Goal: Task Accomplishment & Management: Manage account settings

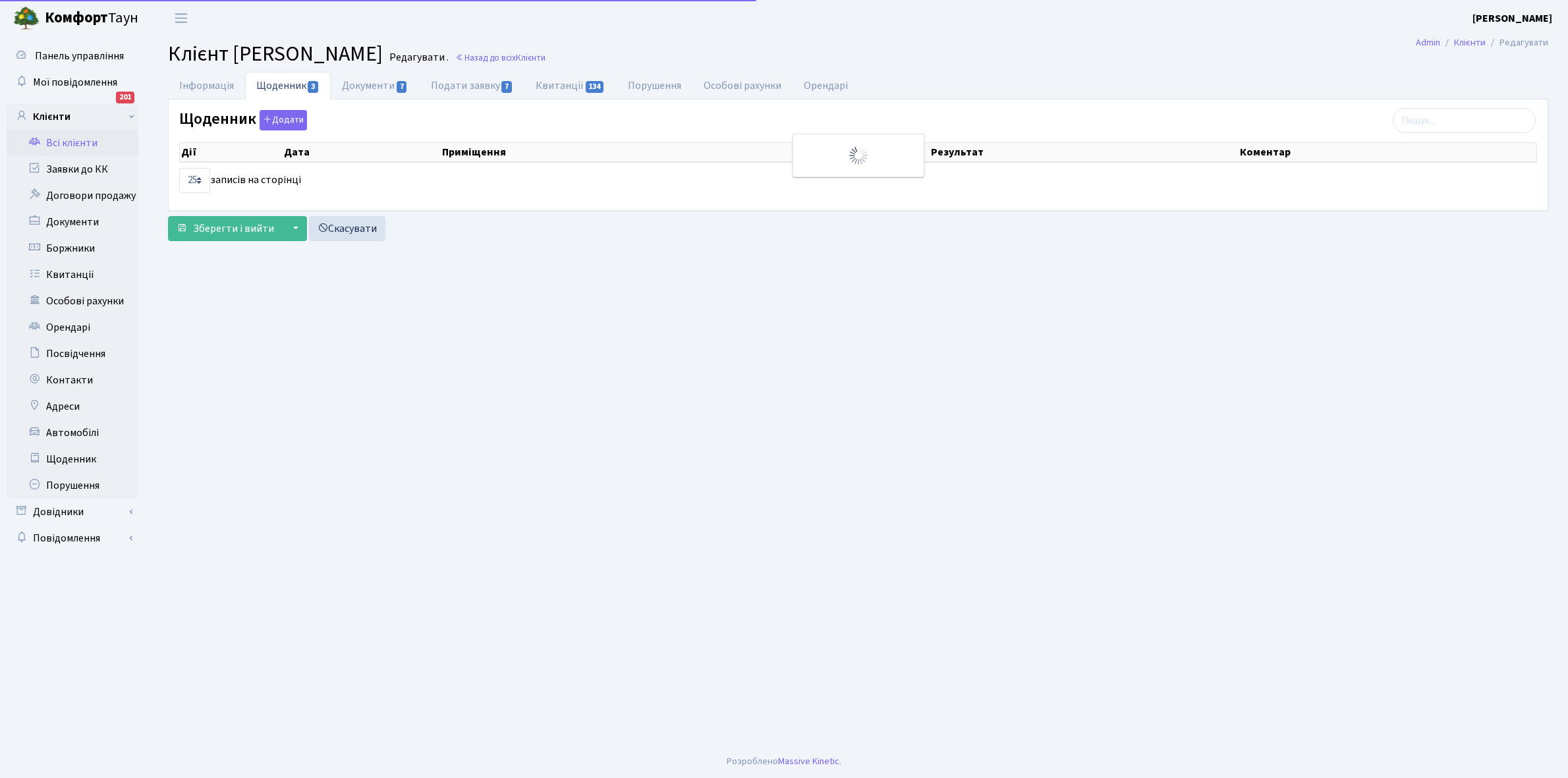
select select "25"
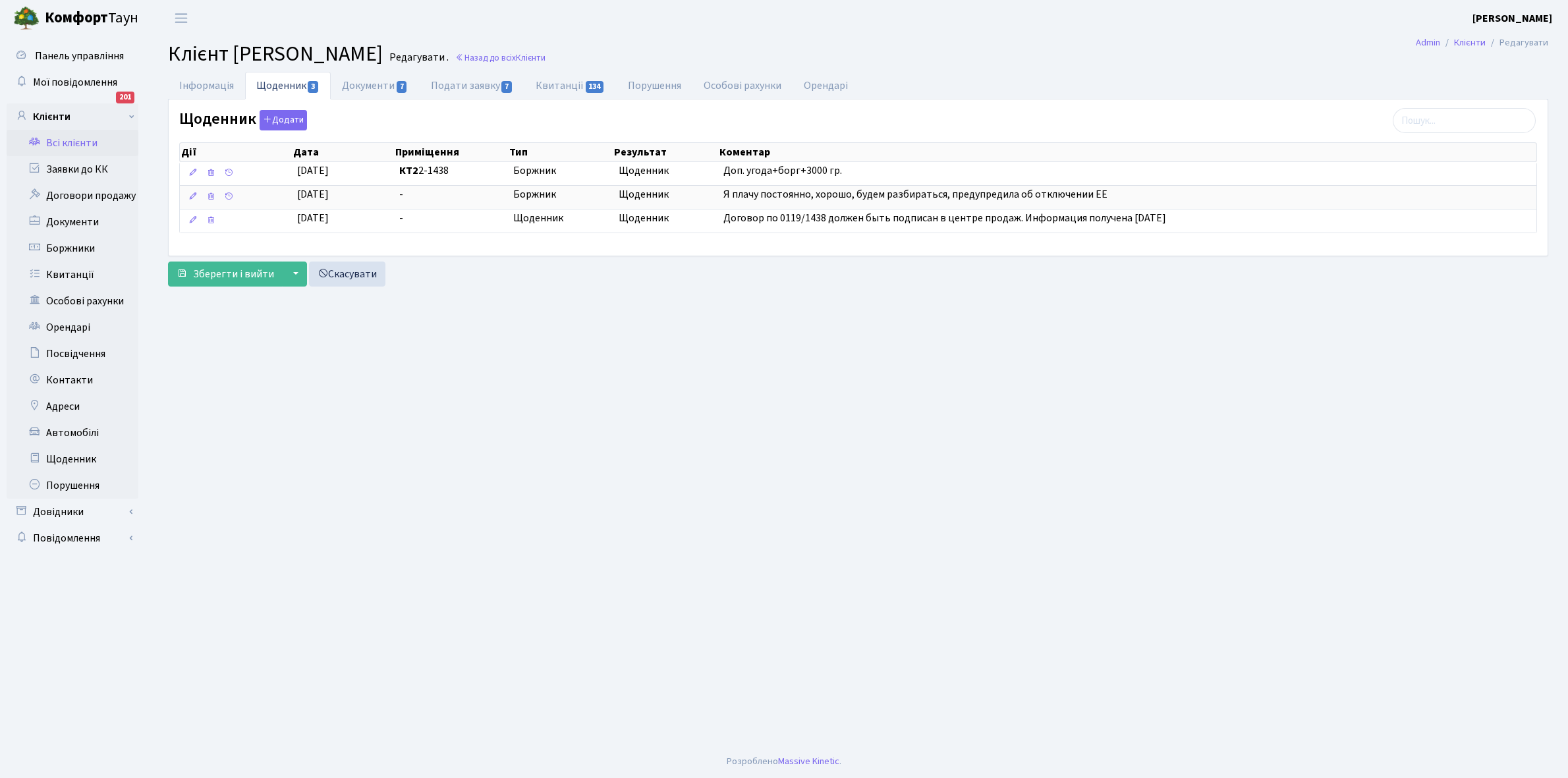
click at [59, 143] on link "Всі клієнти" at bounding box center [72, 143] width 132 height 27
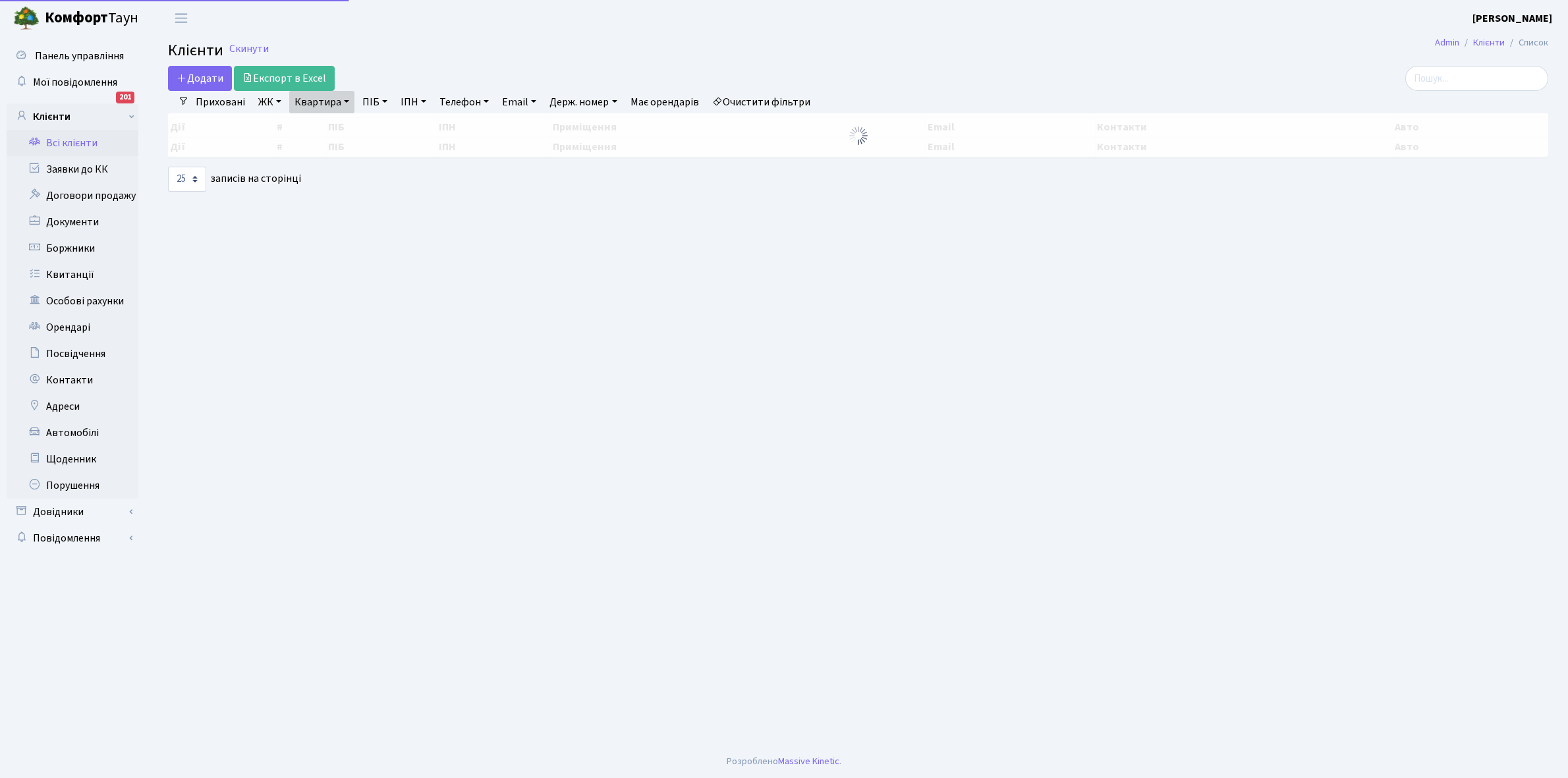
select select "25"
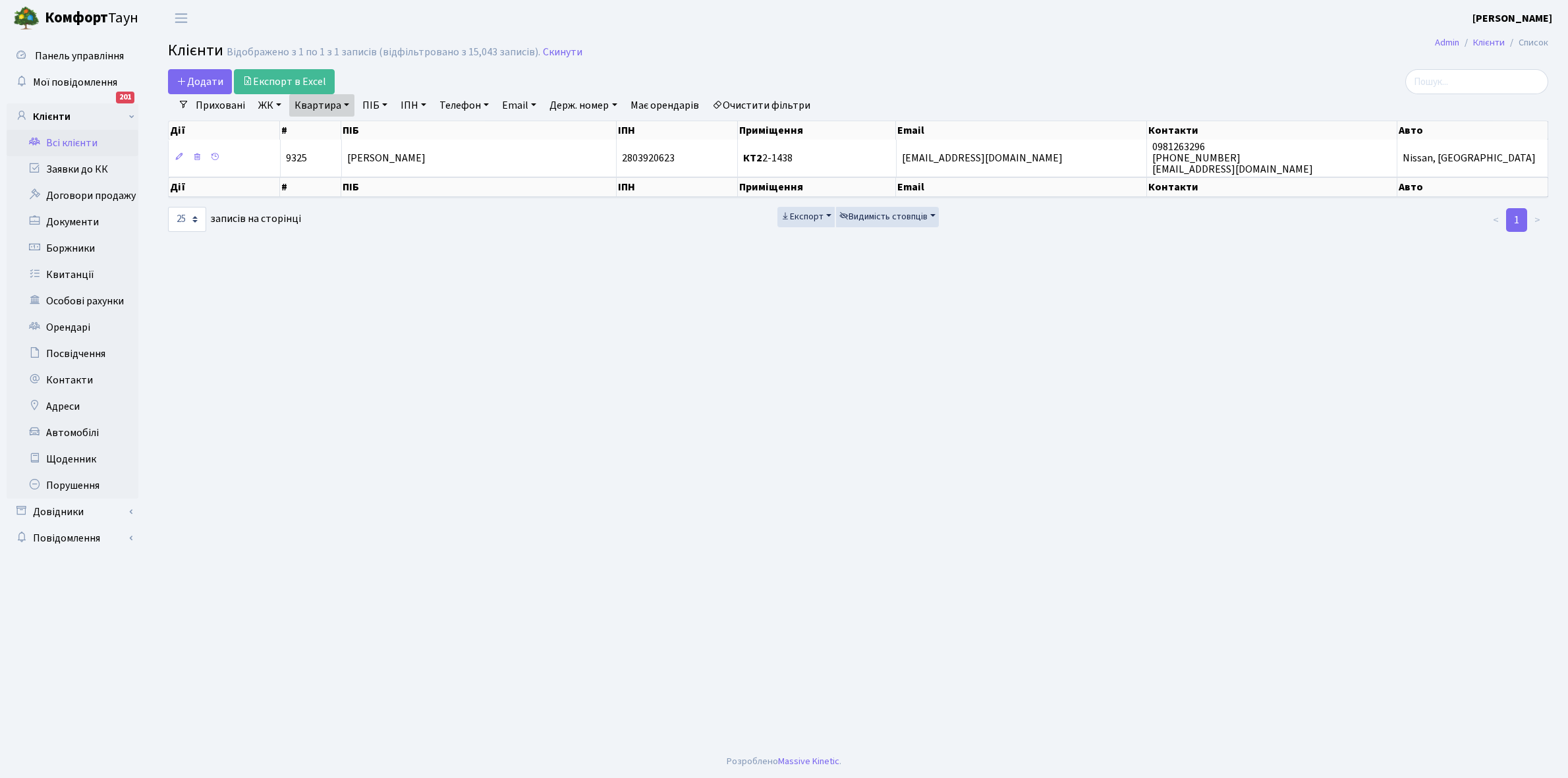
click at [344, 104] on link "Квартира" at bounding box center [322, 104] width 65 height 22
click at [343, 122] on input "2-1438" at bounding box center [328, 131] width 77 height 25
type input "2-1515"
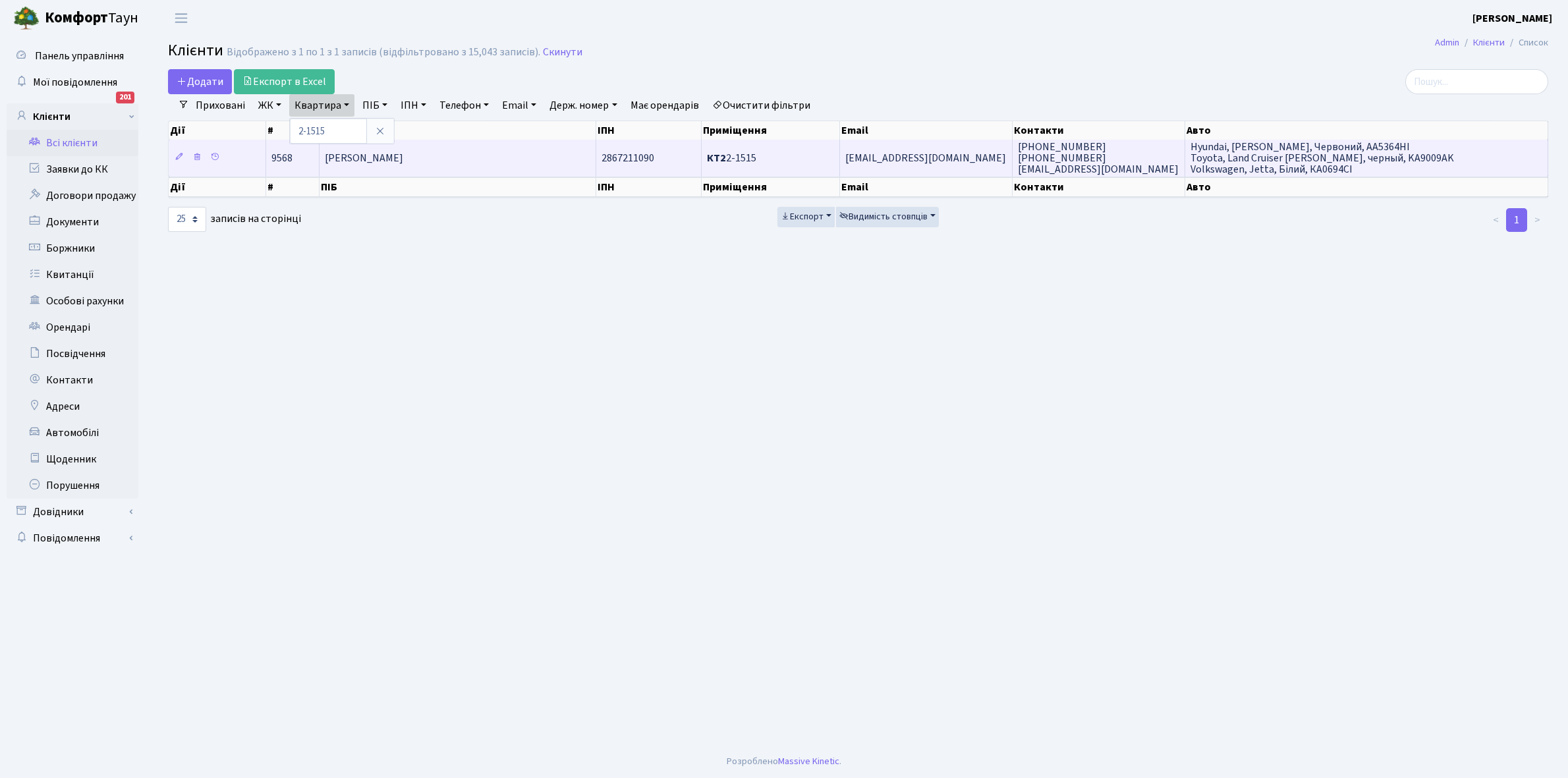
click at [404, 158] on span "[PERSON_NAME]" at bounding box center [364, 158] width 79 height 14
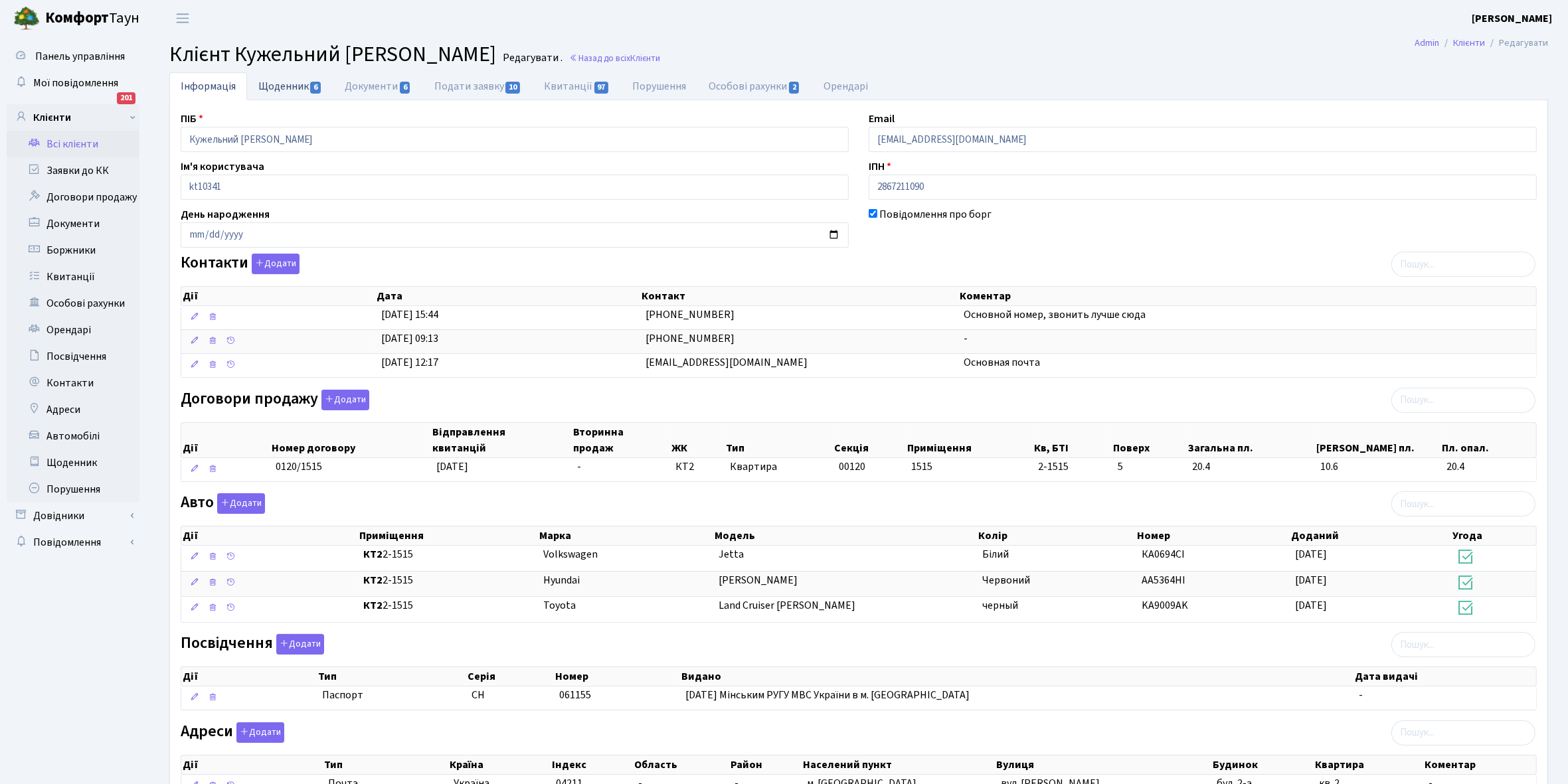
click at [285, 87] on link "Щоденник 6" at bounding box center [290, 86] width 87 height 28
select select "25"
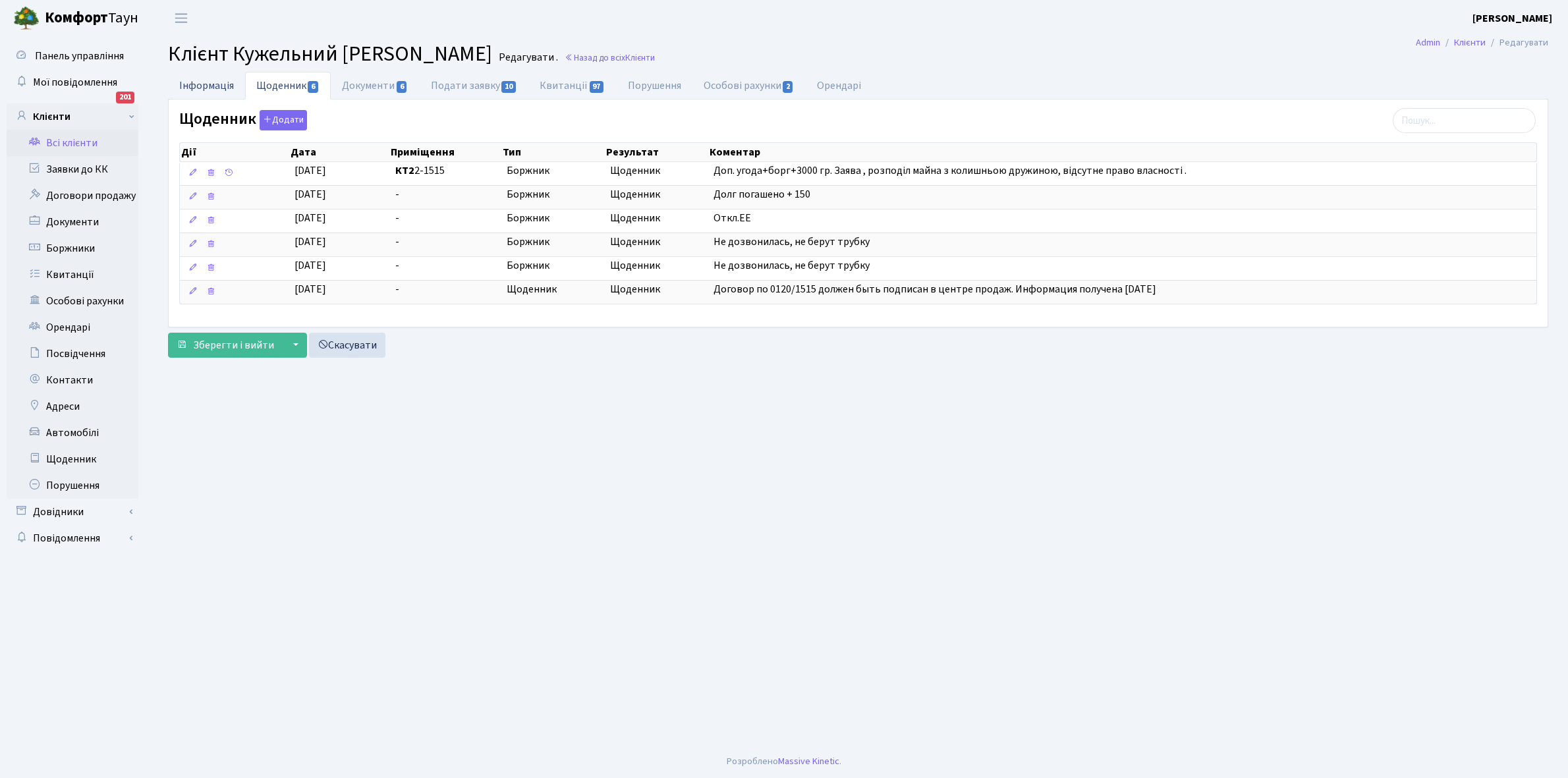
click at [189, 84] on link "Інформація" at bounding box center [206, 85] width 77 height 27
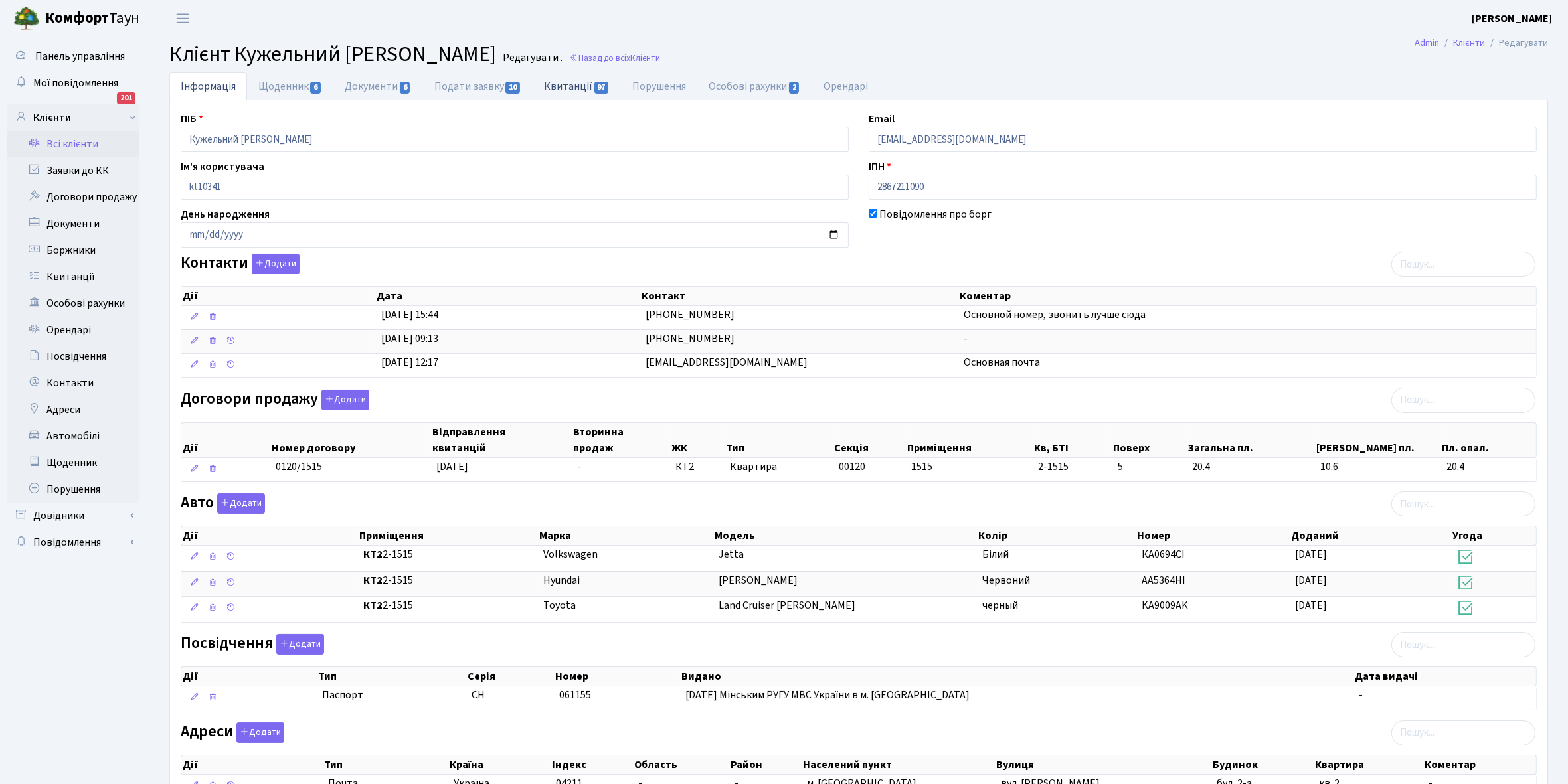
click at [565, 87] on link "Квитанції 97" at bounding box center [577, 86] width 88 height 28
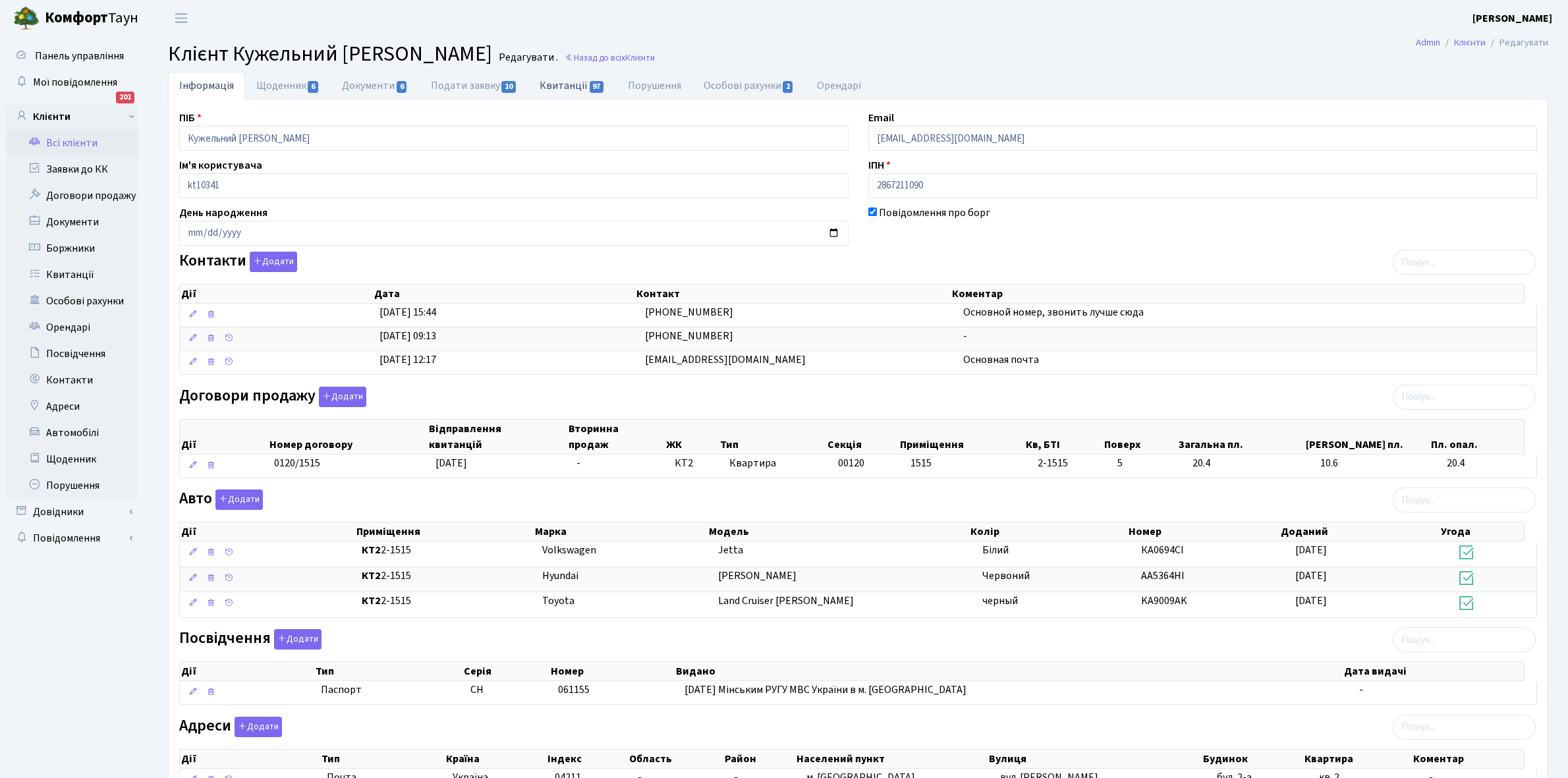
select select "25"
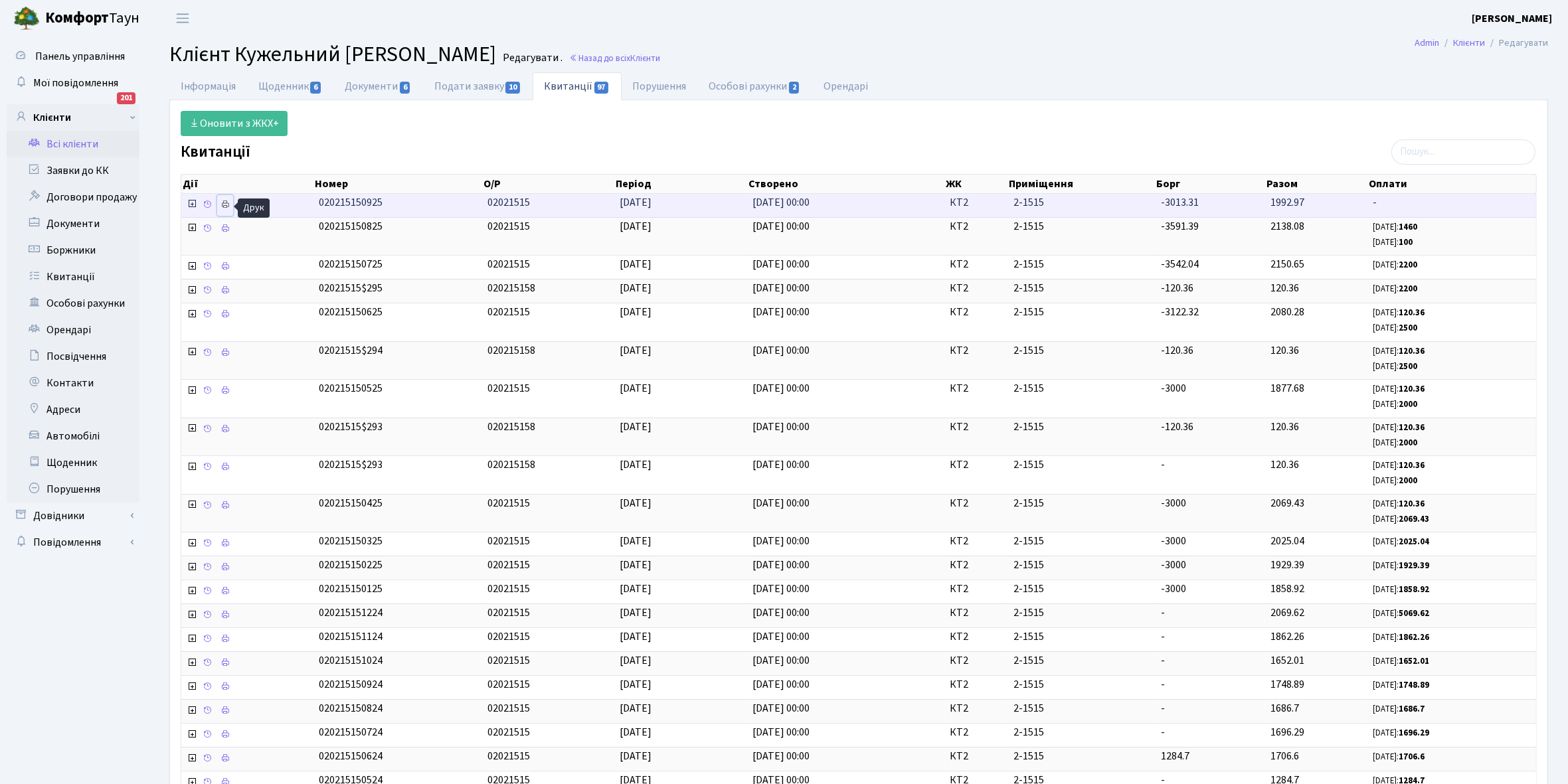
click at [226, 204] on icon at bounding box center [225, 204] width 9 height 9
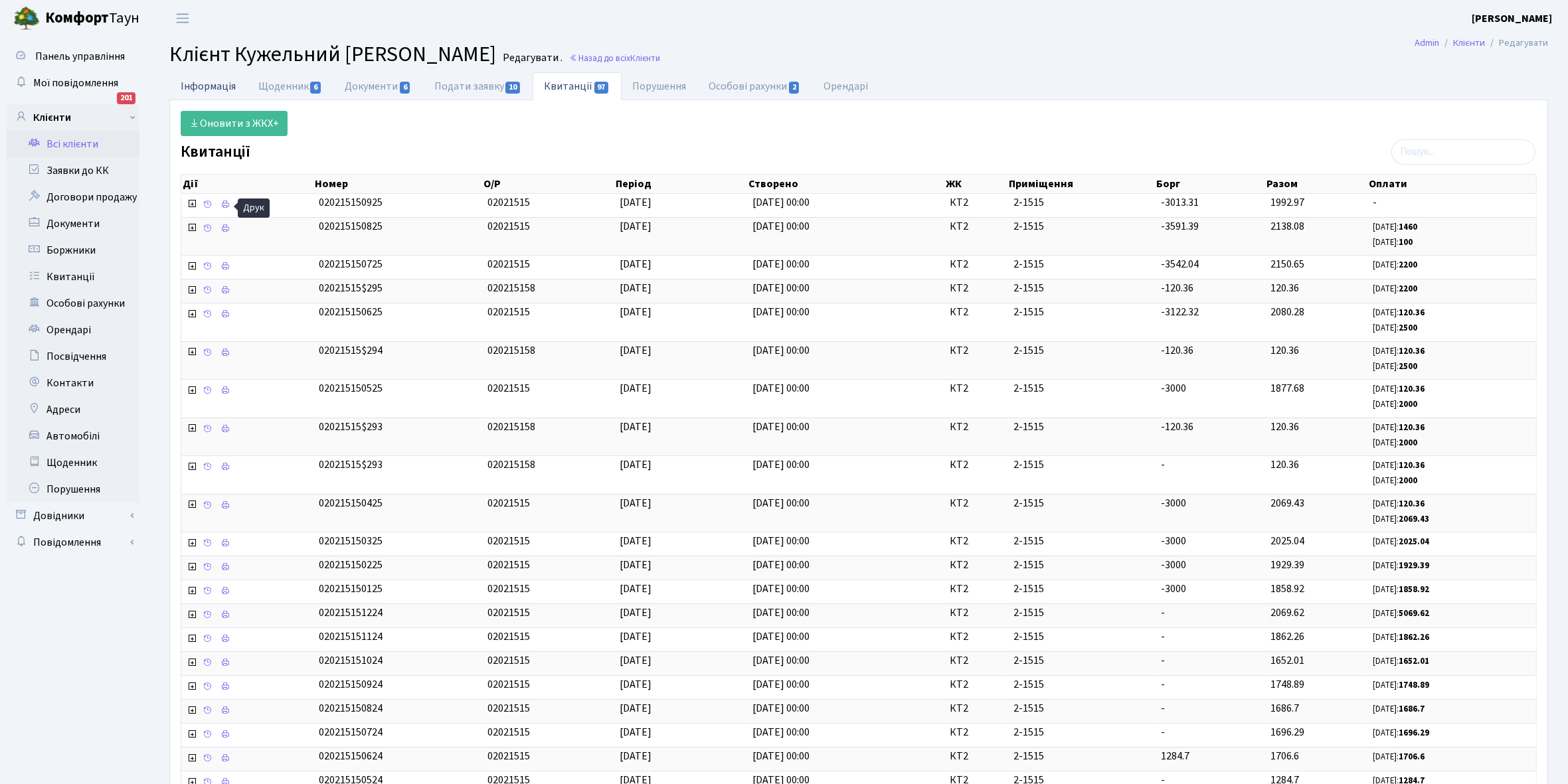
click at [191, 84] on link "Інформація" at bounding box center [208, 86] width 78 height 28
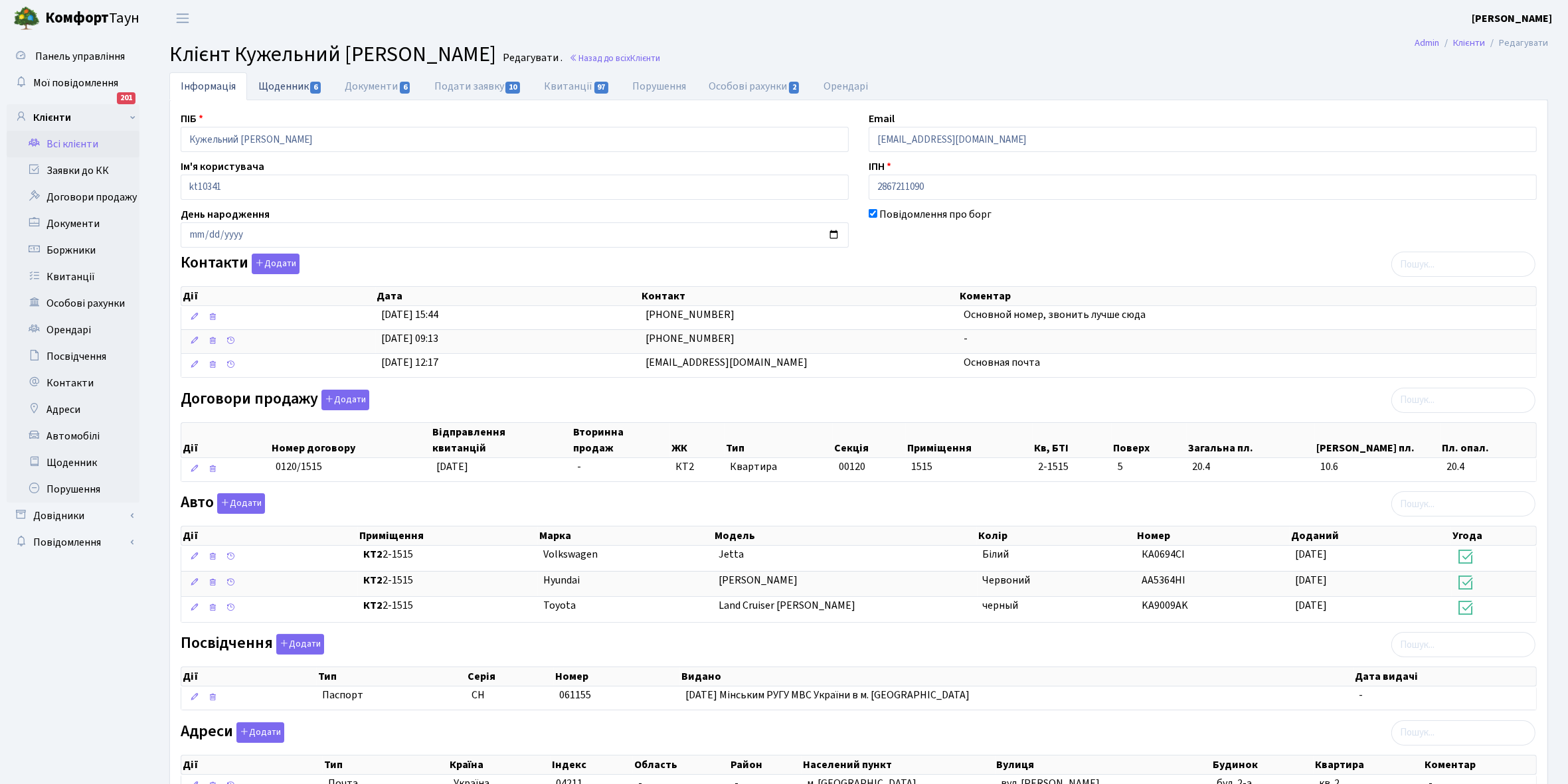
click at [278, 82] on link "Щоденник 6" at bounding box center [290, 86] width 87 height 28
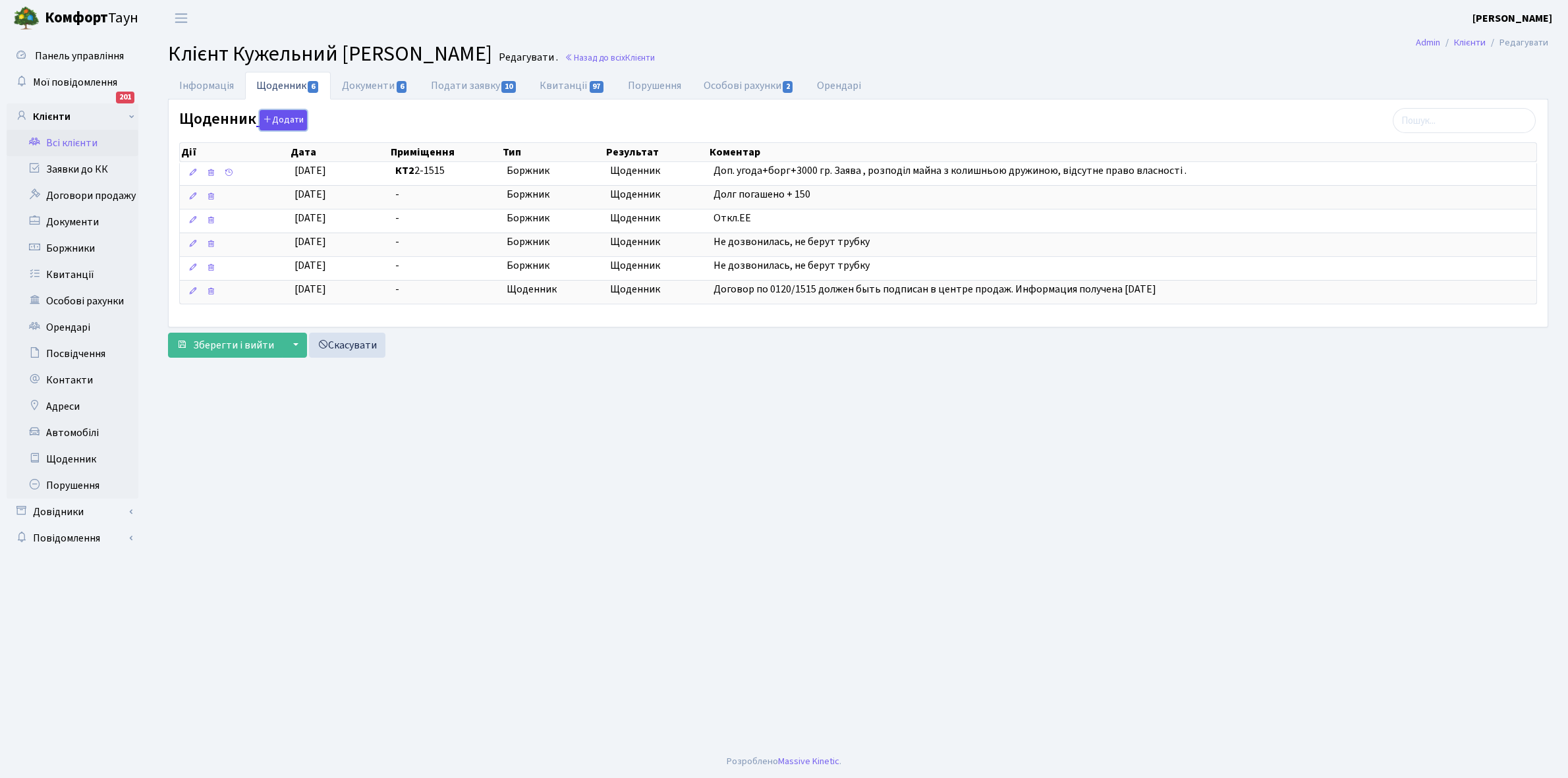
click at [288, 117] on button "Додати" at bounding box center [283, 119] width 48 height 20
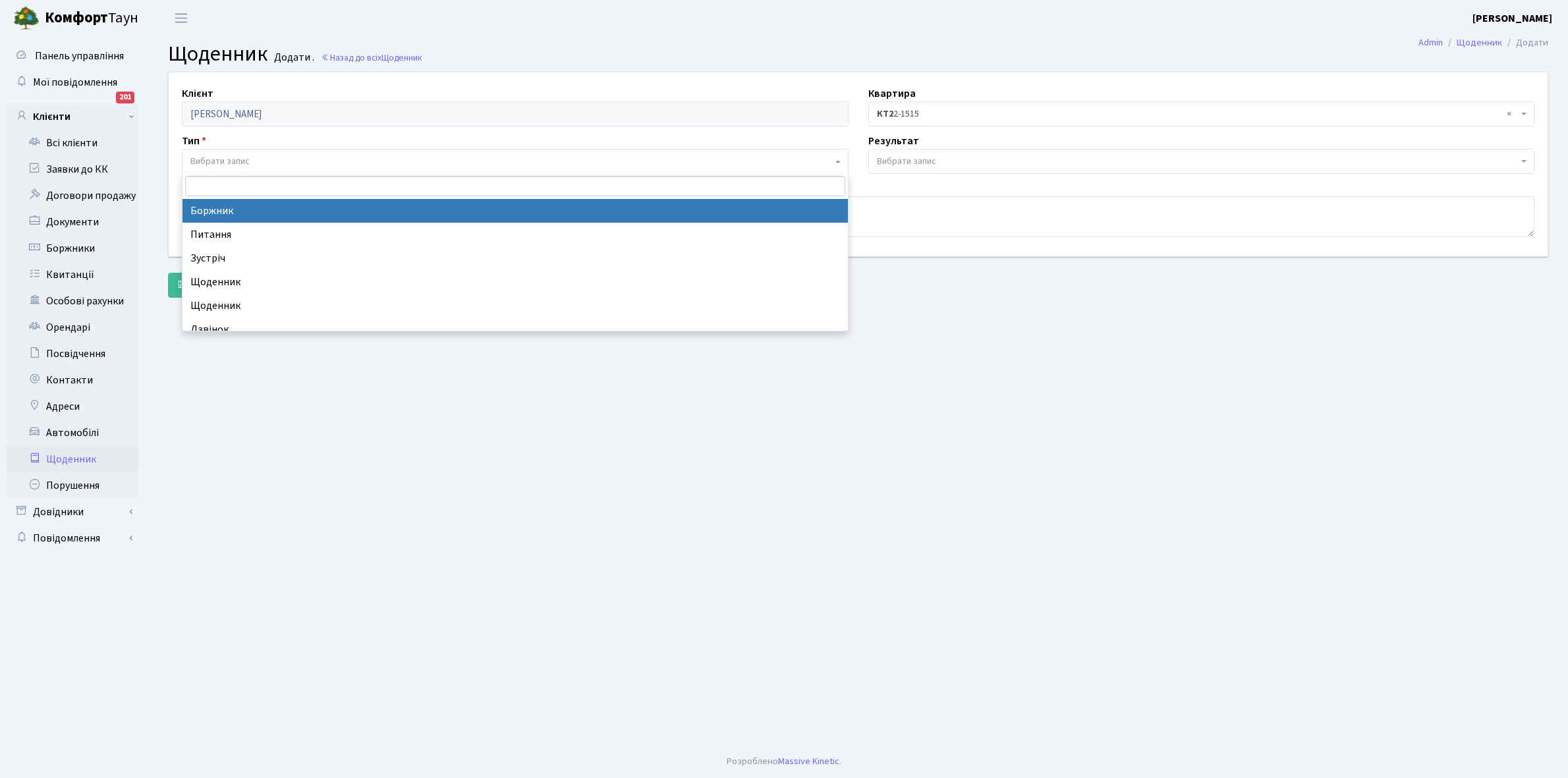
click at [234, 161] on span "Вибрати запис" at bounding box center [219, 161] width 59 height 13
select select "189"
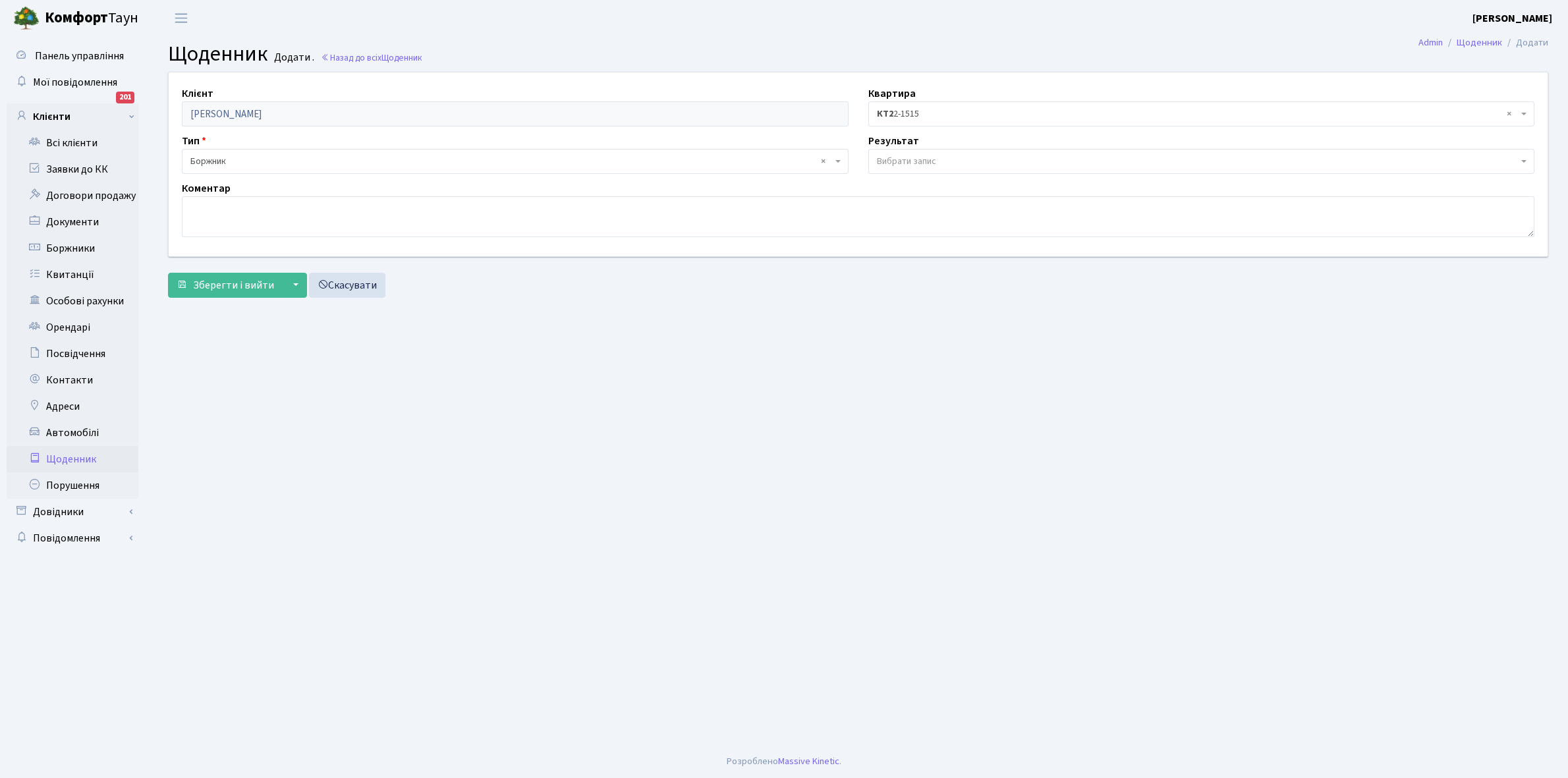
click at [918, 158] on span "Вибрати запис" at bounding box center [906, 161] width 59 height 13
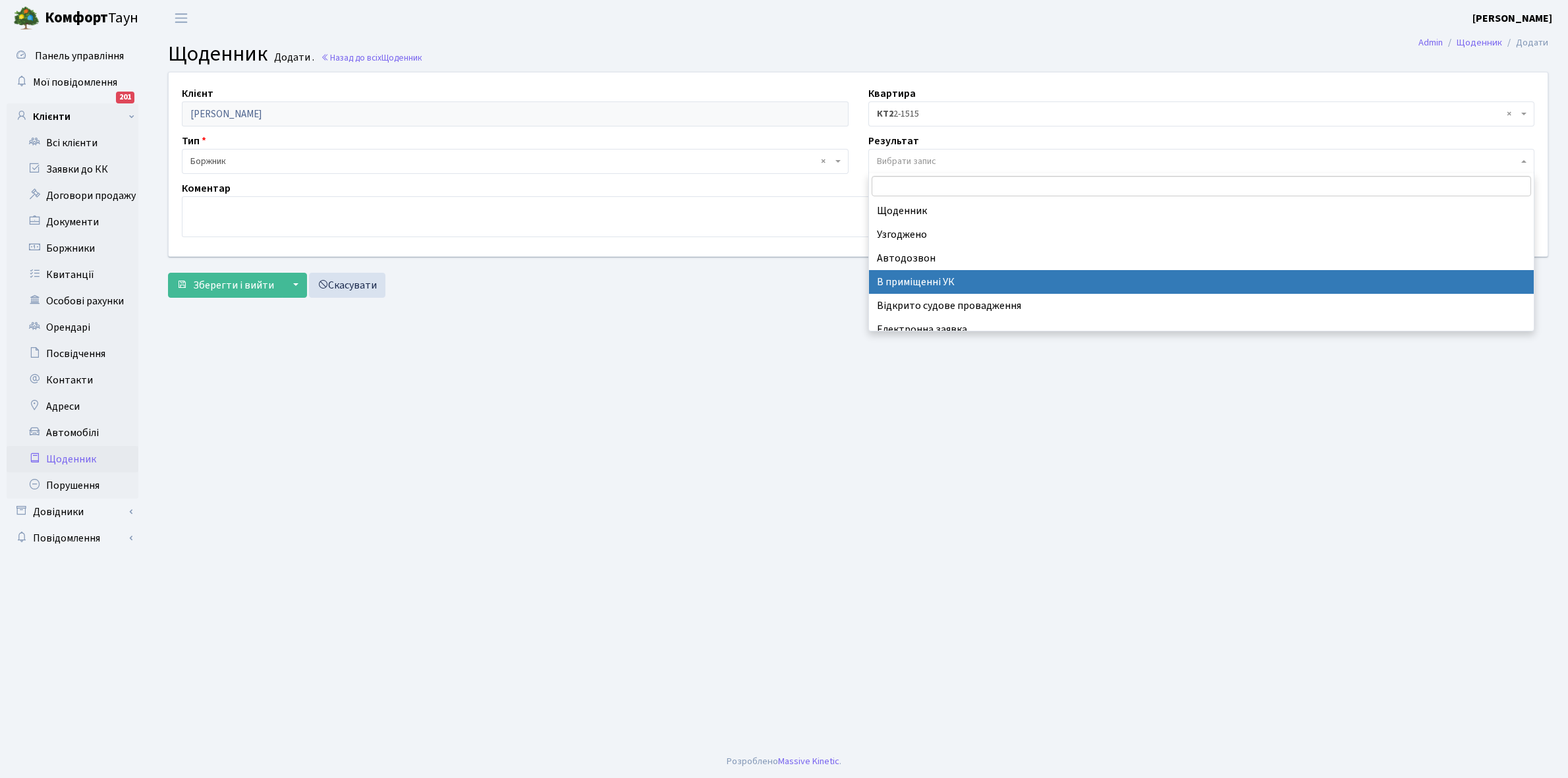
scroll to position [81, 0]
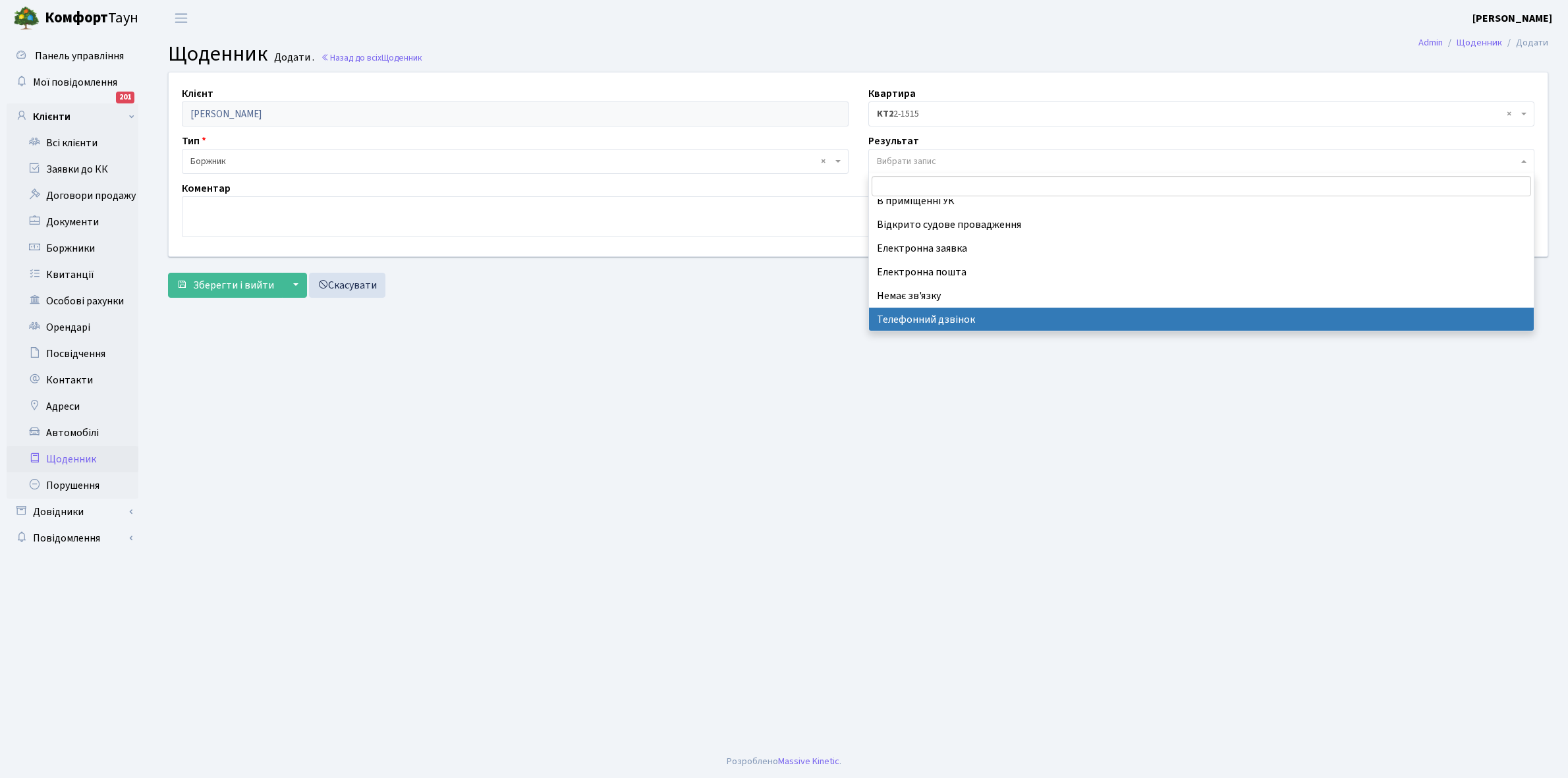
select select "196"
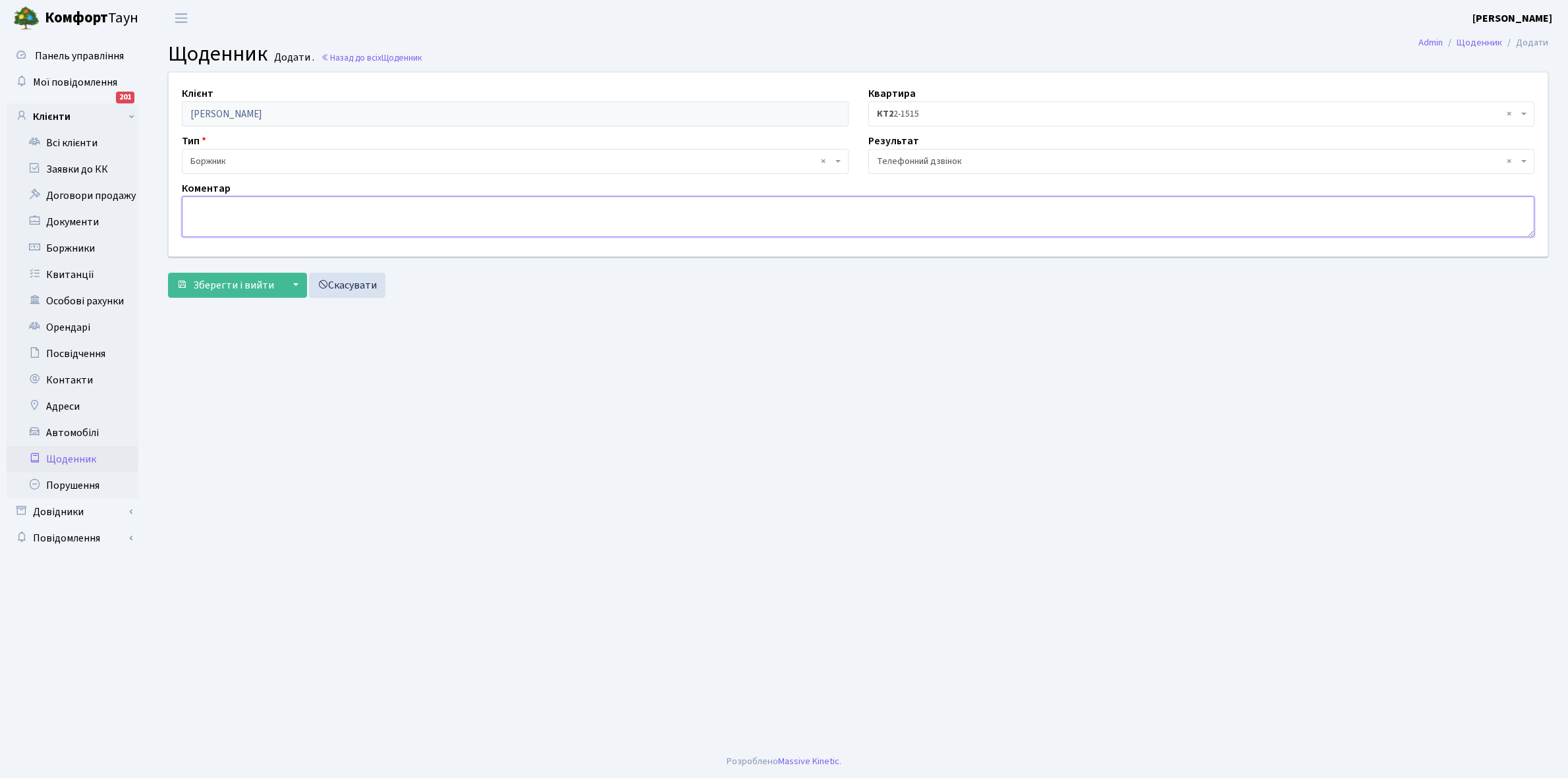
click at [221, 207] on textarea at bounding box center [857, 217] width 1352 height 41
click at [251, 205] on textarea "Написав заяву продовжується судова права." at bounding box center [857, 217] width 1352 height 41
type textarea "Написав заяву, продовжується судова права."
click at [241, 284] on span "Зберегти і вийти" at bounding box center [234, 285] width 81 height 14
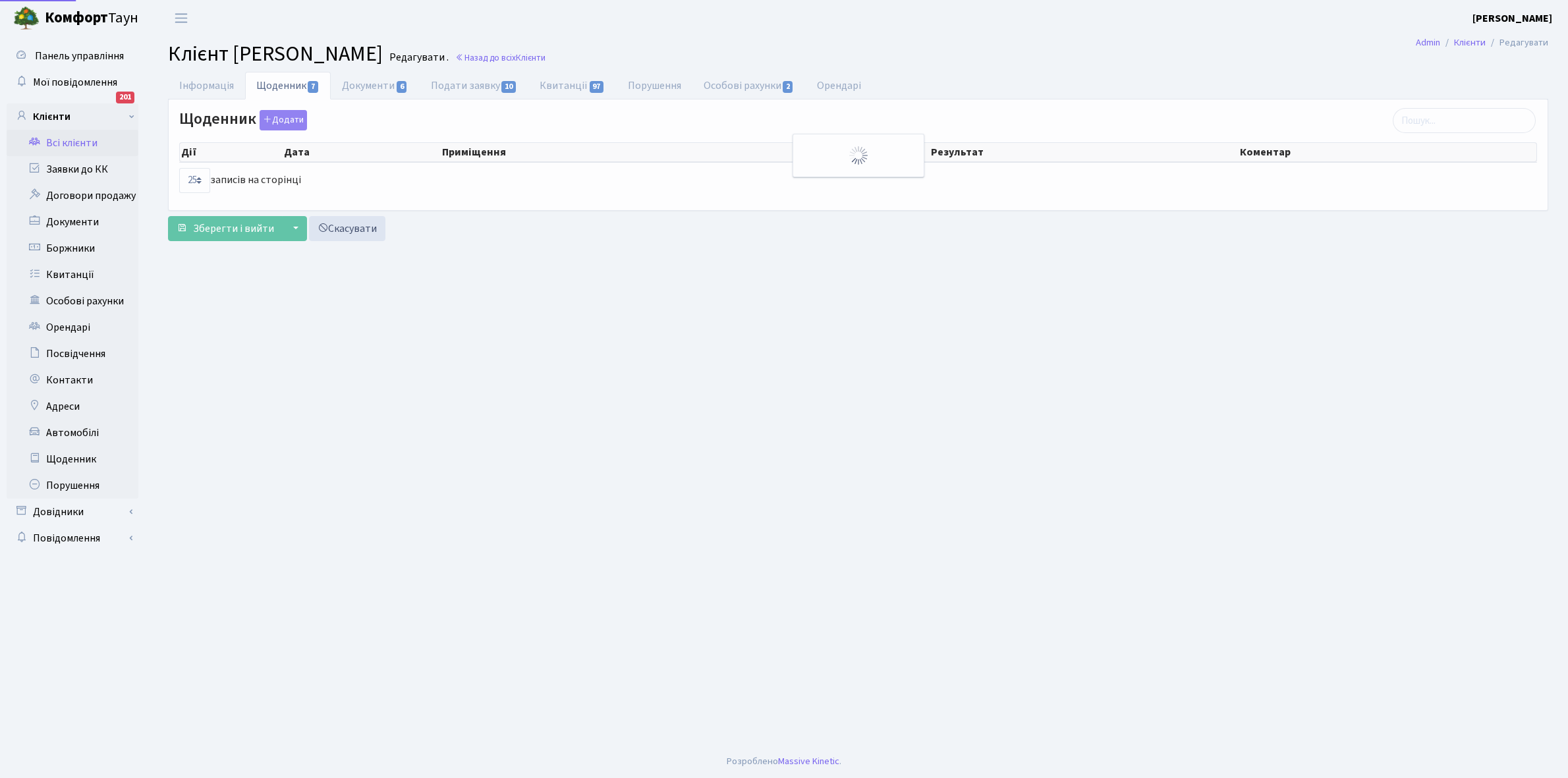
select select "25"
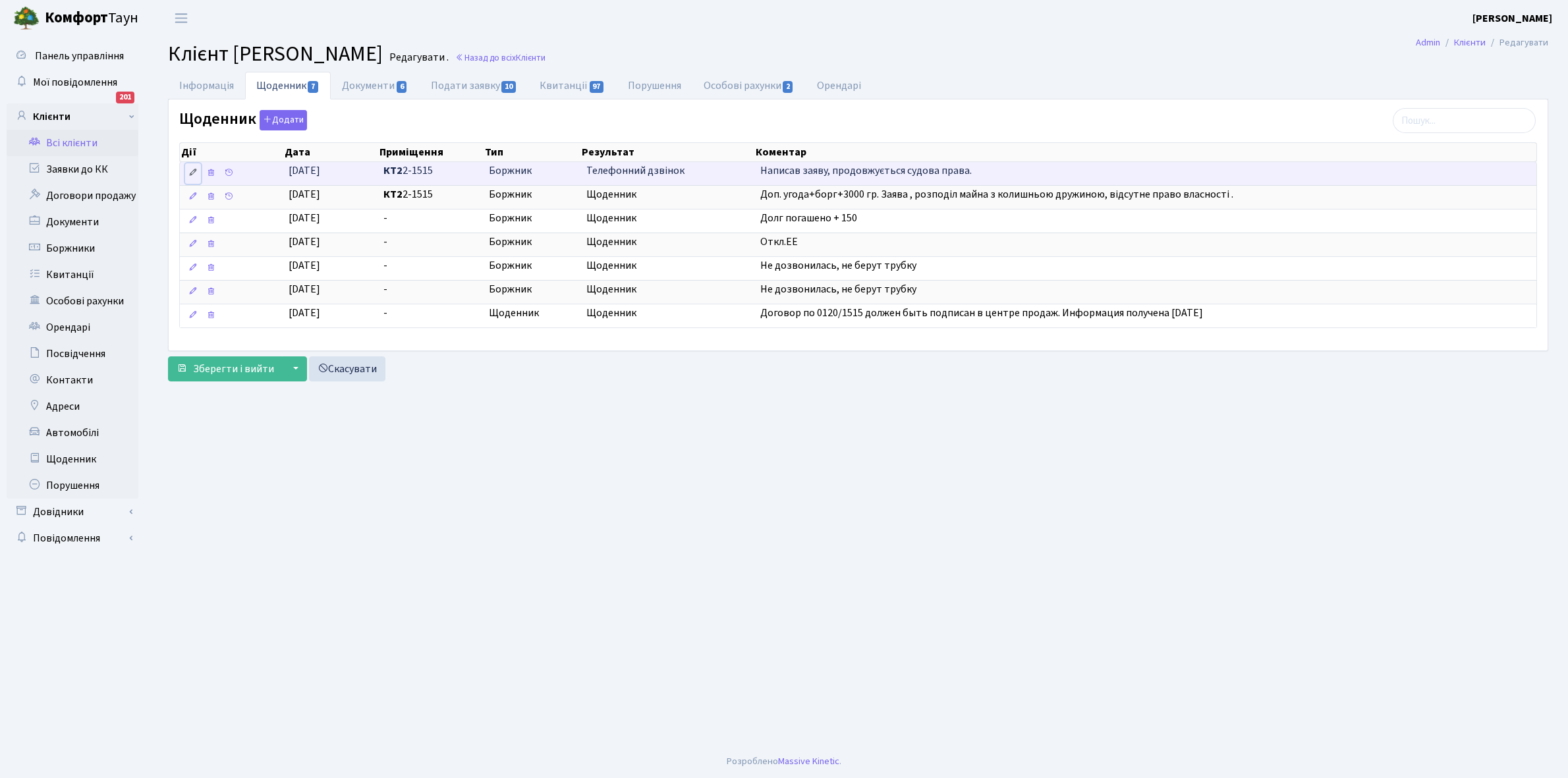
click at [192, 173] on icon at bounding box center [193, 173] width 9 height 9
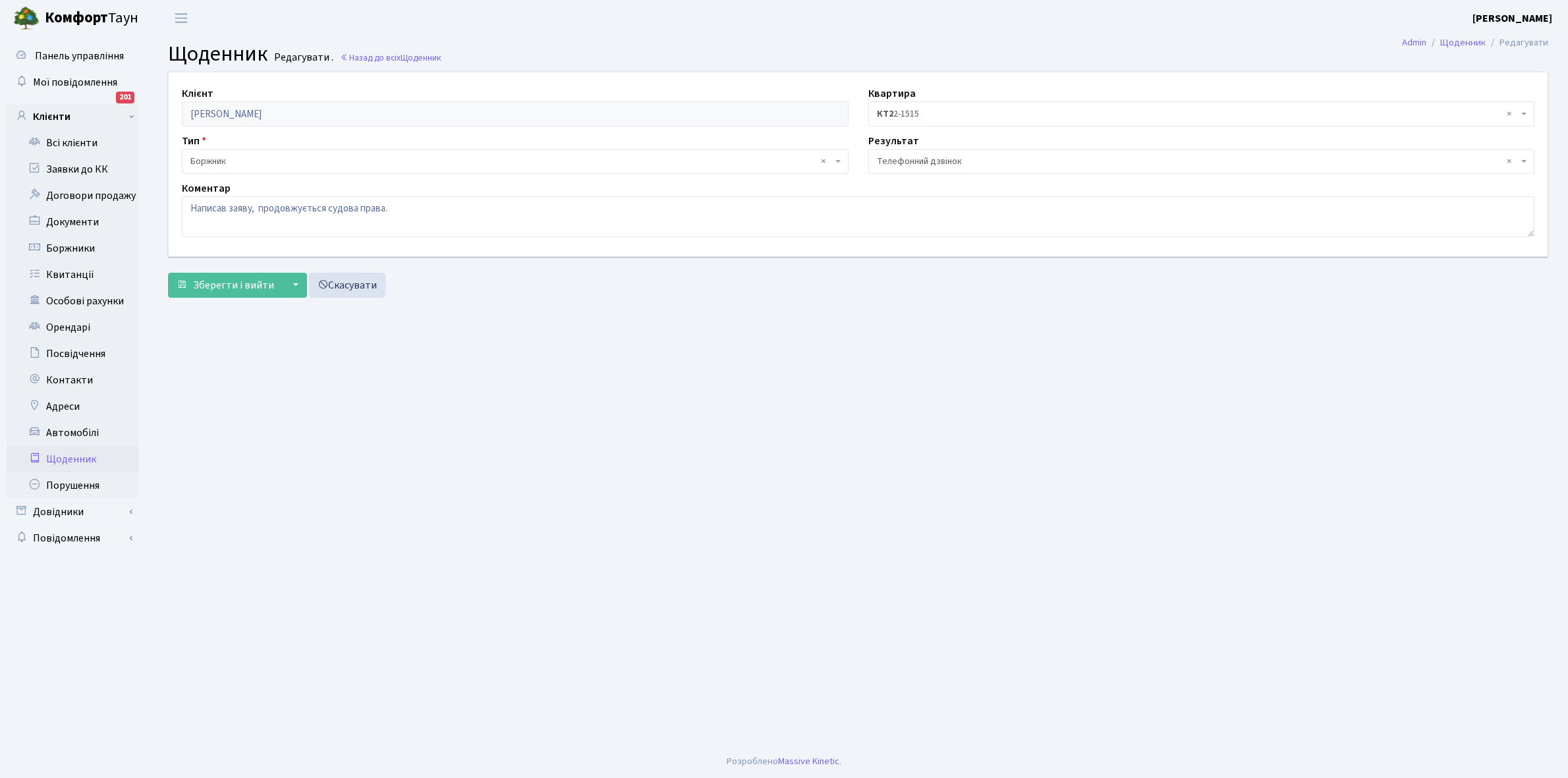
click at [234, 156] on span "× Боржник" at bounding box center [511, 161] width 642 height 13
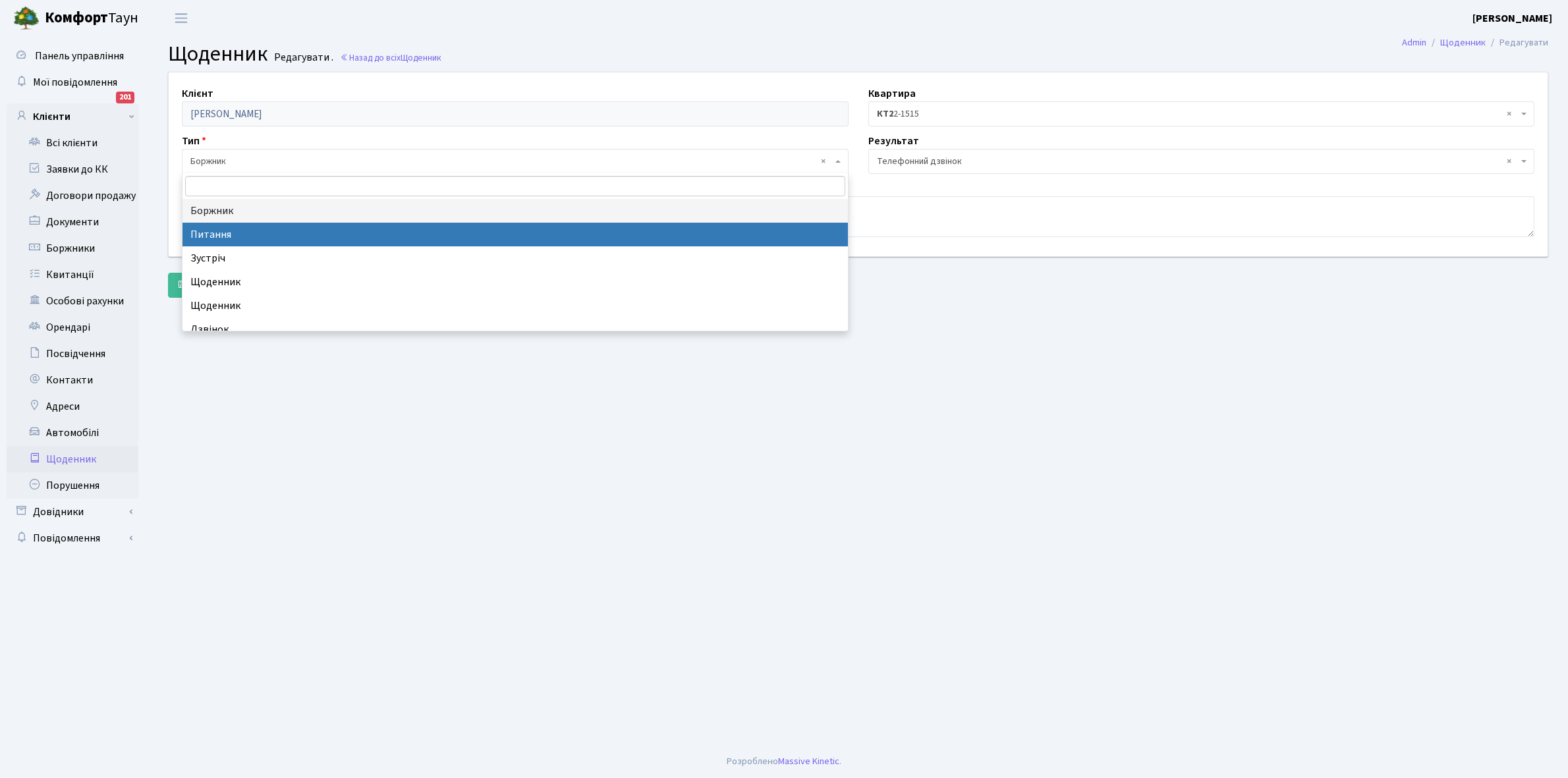
select select "9"
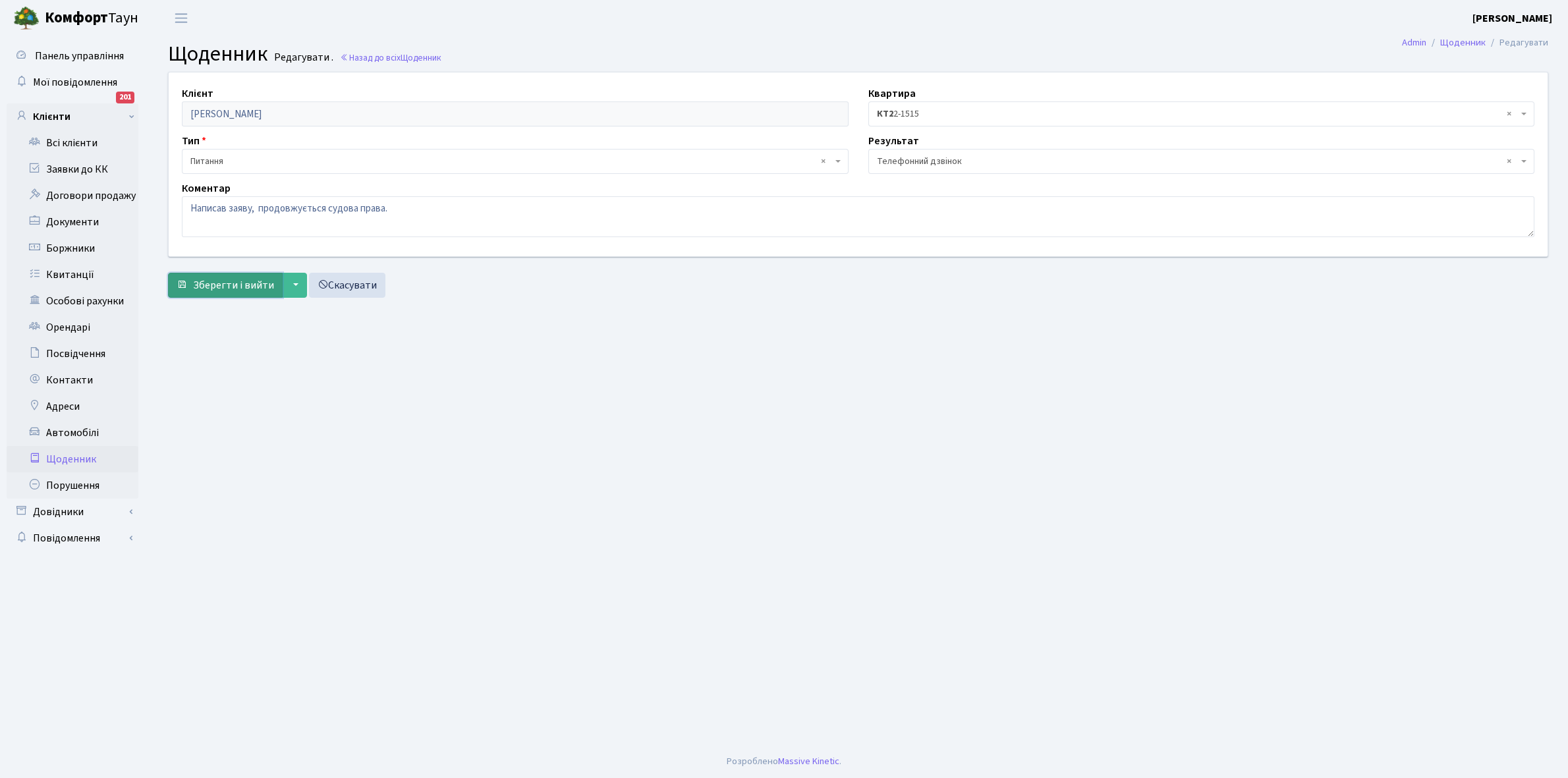
click at [212, 283] on span "Зберегти і вийти" at bounding box center [234, 285] width 81 height 14
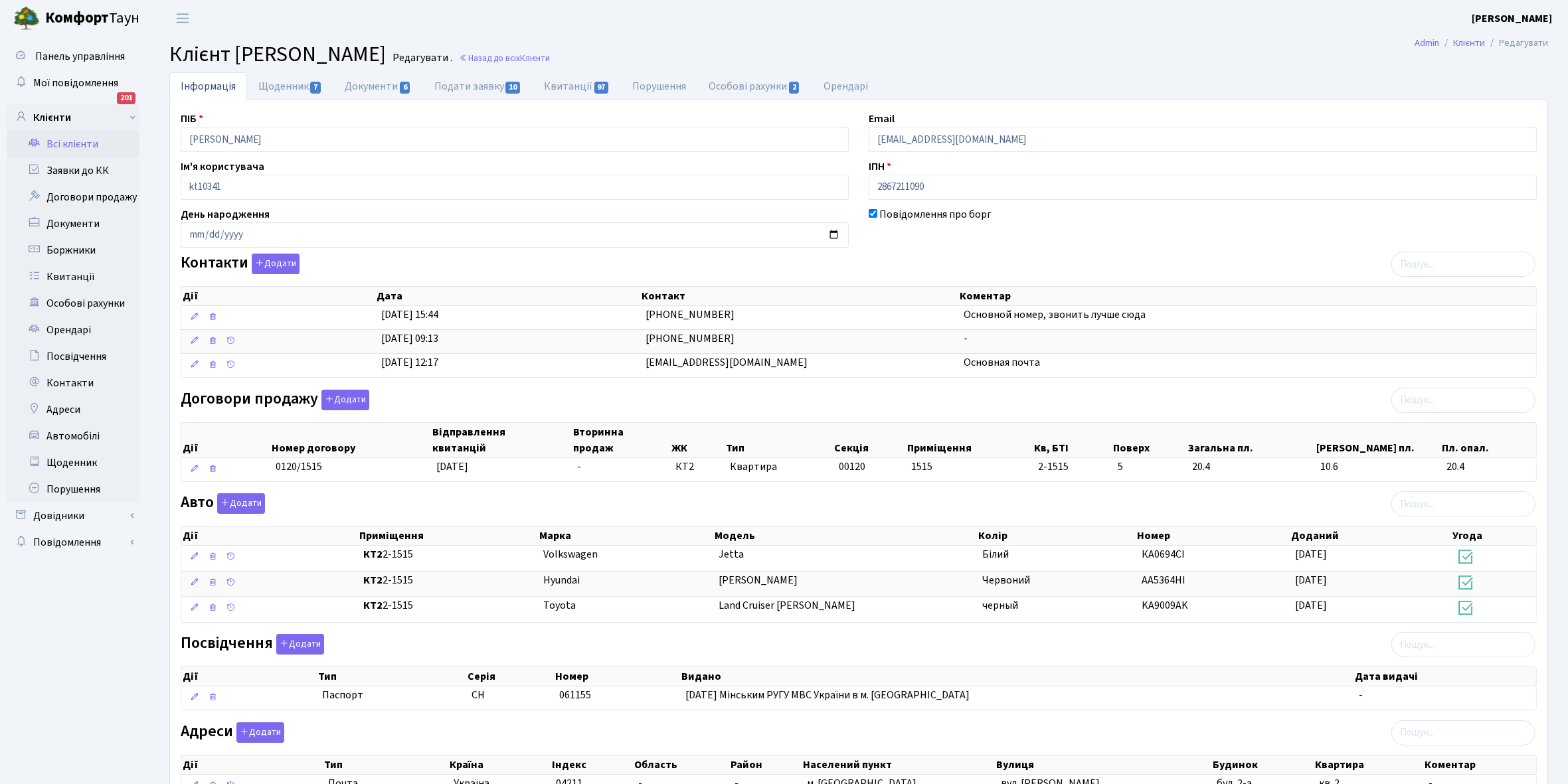
click at [79, 144] on link "Всі клієнти" at bounding box center [72, 144] width 133 height 27
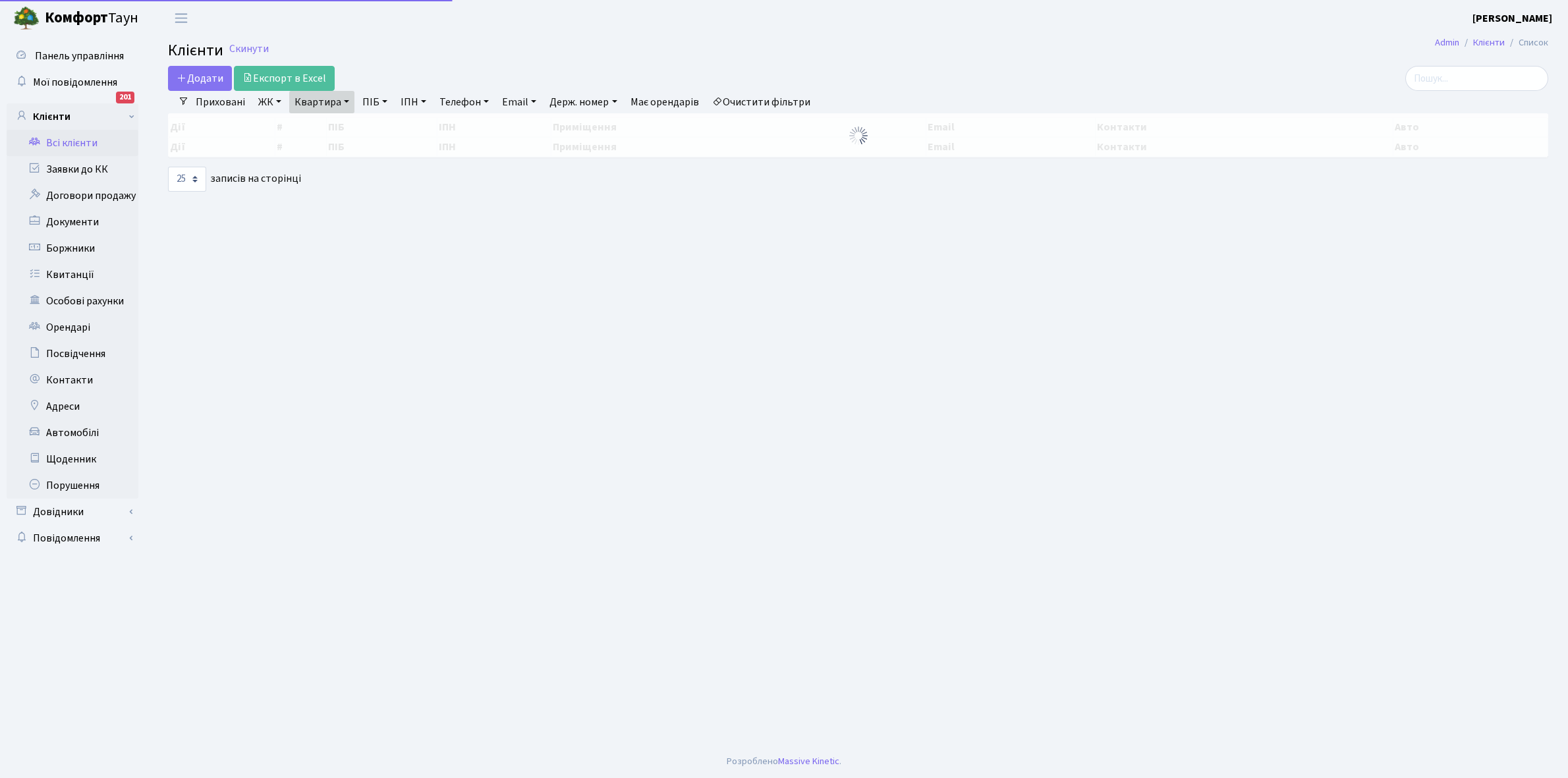
select select "25"
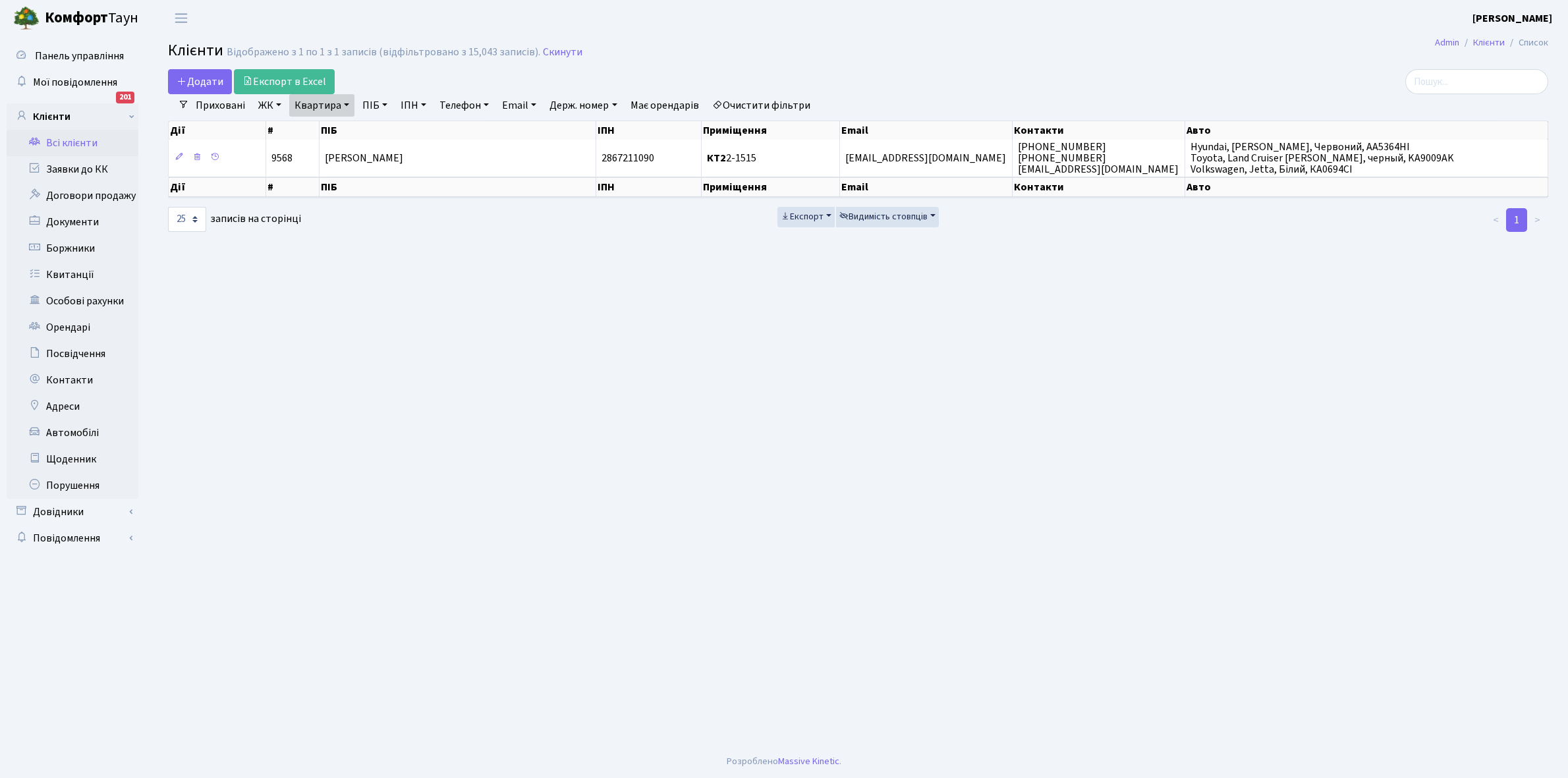
click at [347, 104] on link "Квартира" at bounding box center [322, 104] width 65 height 22
click at [343, 132] on input "2-1515" at bounding box center [328, 131] width 77 height 25
type input "2-1517"
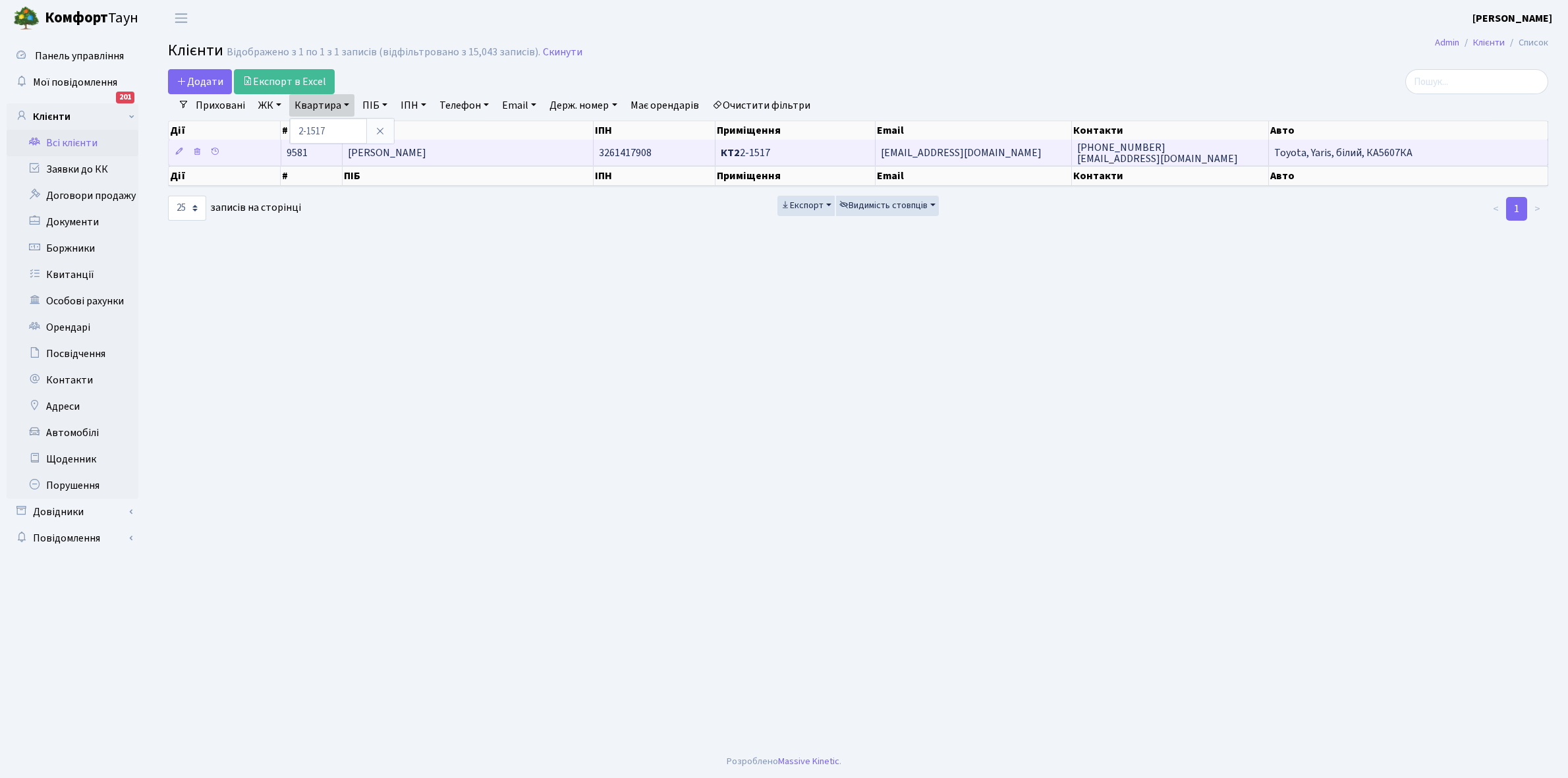
click at [478, 143] on td "[PERSON_NAME]" at bounding box center [468, 152] width 251 height 26
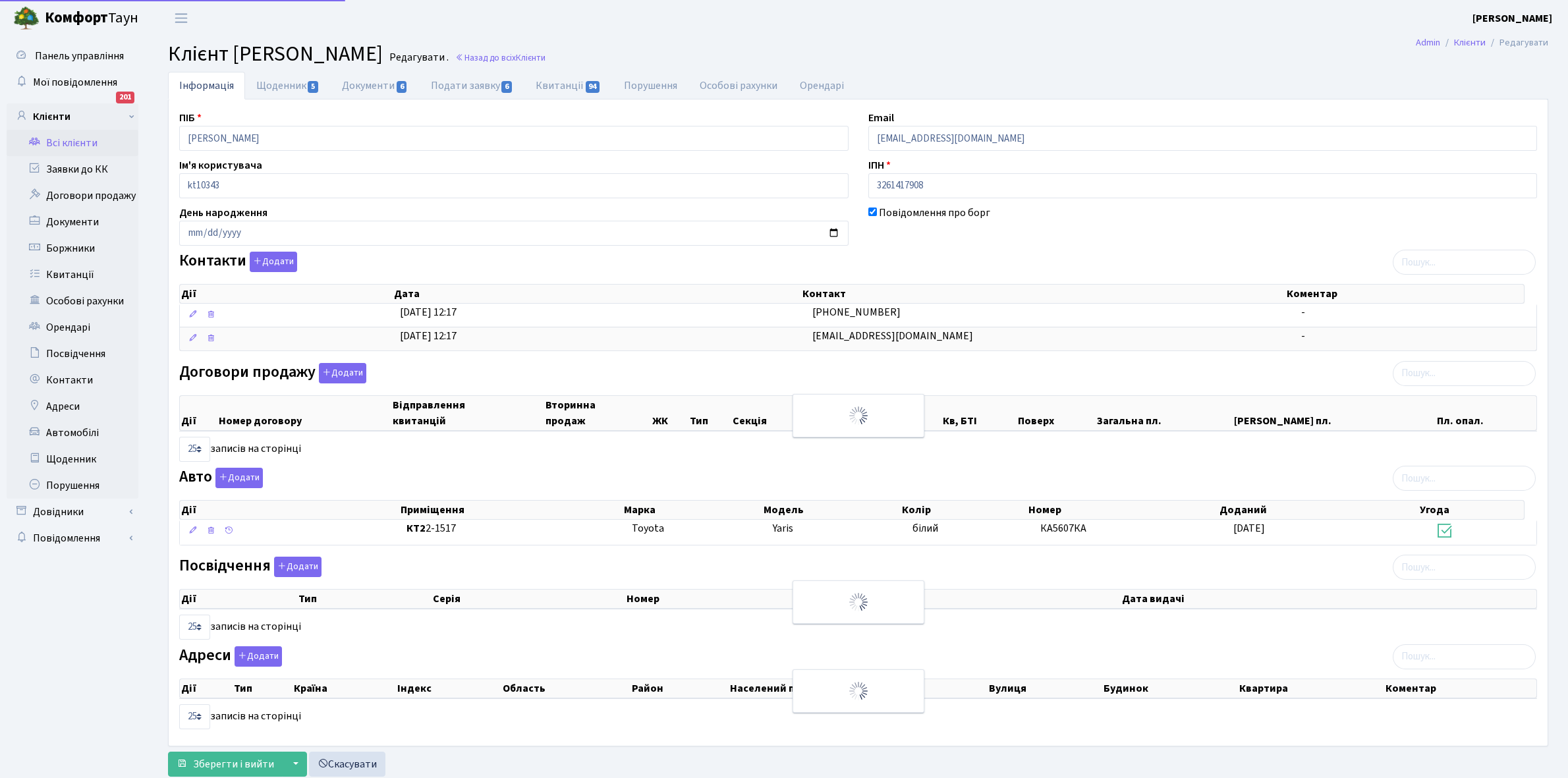
select select "25"
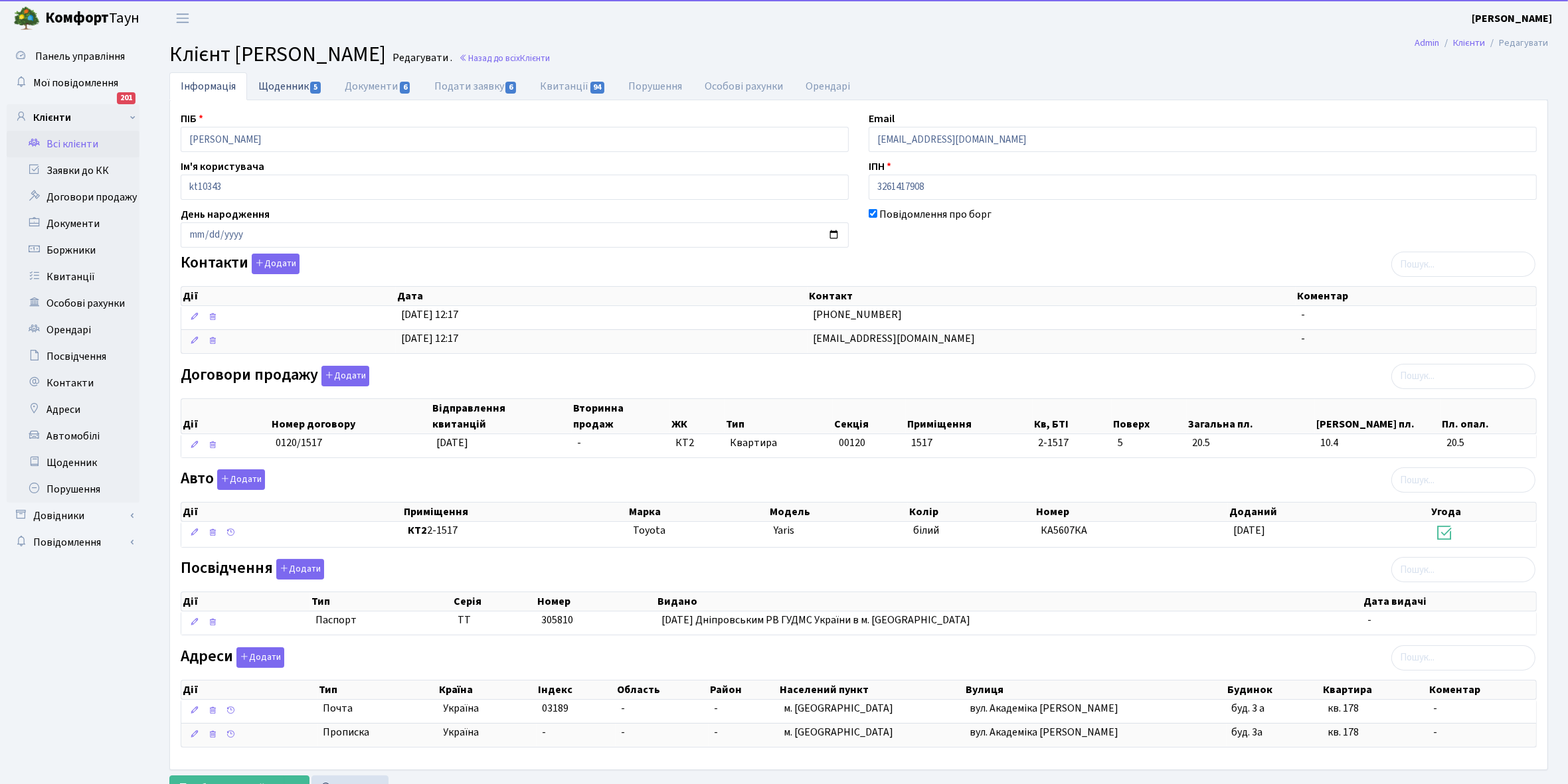
click at [286, 90] on link "Щоденник 5" at bounding box center [290, 86] width 87 height 28
select select "25"
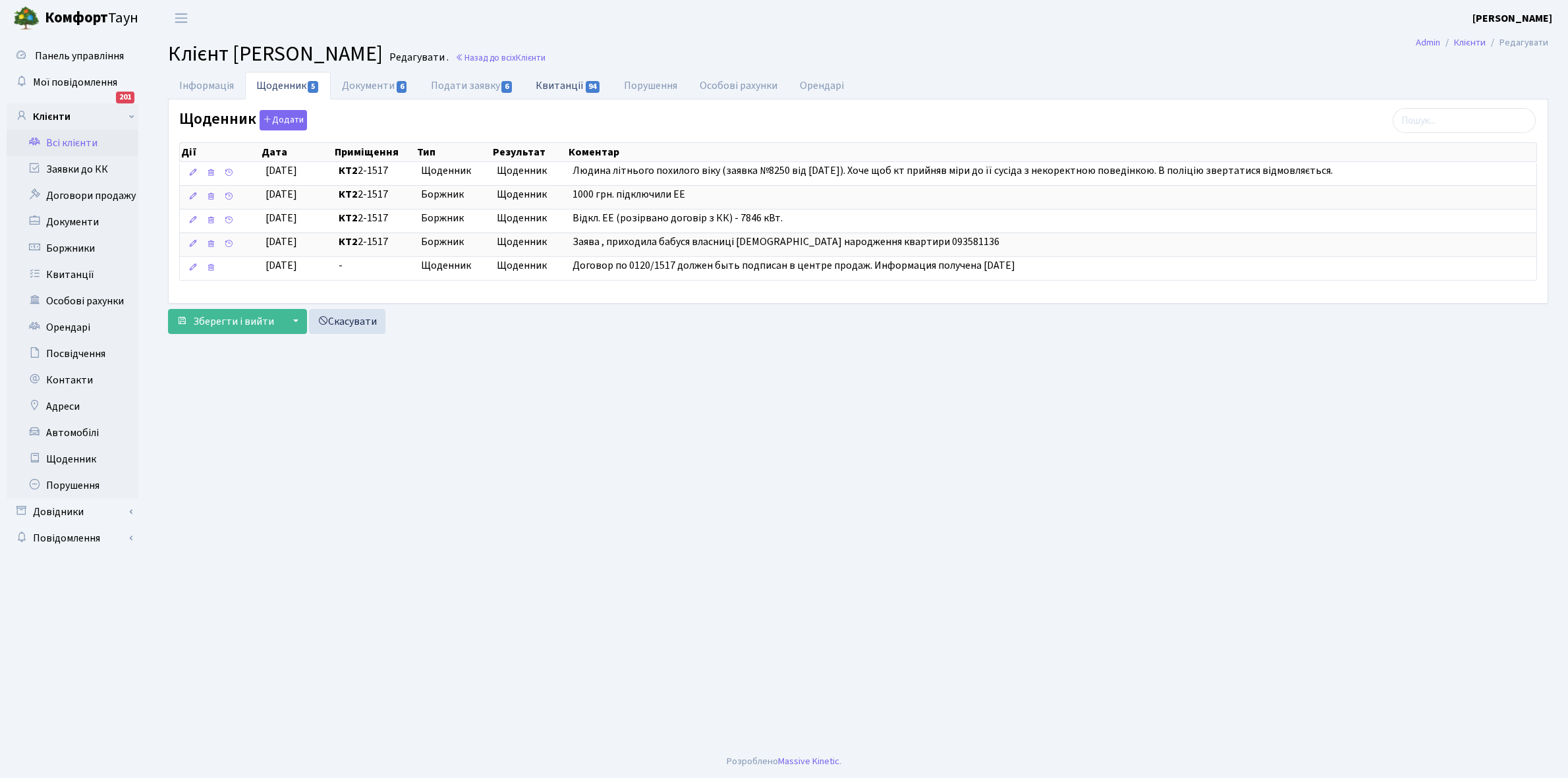
click at [563, 86] on link "Квитанції 94" at bounding box center [568, 85] width 88 height 27
select select "25"
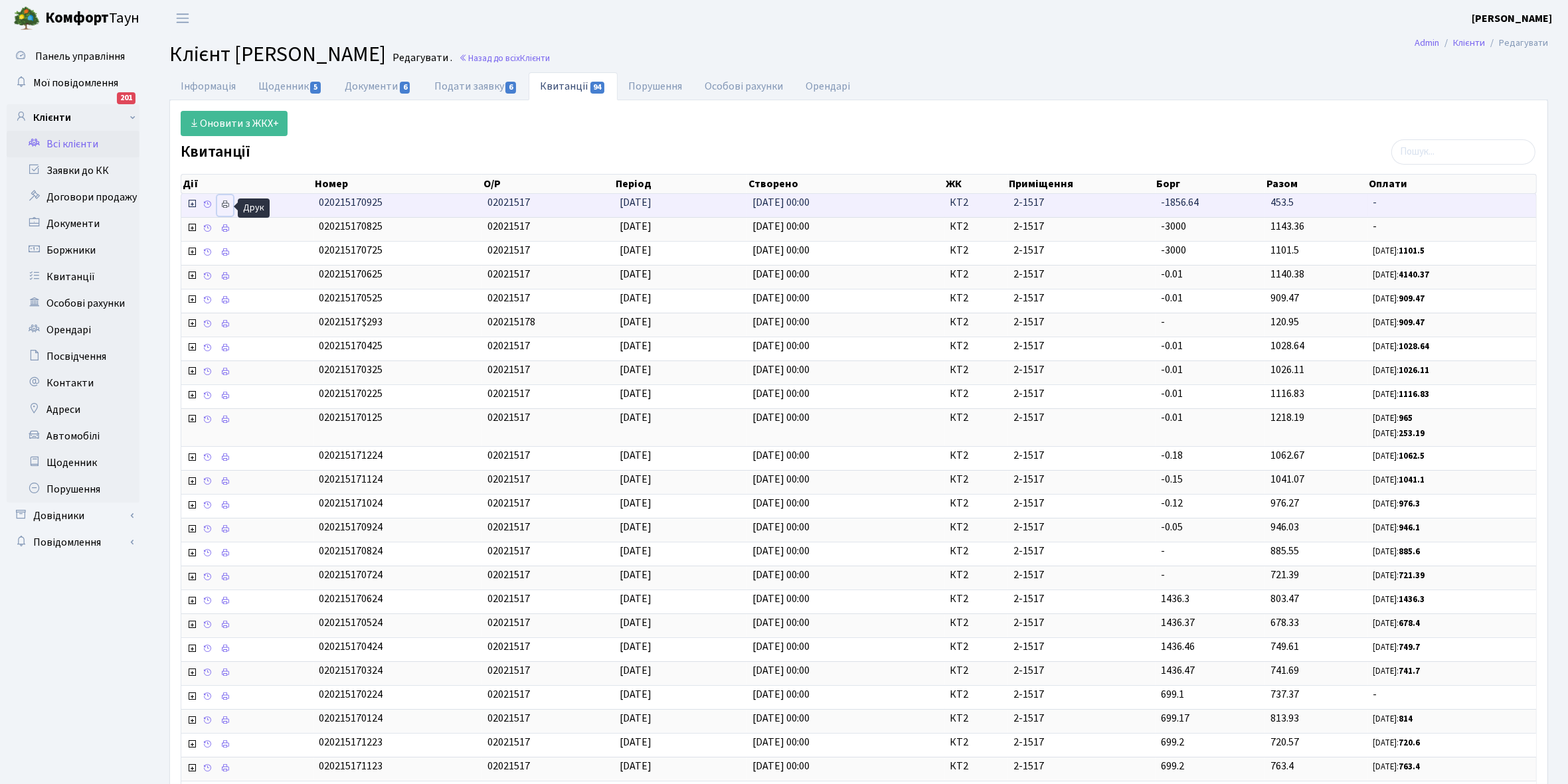
click at [227, 207] on icon at bounding box center [225, 204] width 9 height 9
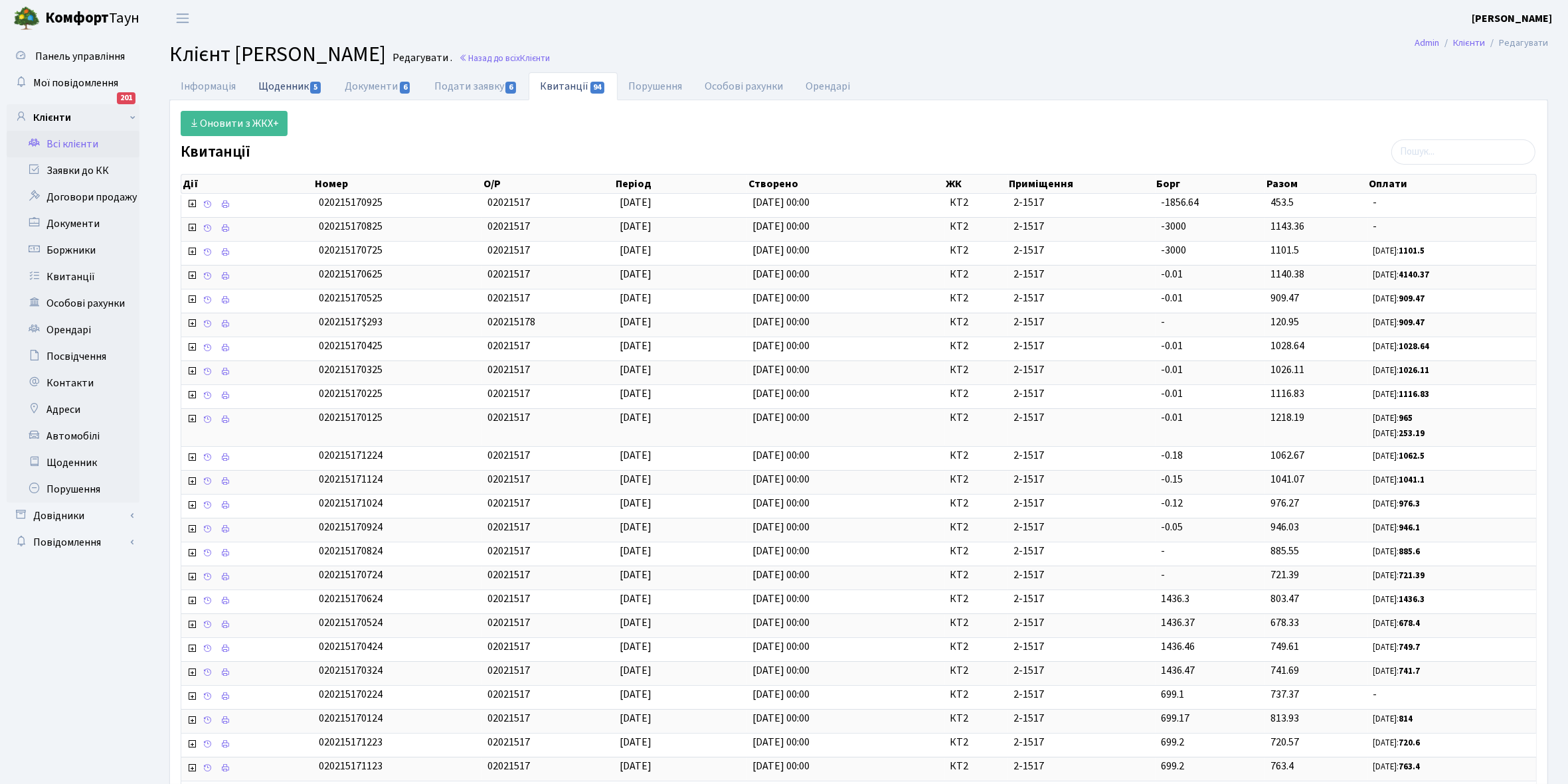
click at [277, 87] on link "Щоденник 5" at bounding box center [290, 86] width 87 height 28
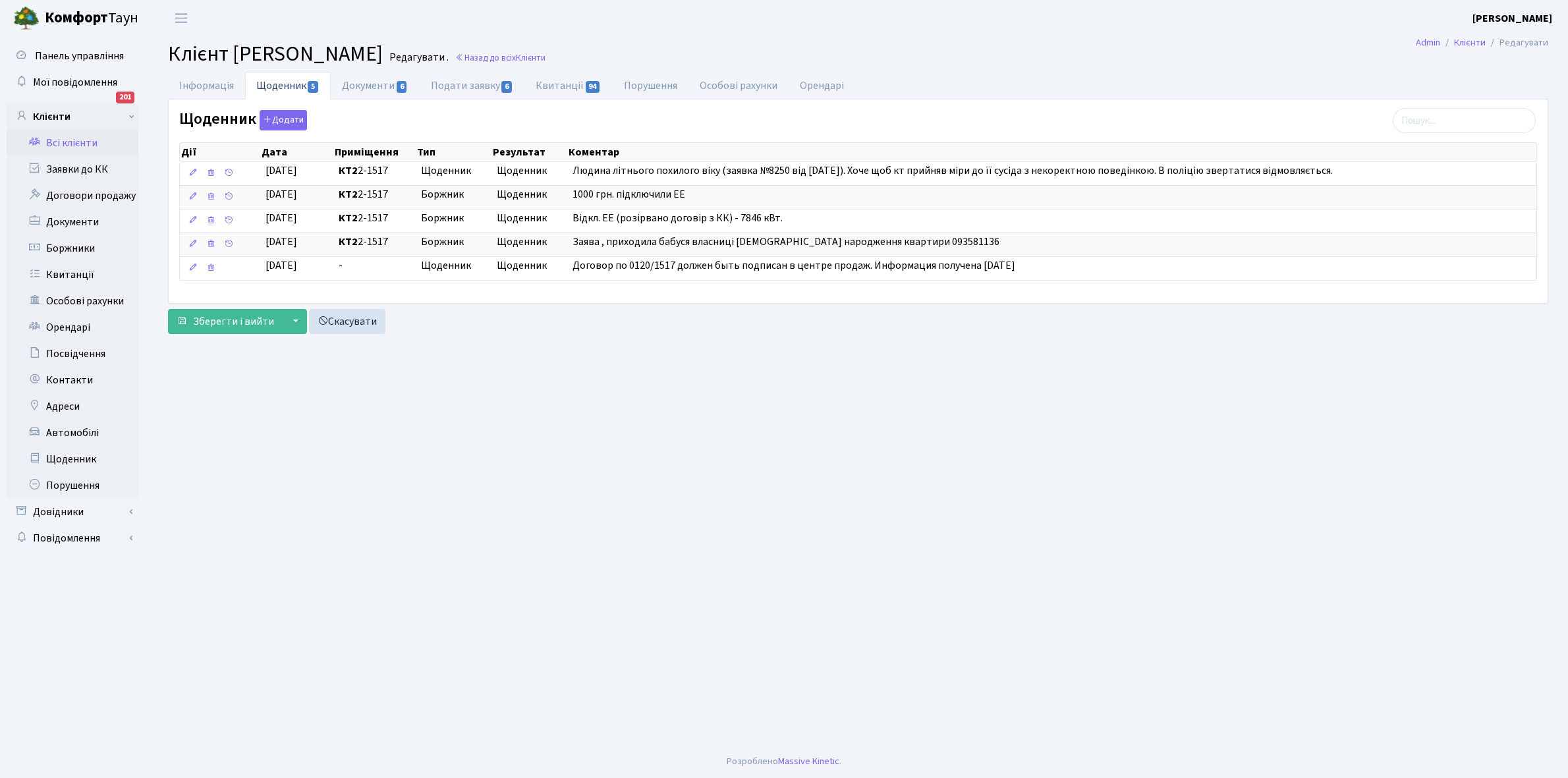
click at [76, 135] on link "Всі клієнти" at bounding box center [72, 143] width 132 height 27
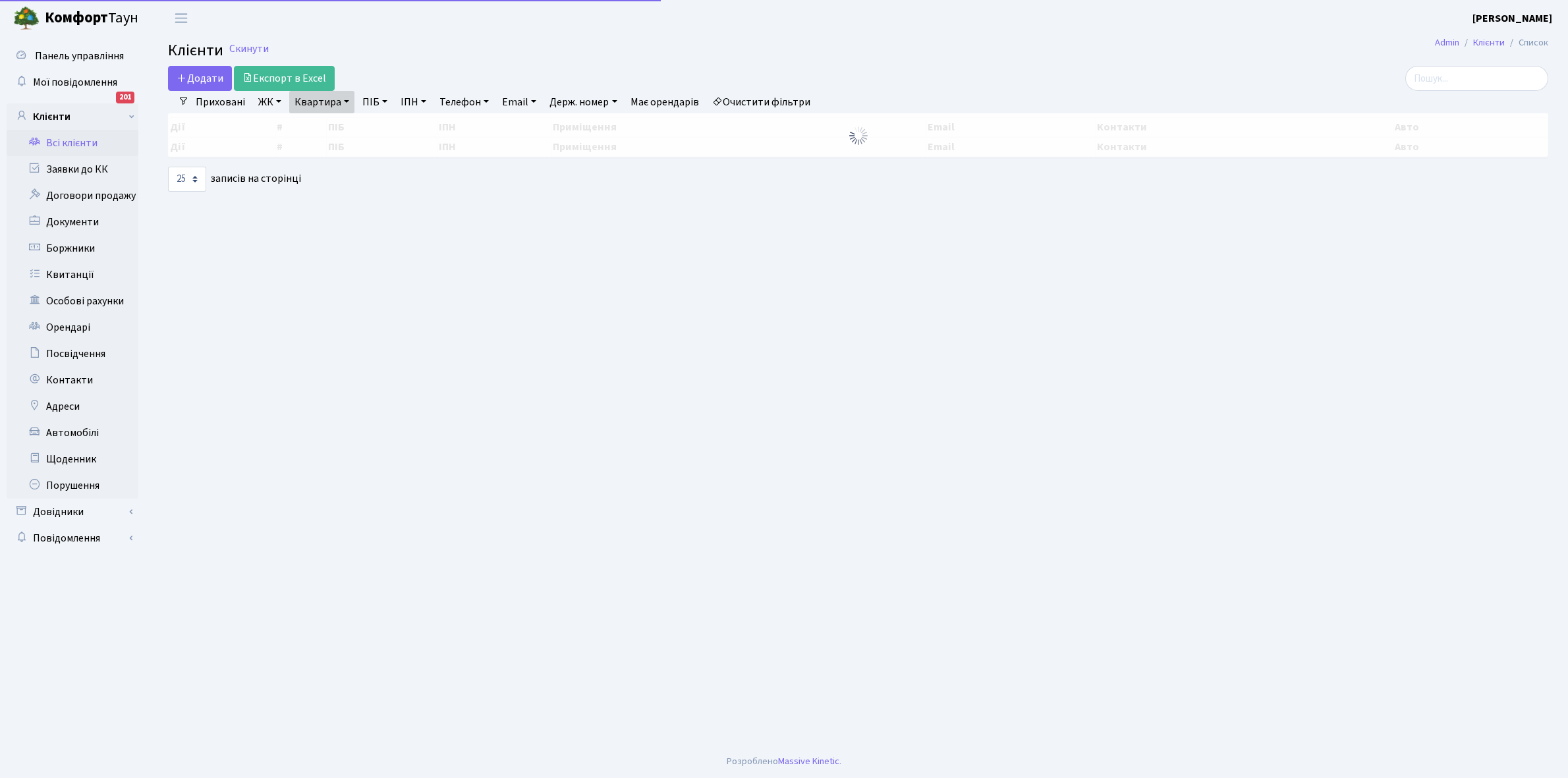
select select "25"
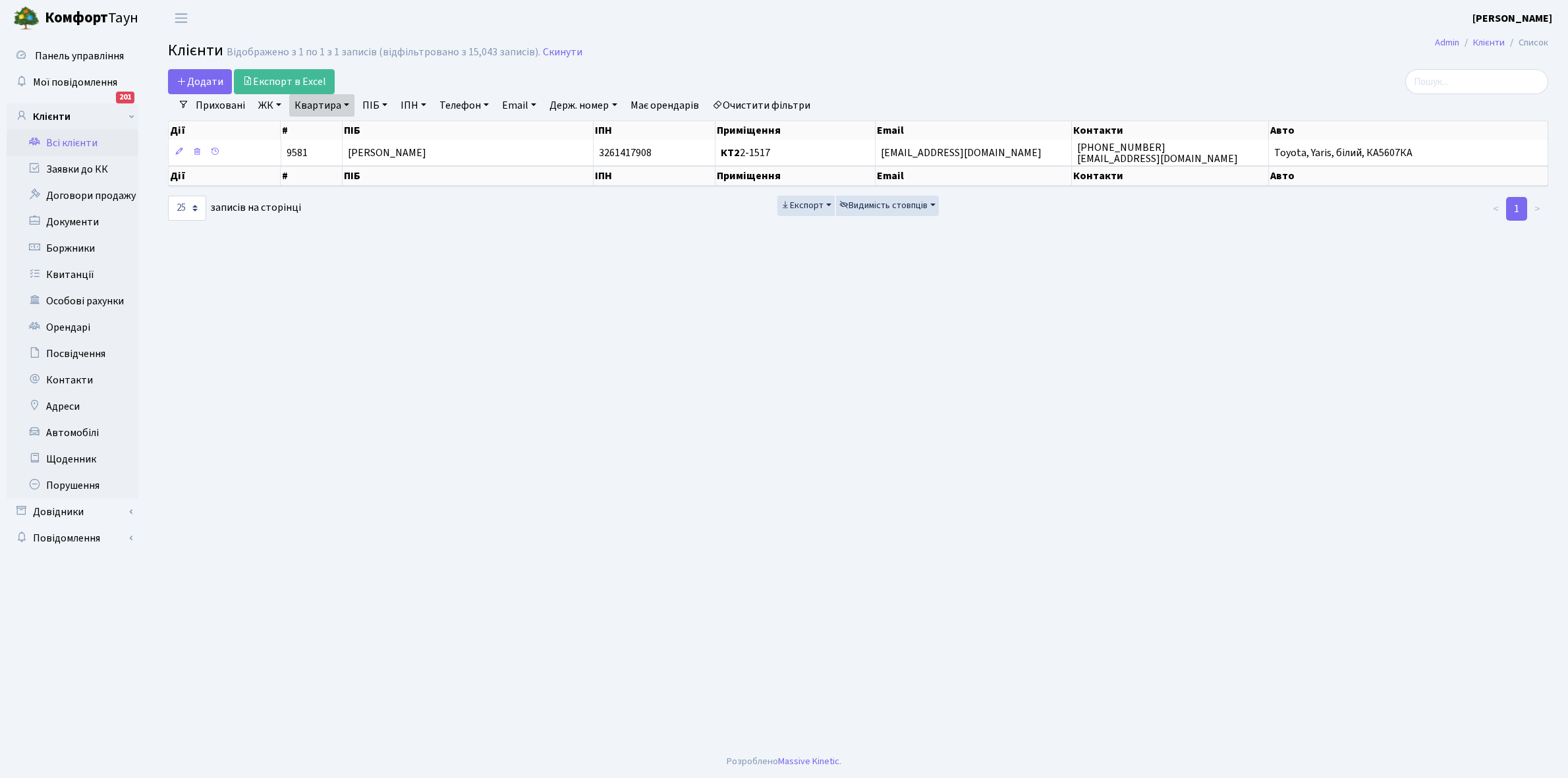
click at [347, 101] on link "Квартира" at bounding box center [322, 104] width 65 height 22
click at [342, 126] on input "2-1517" at bounding box center [328, 131] width 77 height 25
type input "2-1565"
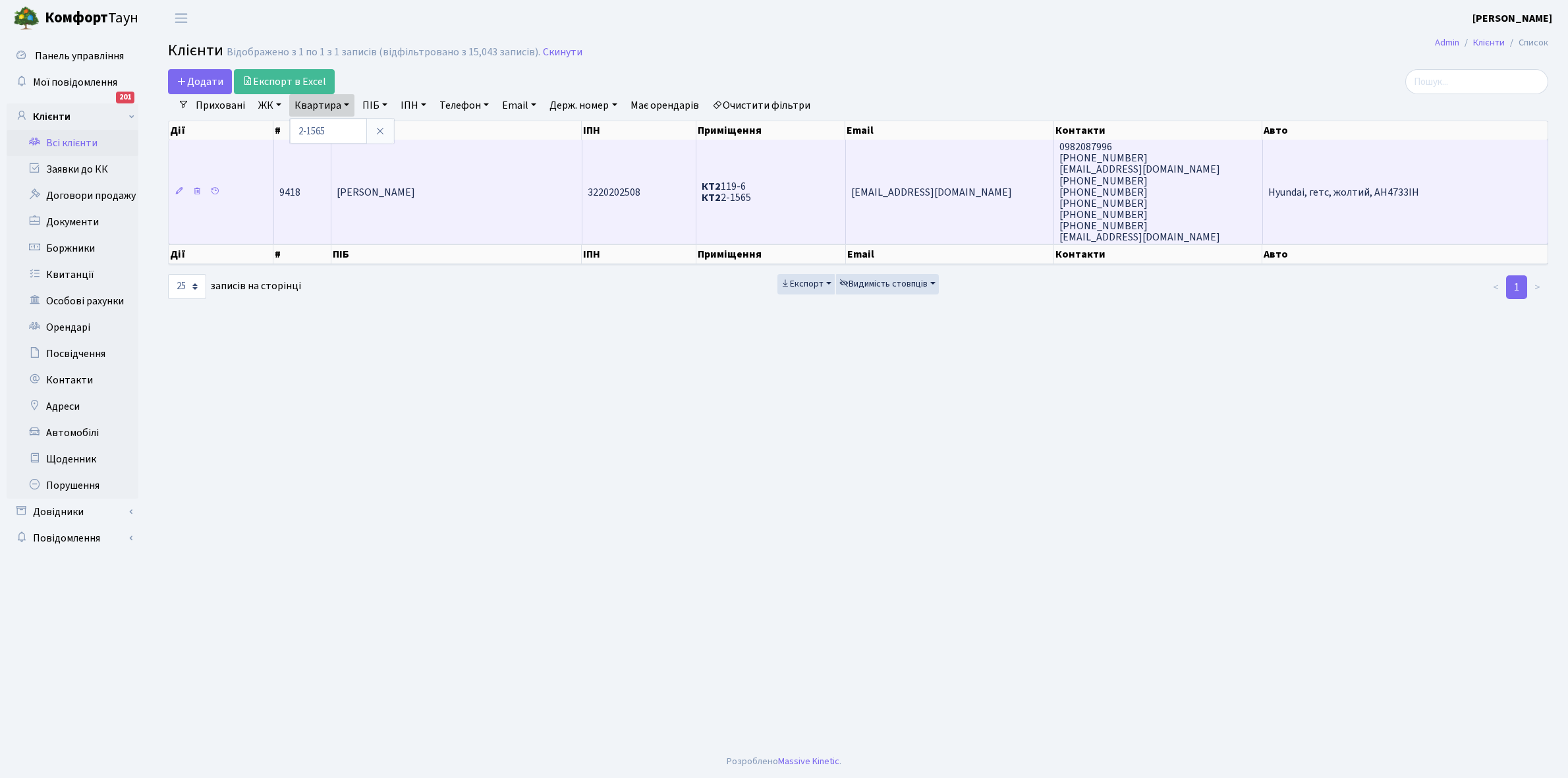
click at [387, 196] on span "Ільченко Світлана Сергіївна" at bounding box center [375, 192] width 79 height 14
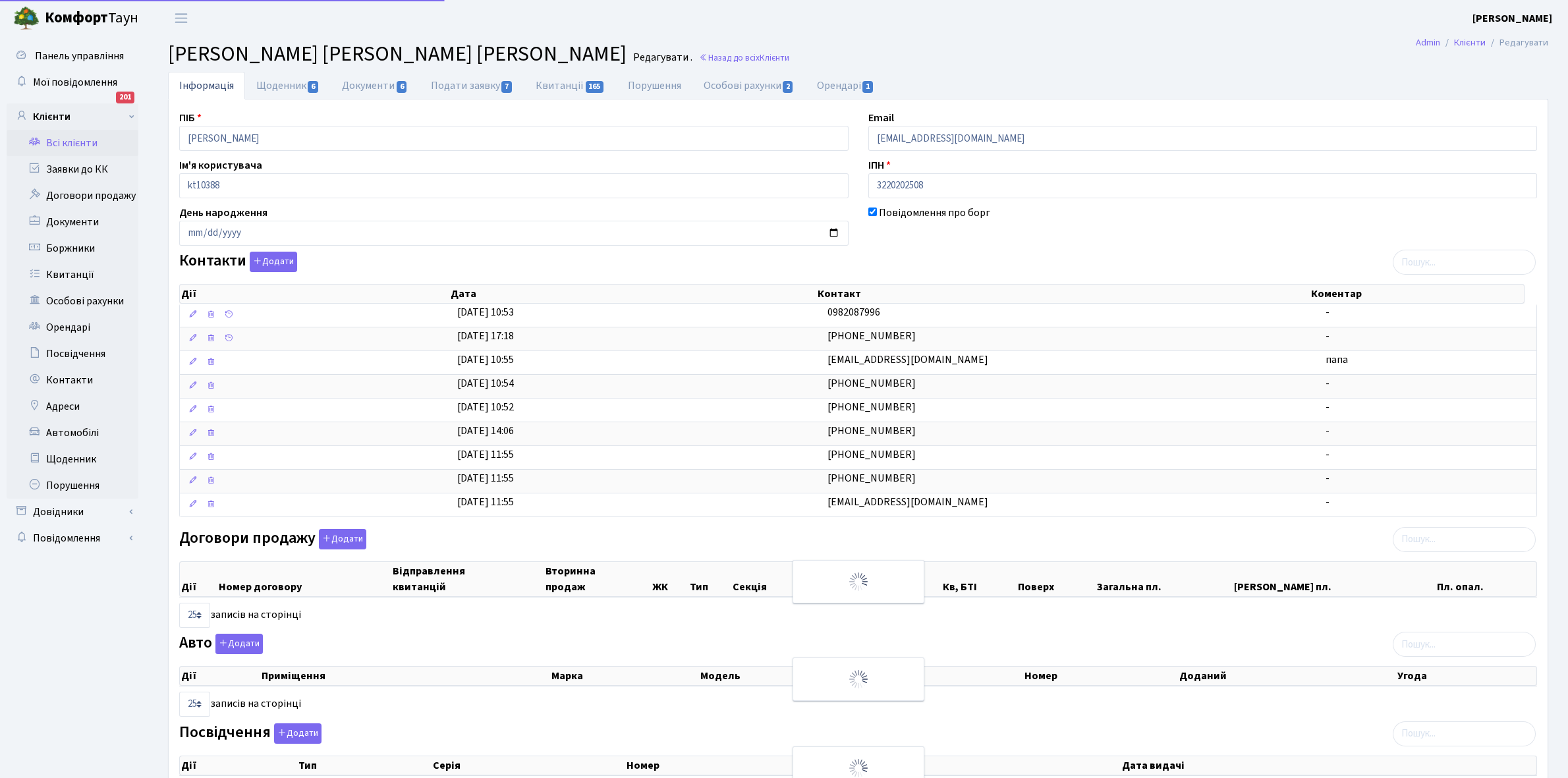
select select "25"
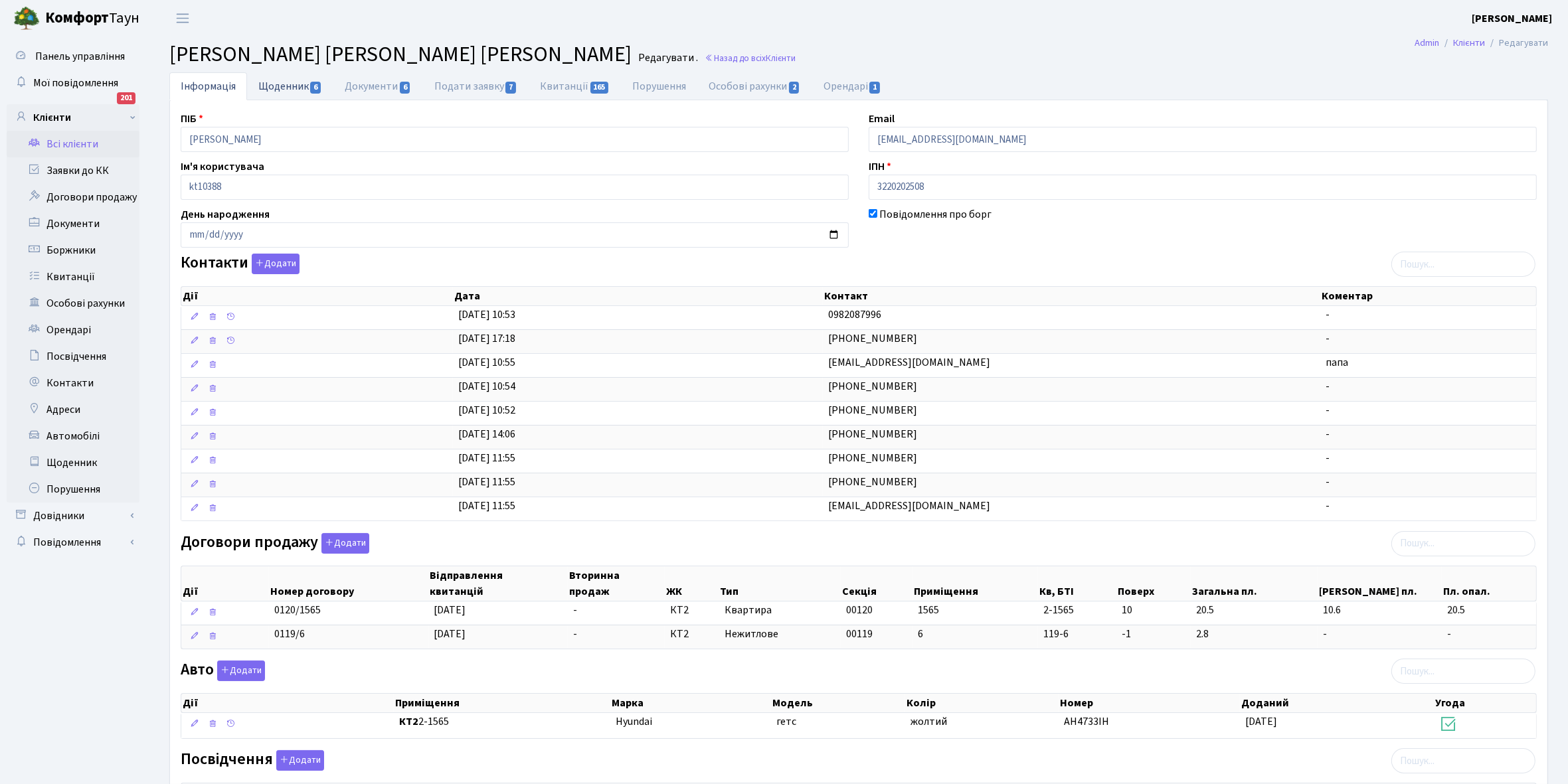
click at [253, 90] on link "Щоденник 6" at bounding box center [290, 86] width 87 height 28
select select "25"
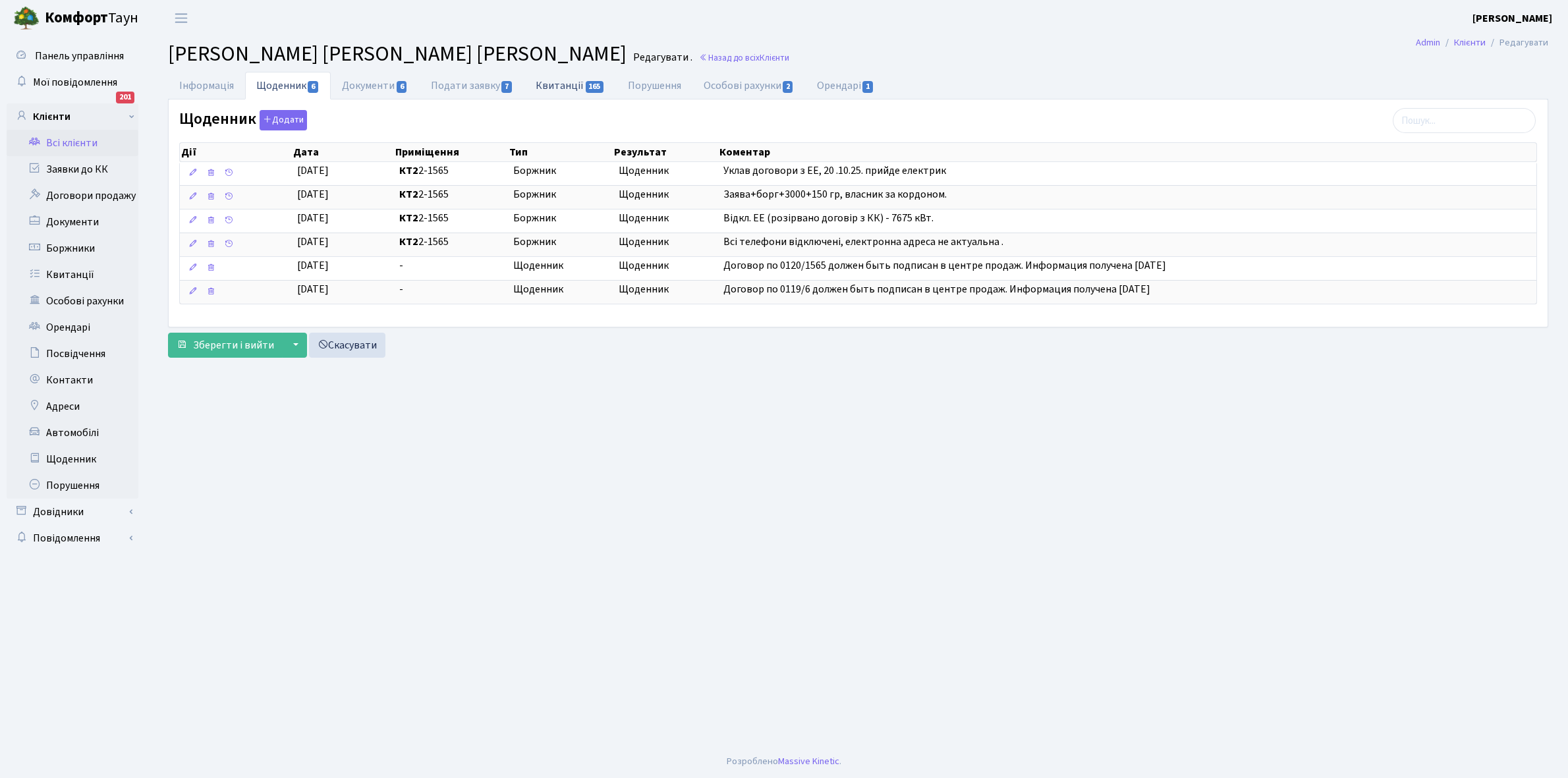
click at [560, 86] on link "Квитанції 165" at bounding box center [570, 85] width 91 height 27
select select "25"
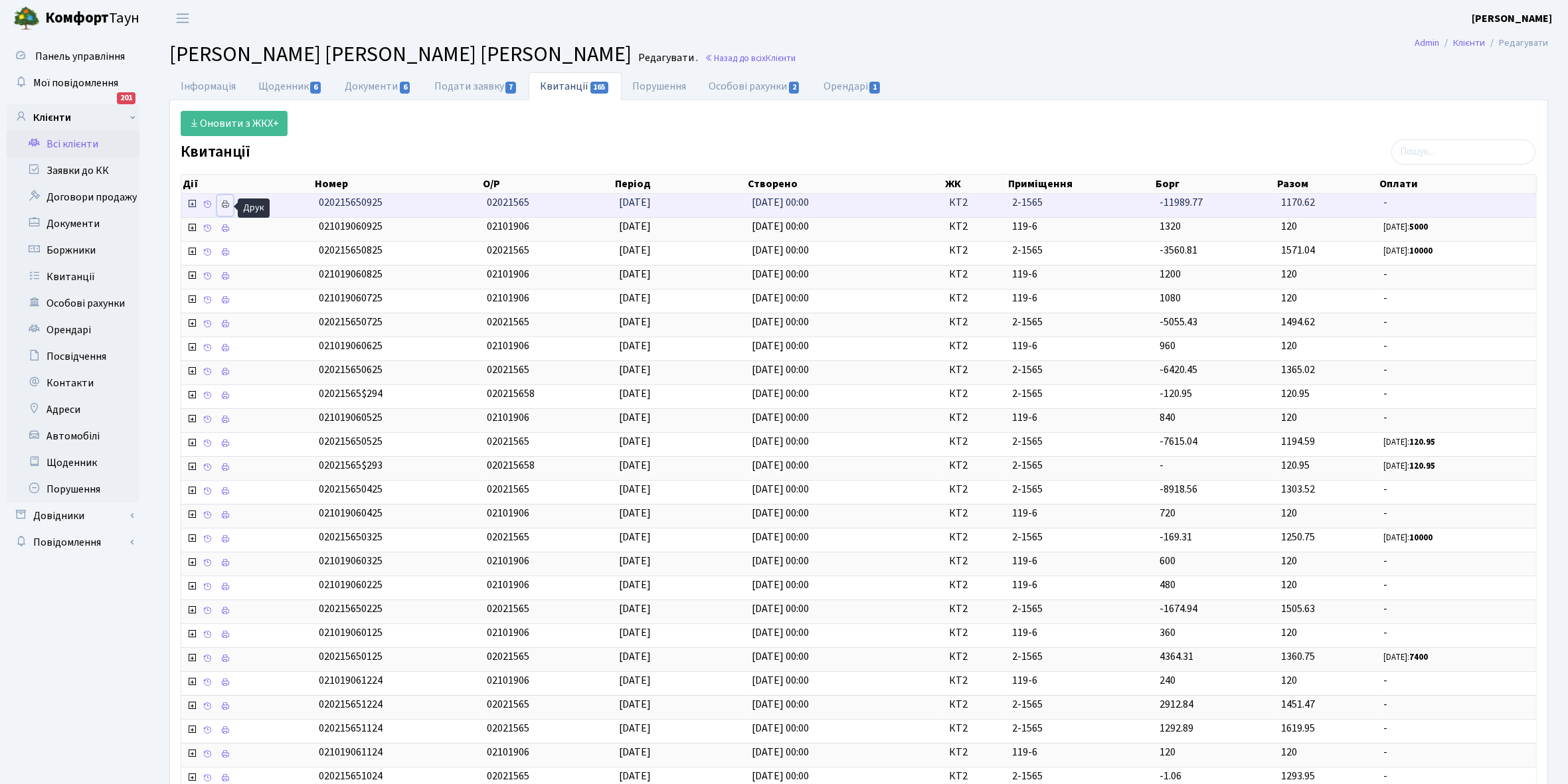
click at [230, 206] on icon at bounding box center [225, 204] width 9 height 9
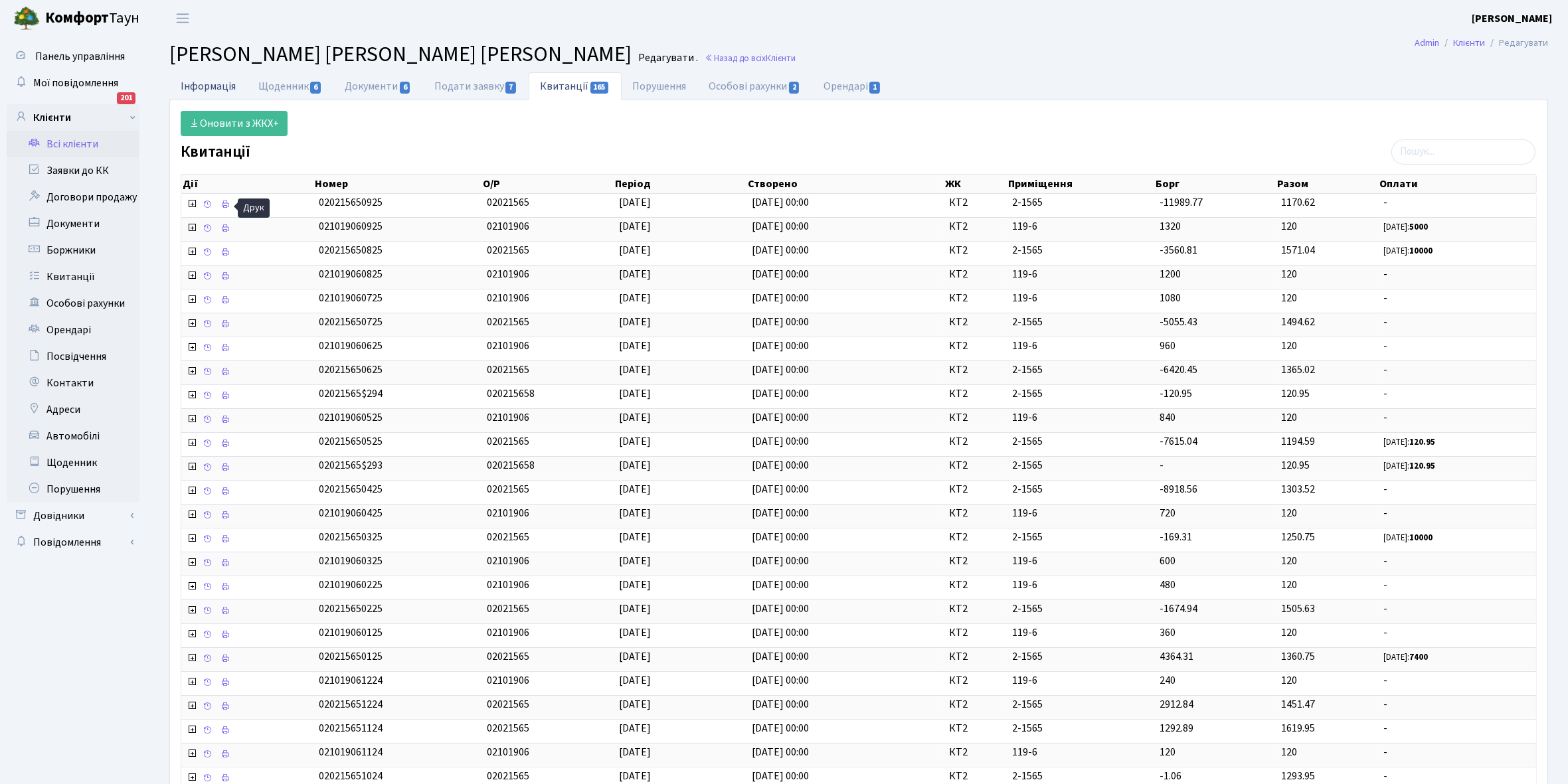
click at [203, 82] on link "Інформація" at bounding box center [208, 86] width 78 height 28
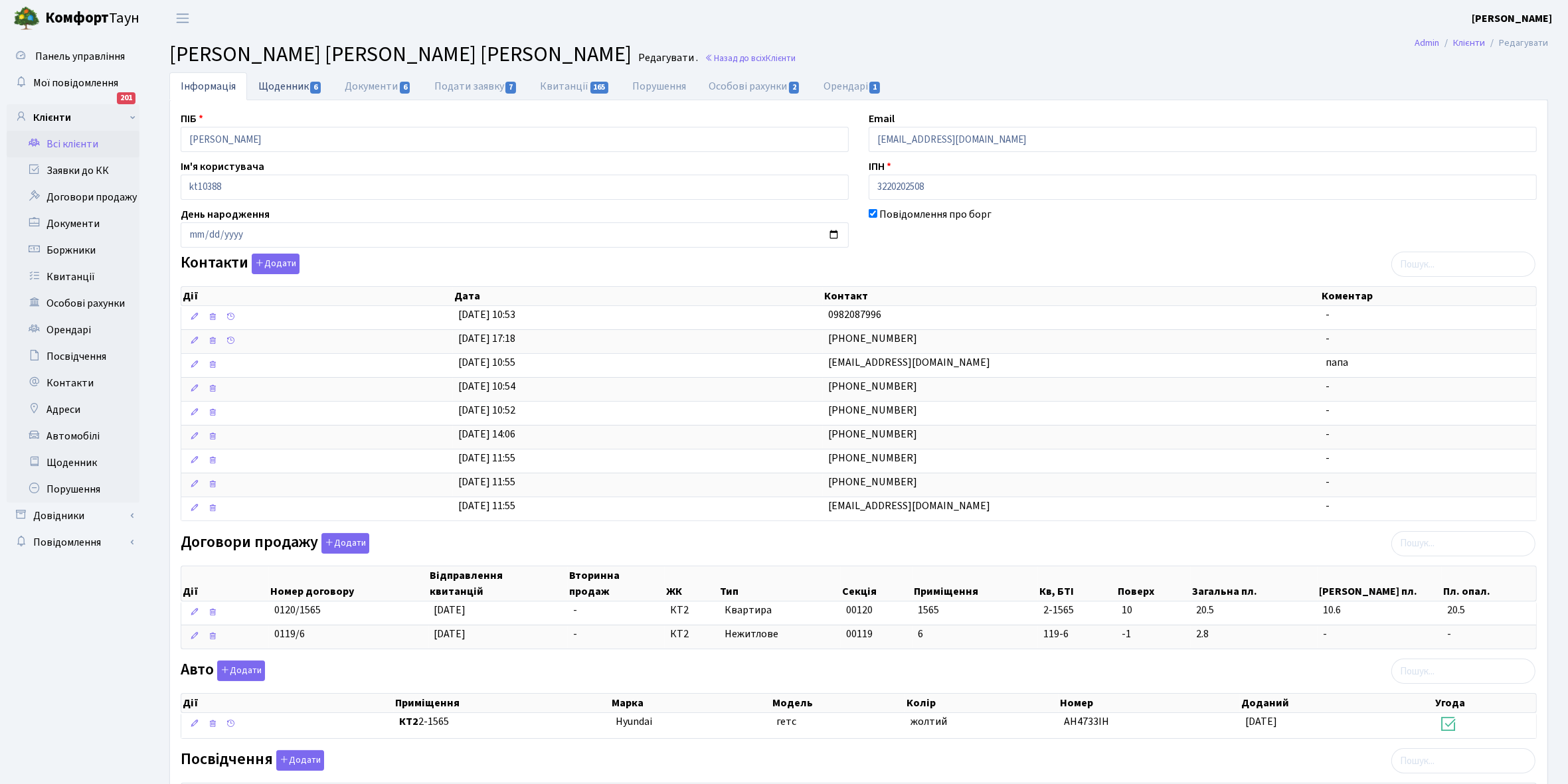
click at [268, 85] on link "Щоденник 6" at bounding box center [290, 86] width 87 height 28
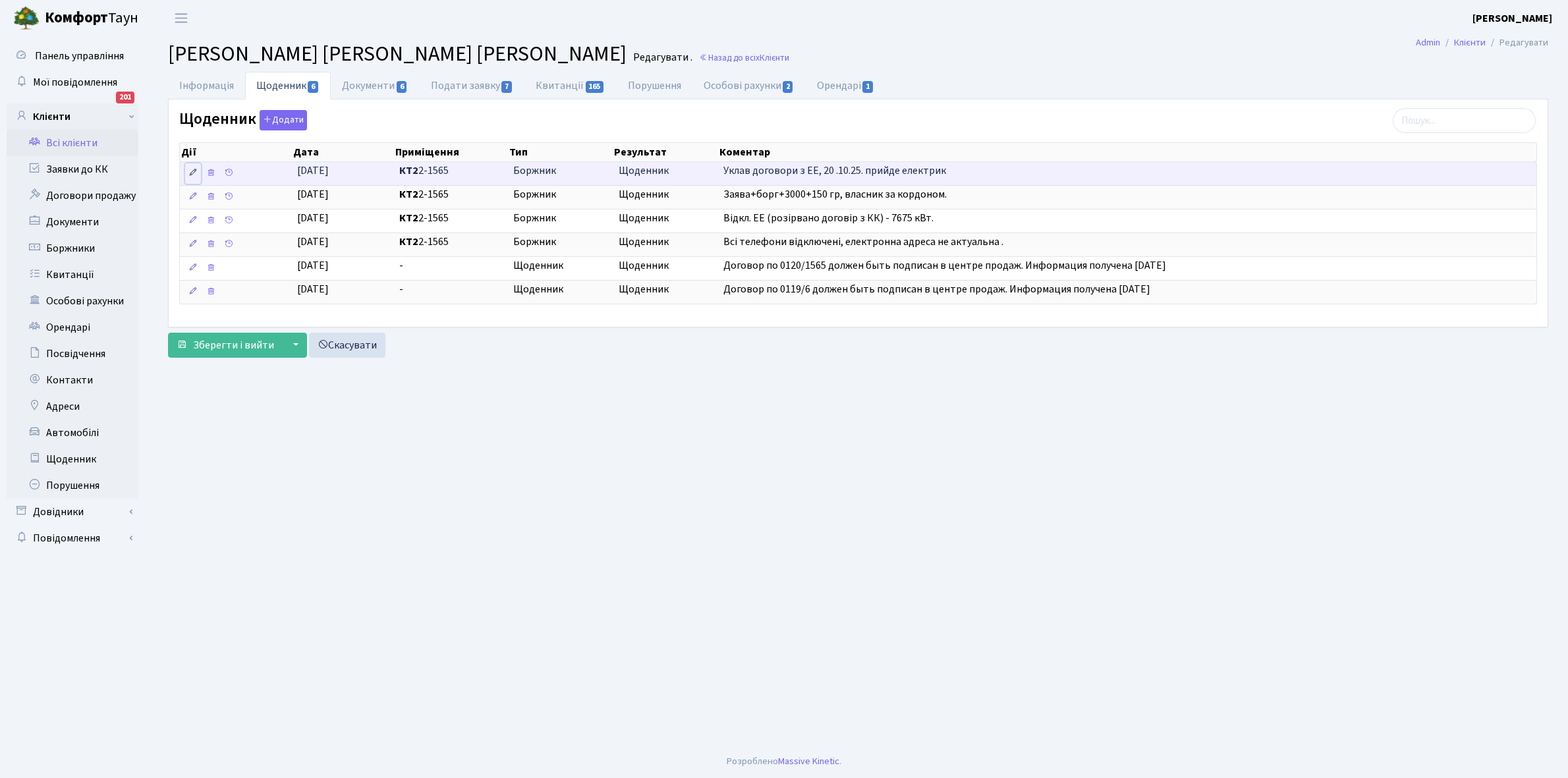
click at [187, 172] on link at bounding box center [193, 173] width 16 height 20
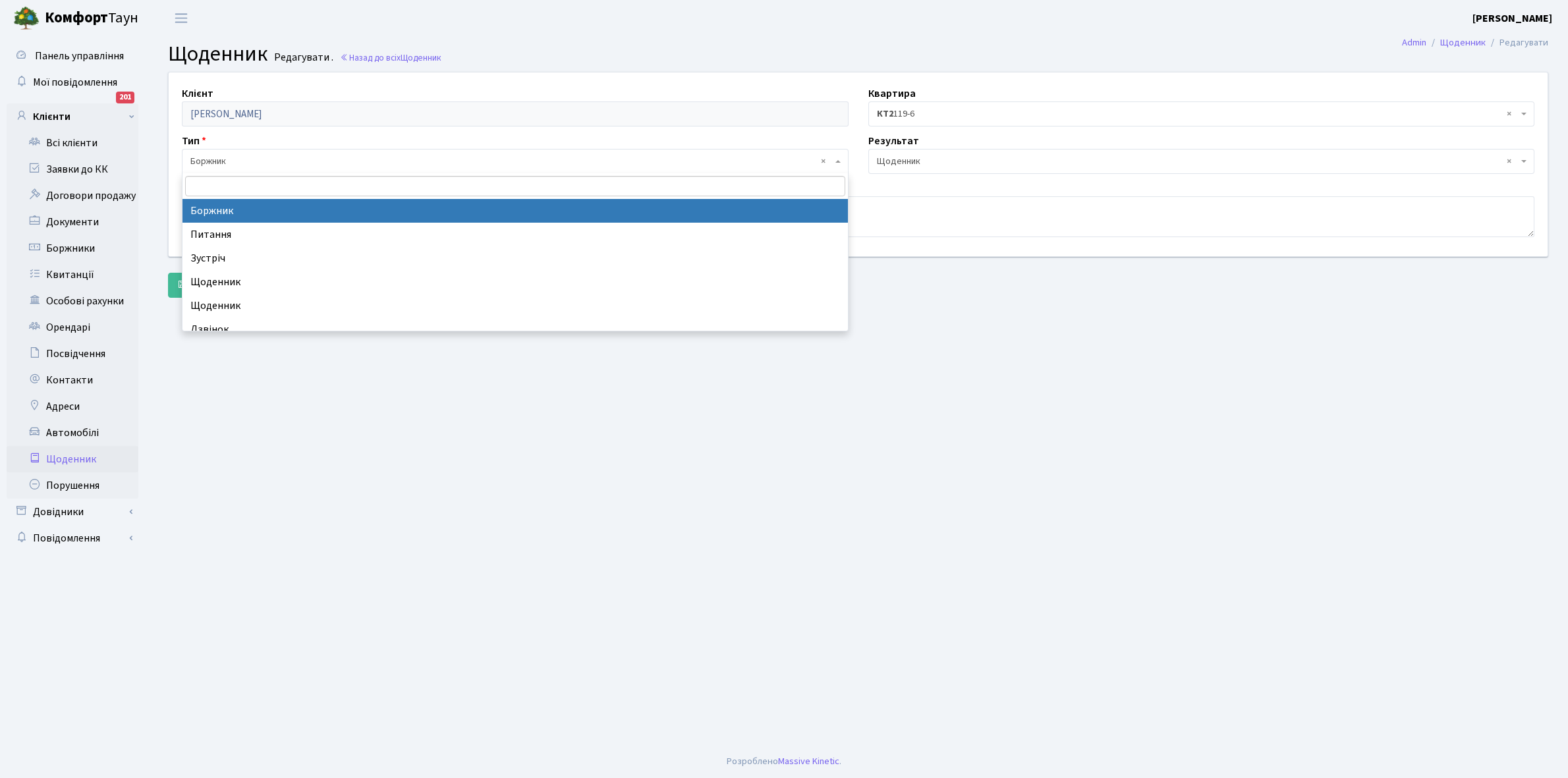
click at [239, 158] on span "× Боржник" at bounding box center [511, 161] width 642 height 13
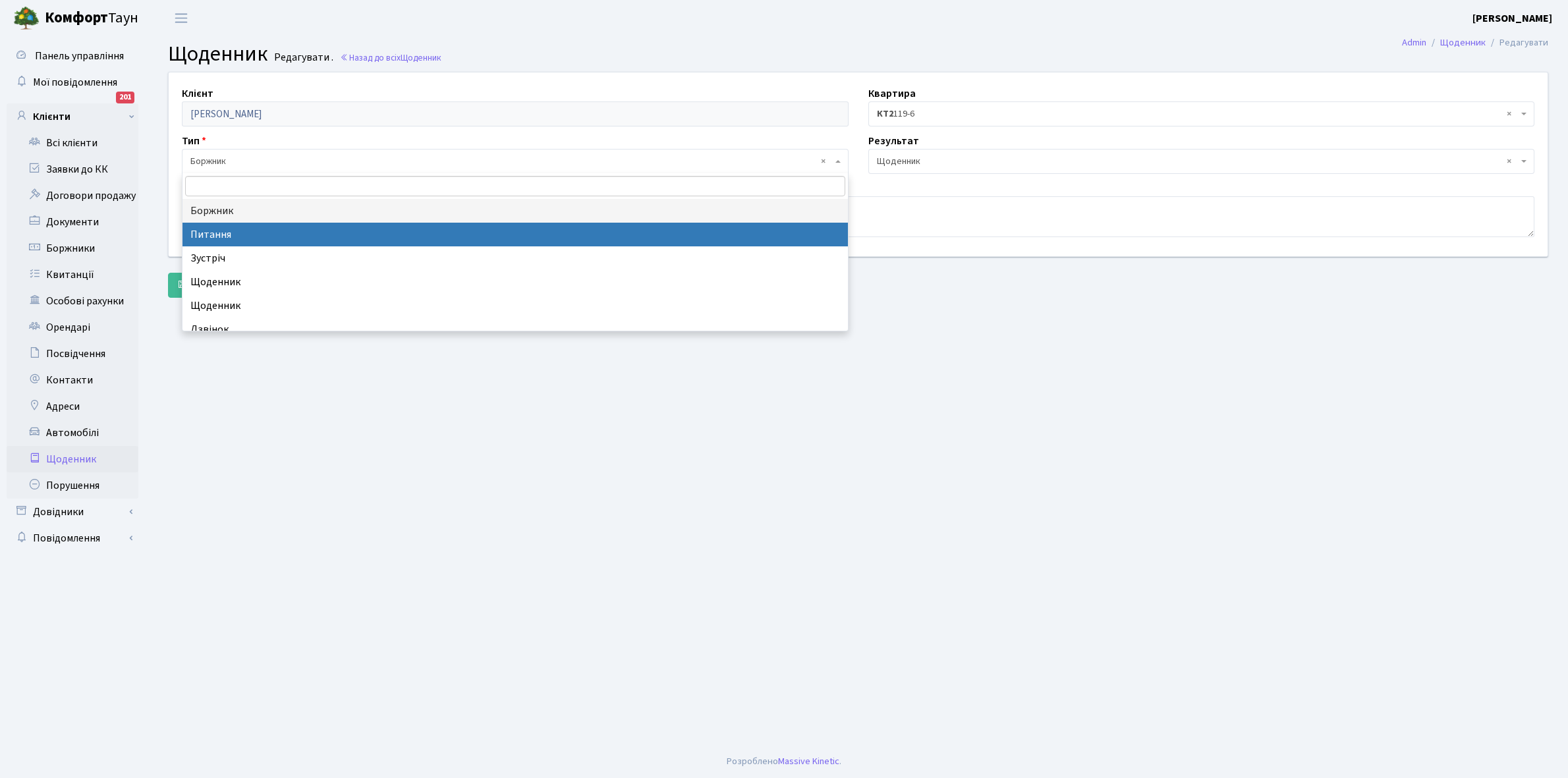
select select "9"
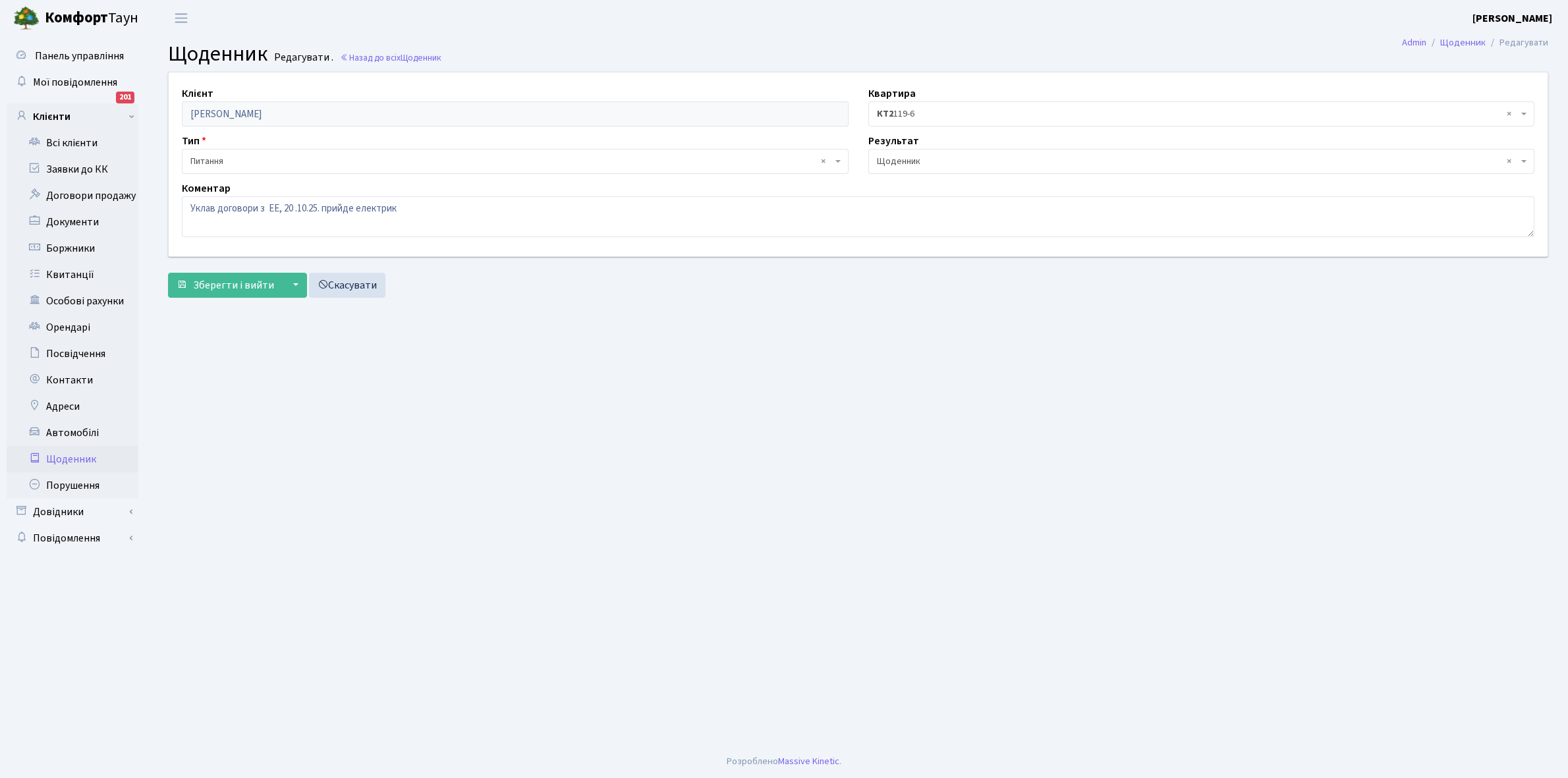
click at [954, 157] on span "× Щоденник" at bounding box center [1197, 161] width 642 height 13
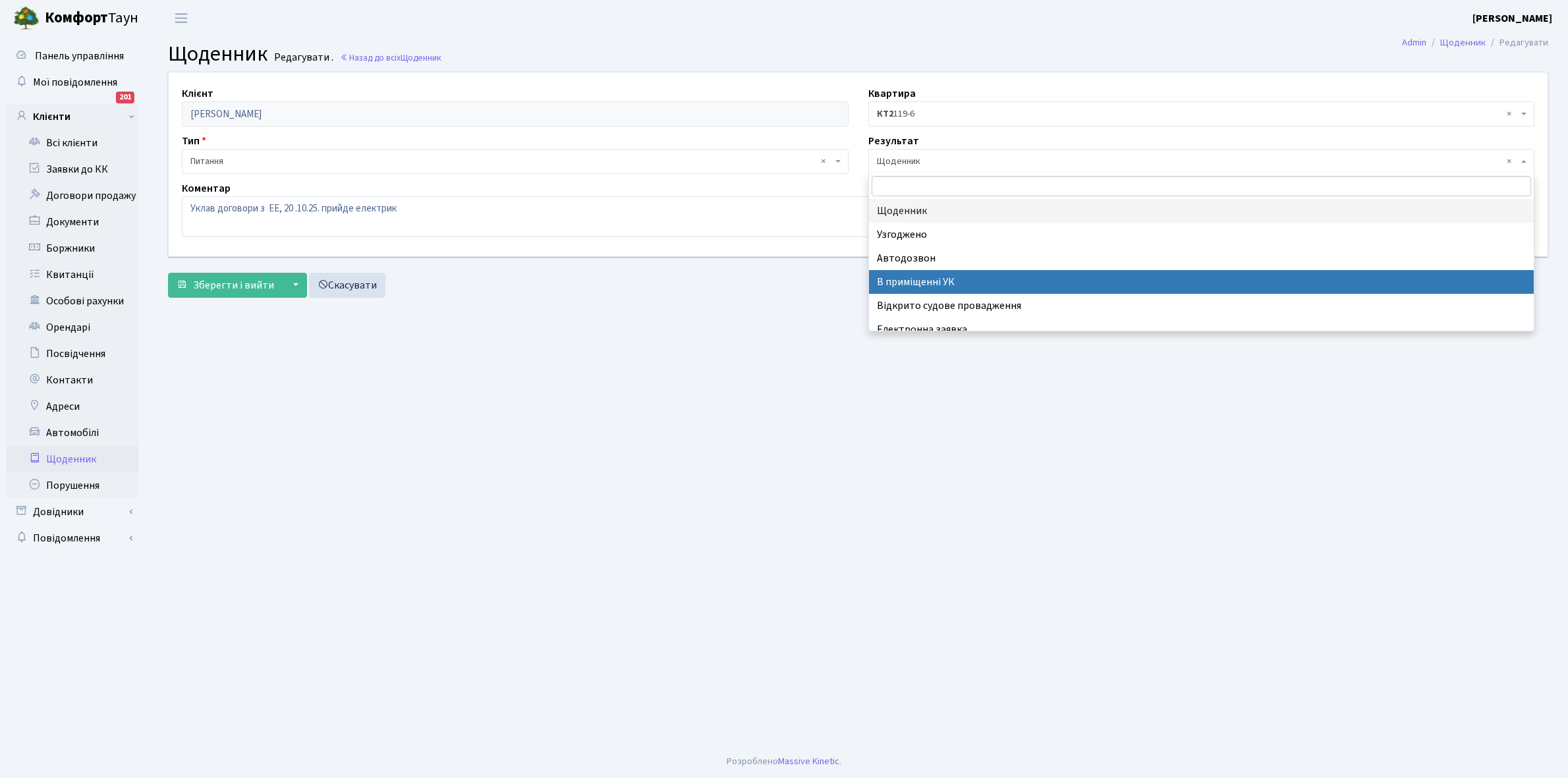
scroll to position [81, 0]
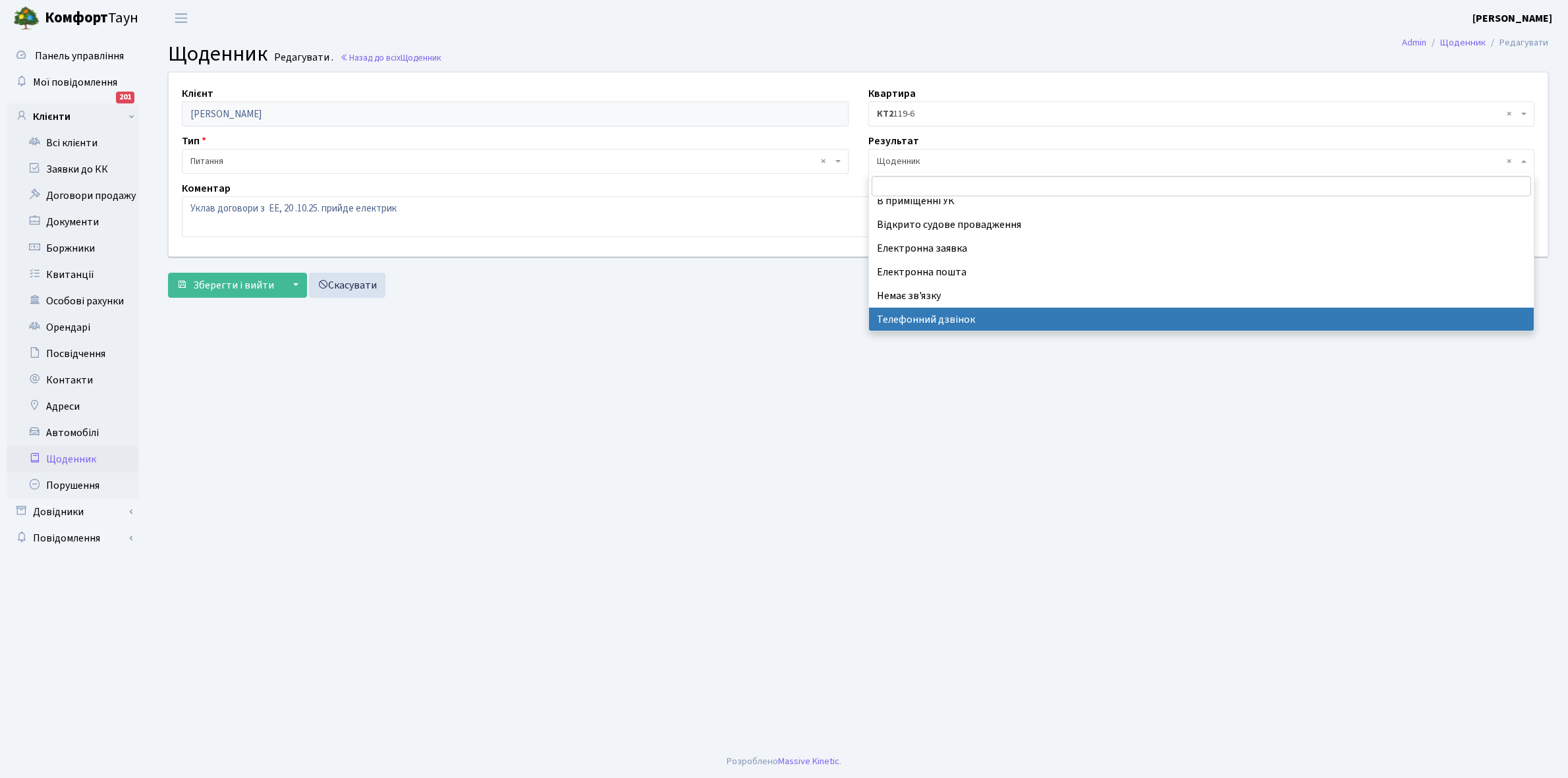
select select "196"
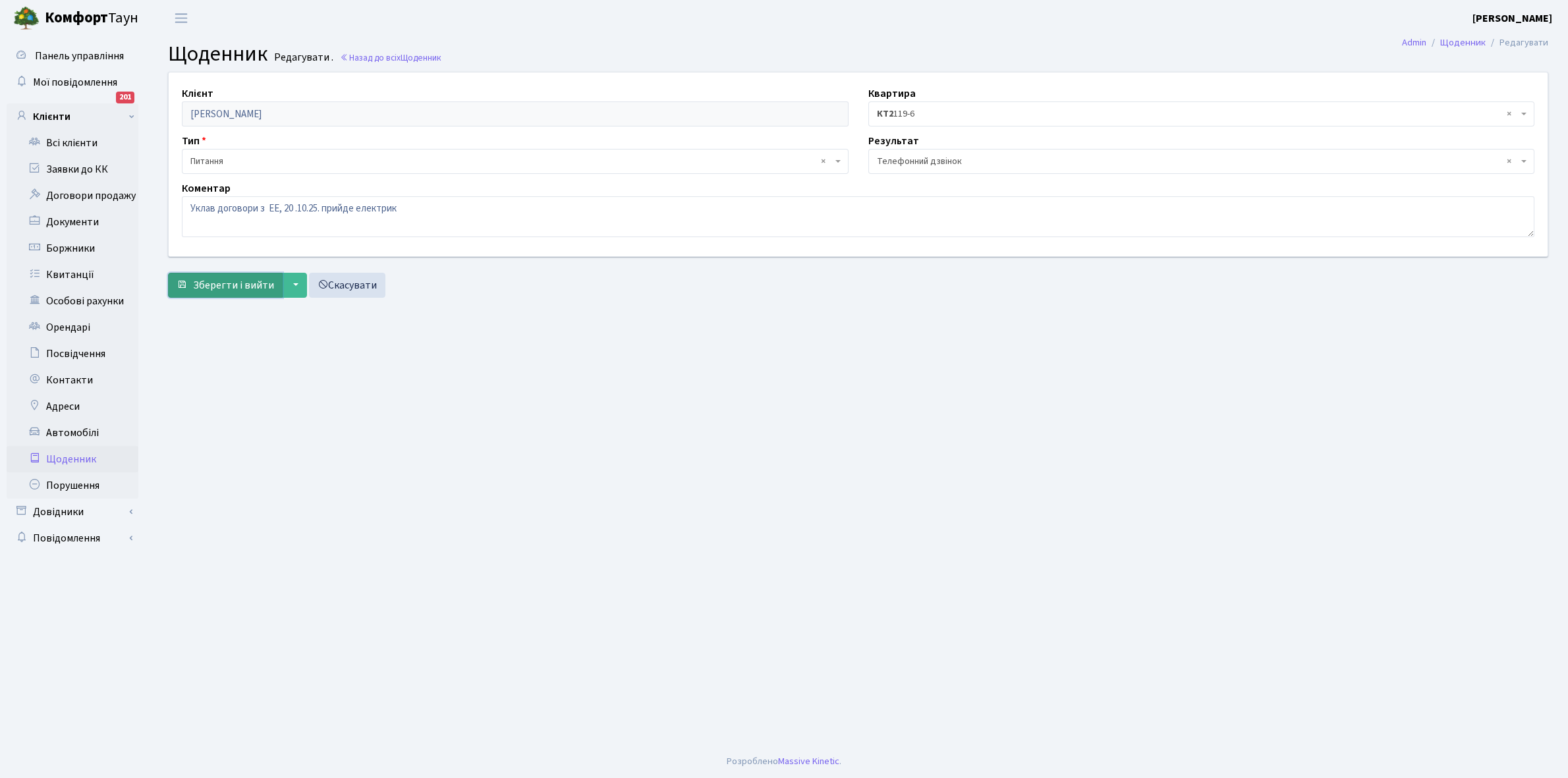
click at [226, 285] on span "Зберегти і вийти" at bounding box center [234, 285] width 81 height 14
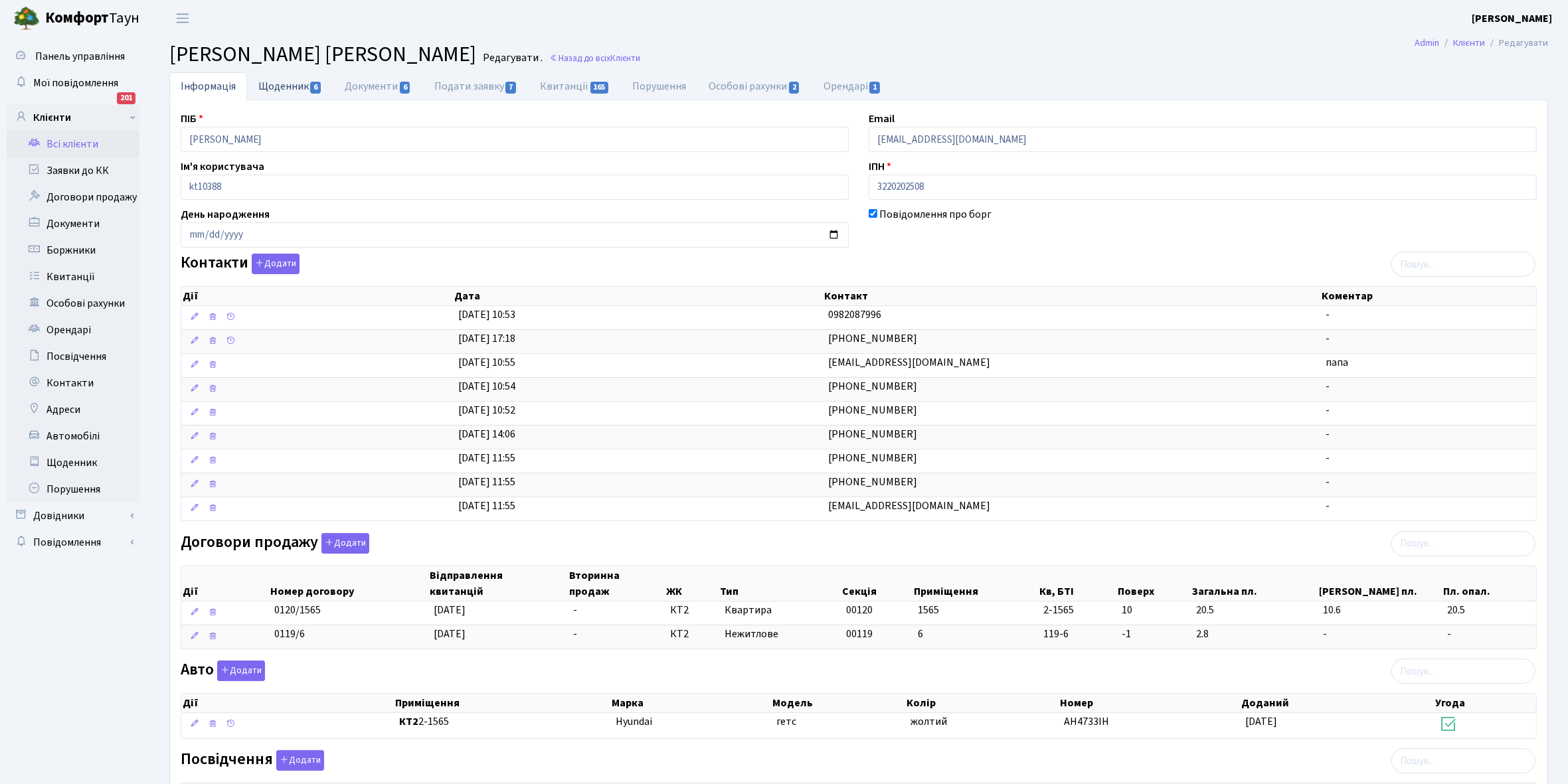
click at [282, 78] on link "Щоденник 6" at bounding box center [290, 86] width 87 height 28
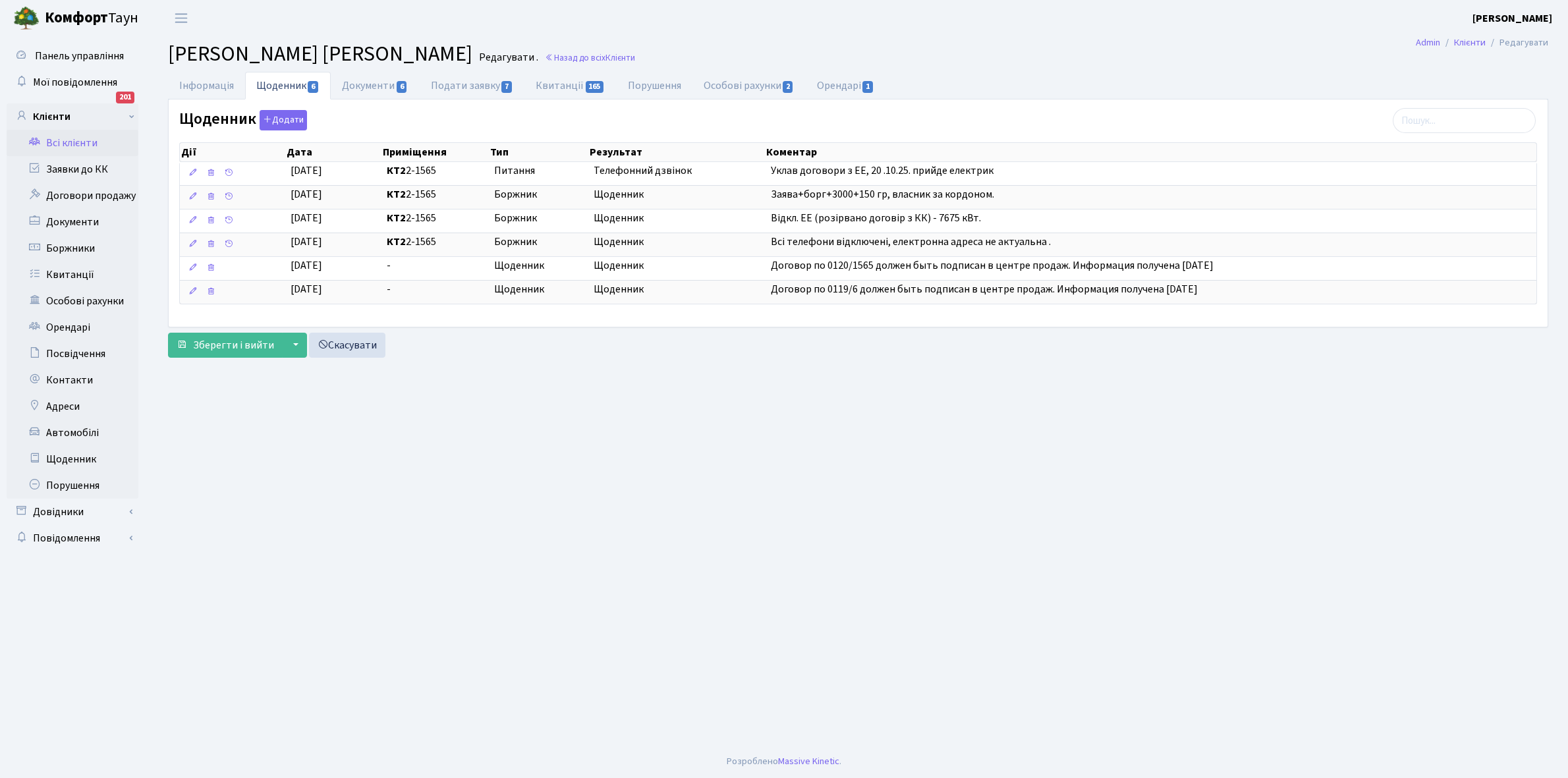
click at [73, 140] on link "Всі клієнти" at bounding box center [72, 143] width 132 height 27
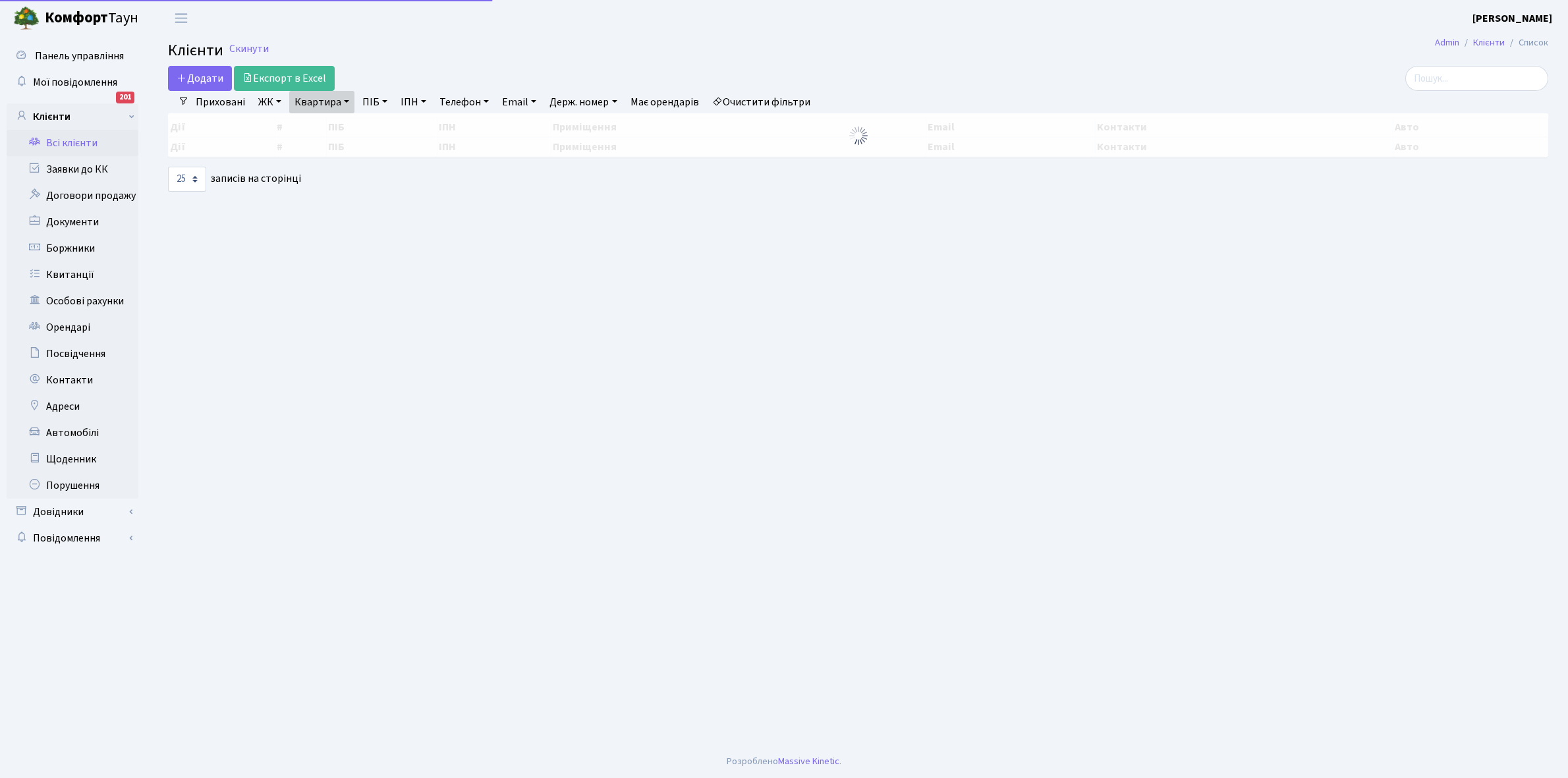
select select "25"
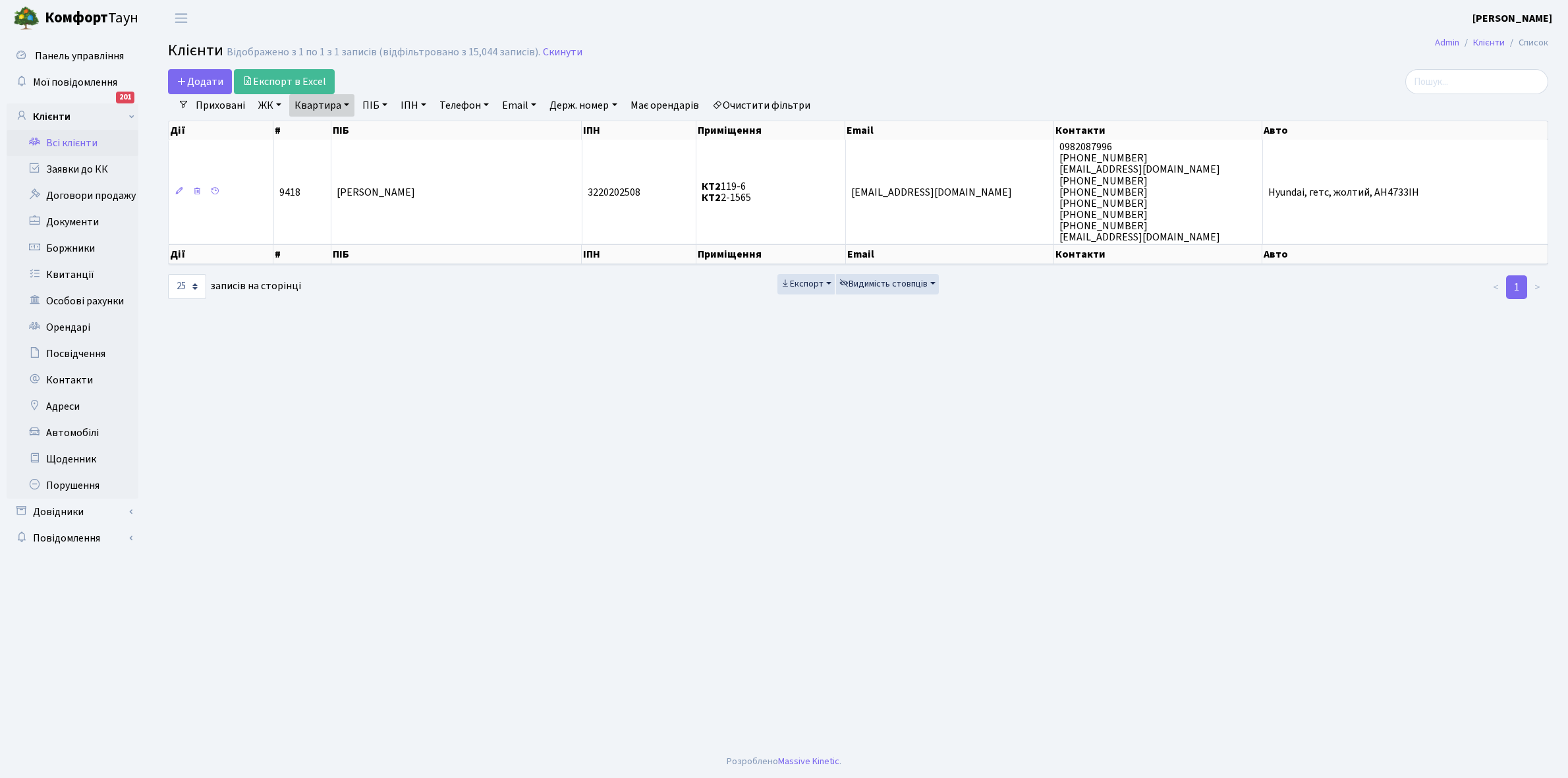
click at [347, 104] on link "Квартира" at bounding box center [322, 104] width 65 height 22
click at [342, 130] on input "2-1565" at bounding box center [328, 131] width 77 height 25
type input "2-1575"
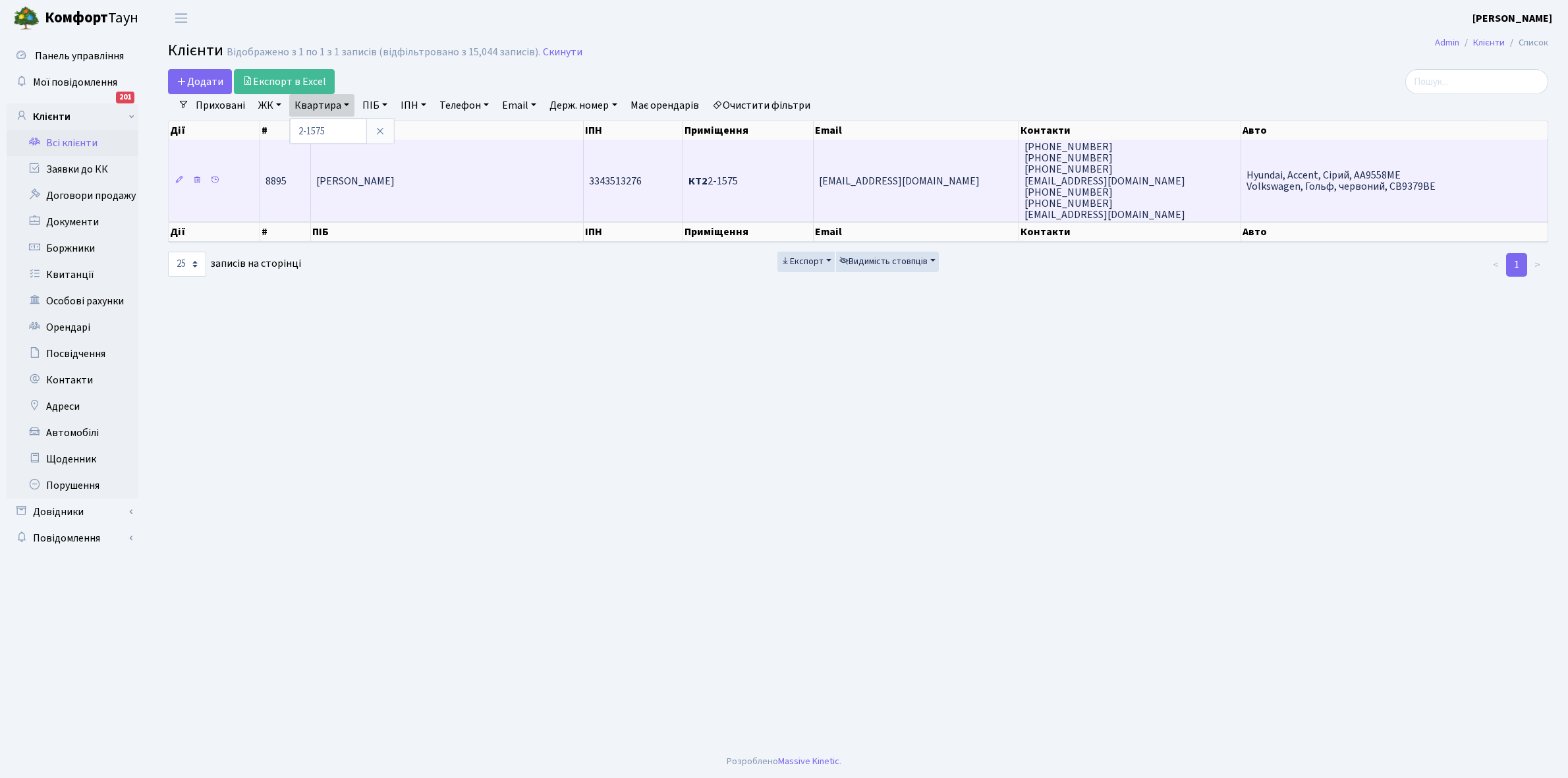
click at [425, 168] on td "[PERSON_NAME] [PERSON_NAME]" at bounding box center [447, 181] width 273 height 81
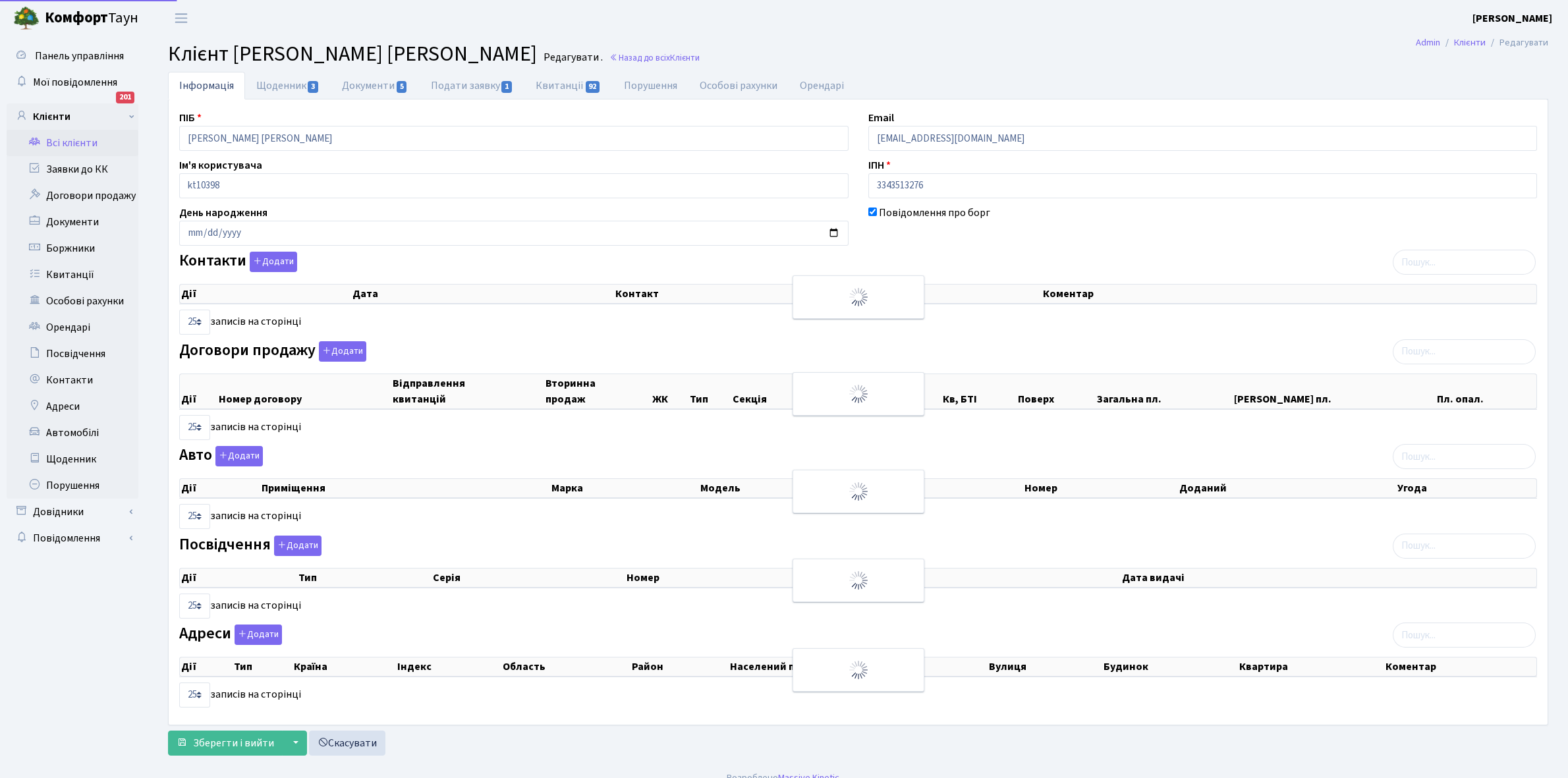
select select "25"
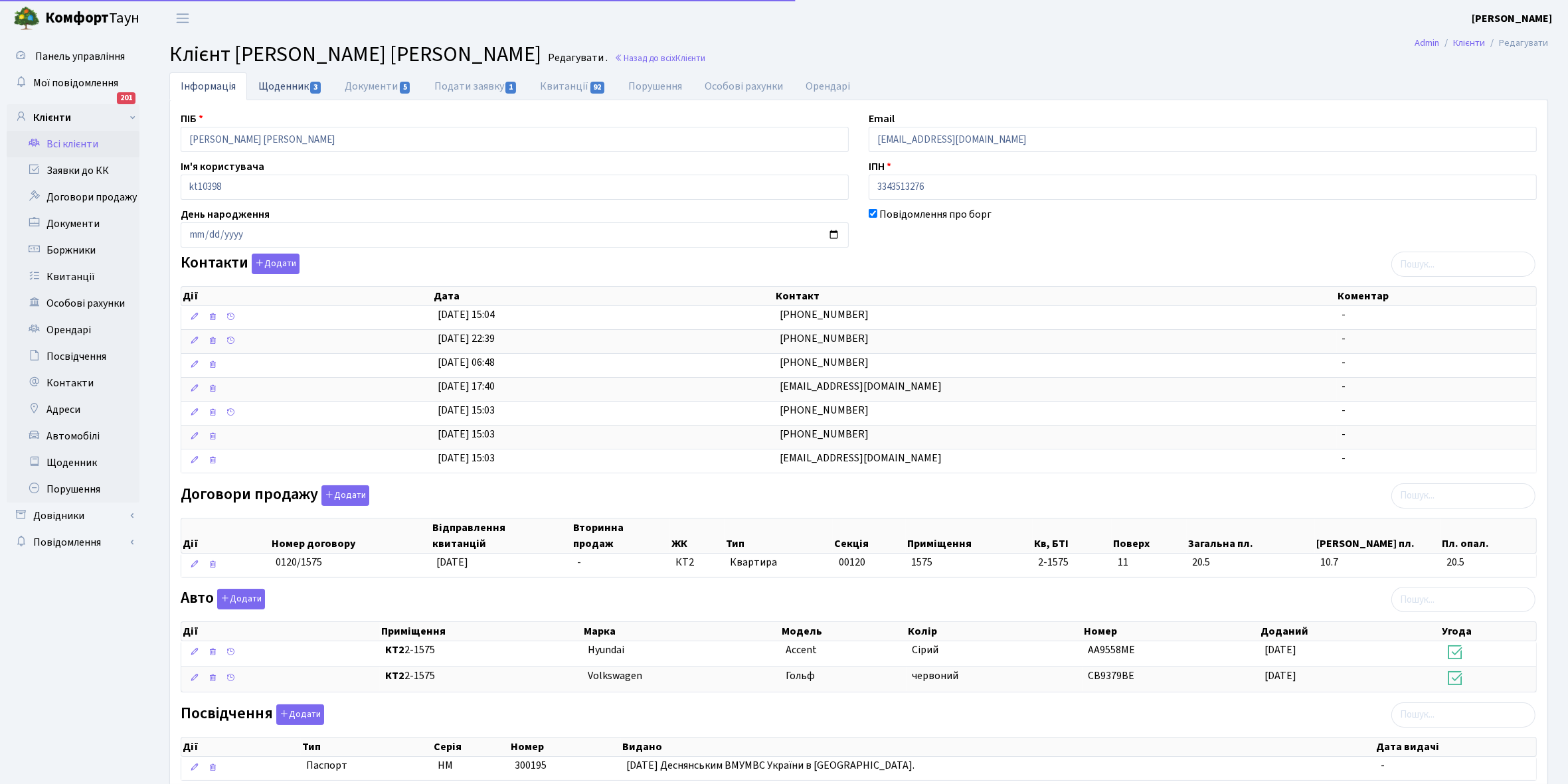
click at [274, 82] on link "Щоденник 3" at bounding box center [290, 86] width 87 height 28
select select "25"
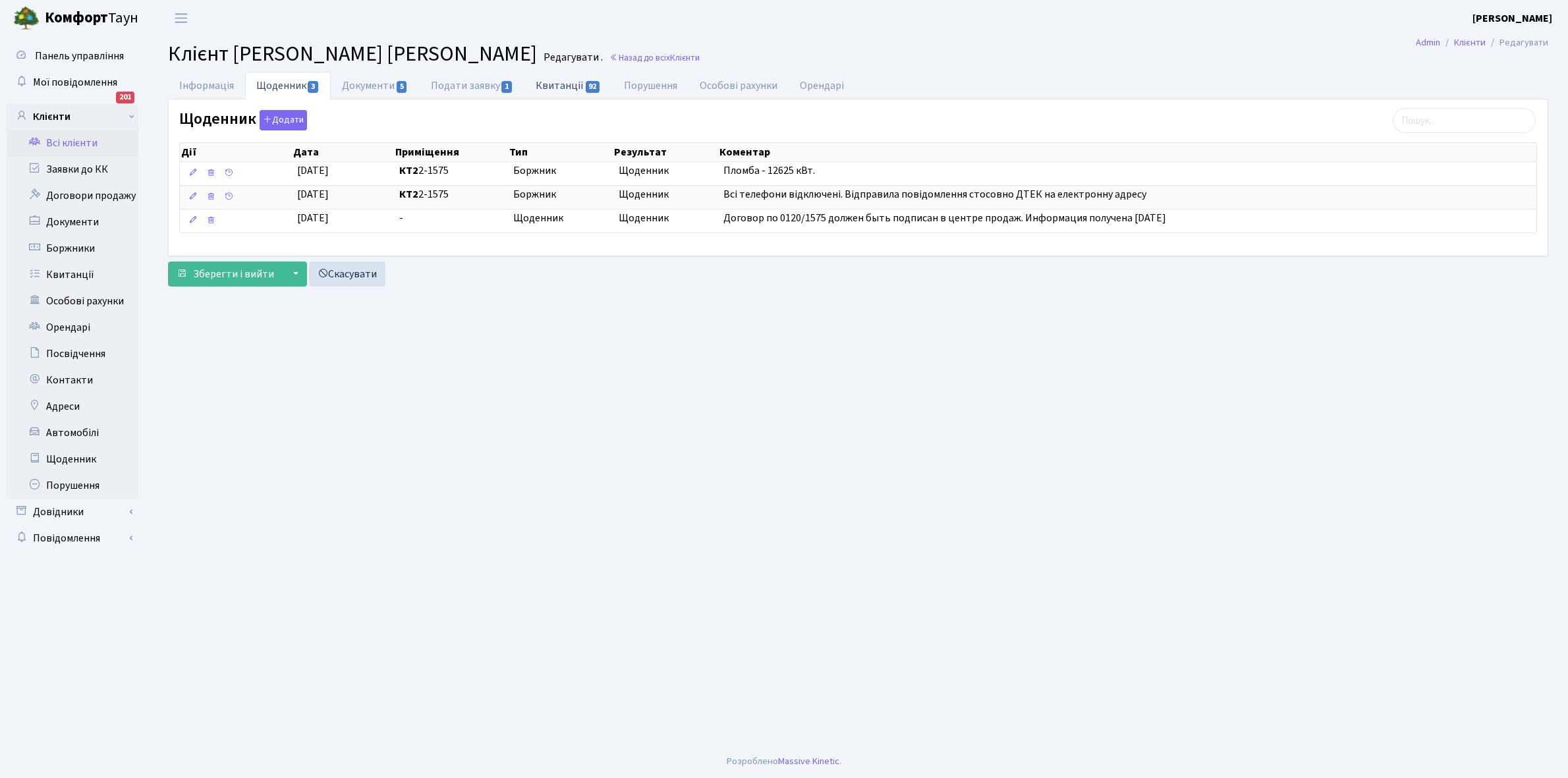
click at [563, 87] on link "Квитанції 92" at bounding box center [568, 85] width 88 height 27
select select "25"
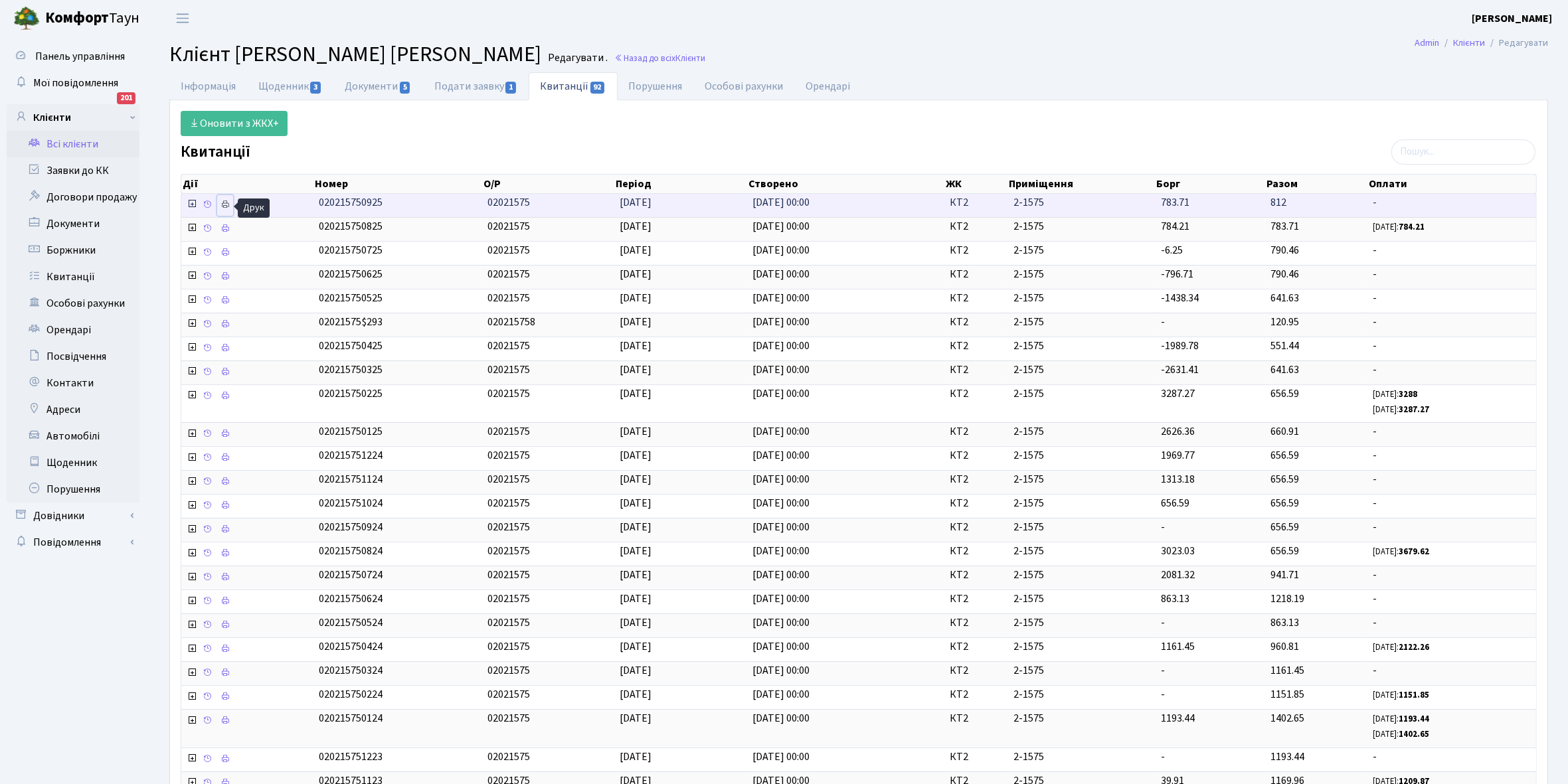
click at [226, 207] on icon at bounding box center [225, 204] width 9 height 9
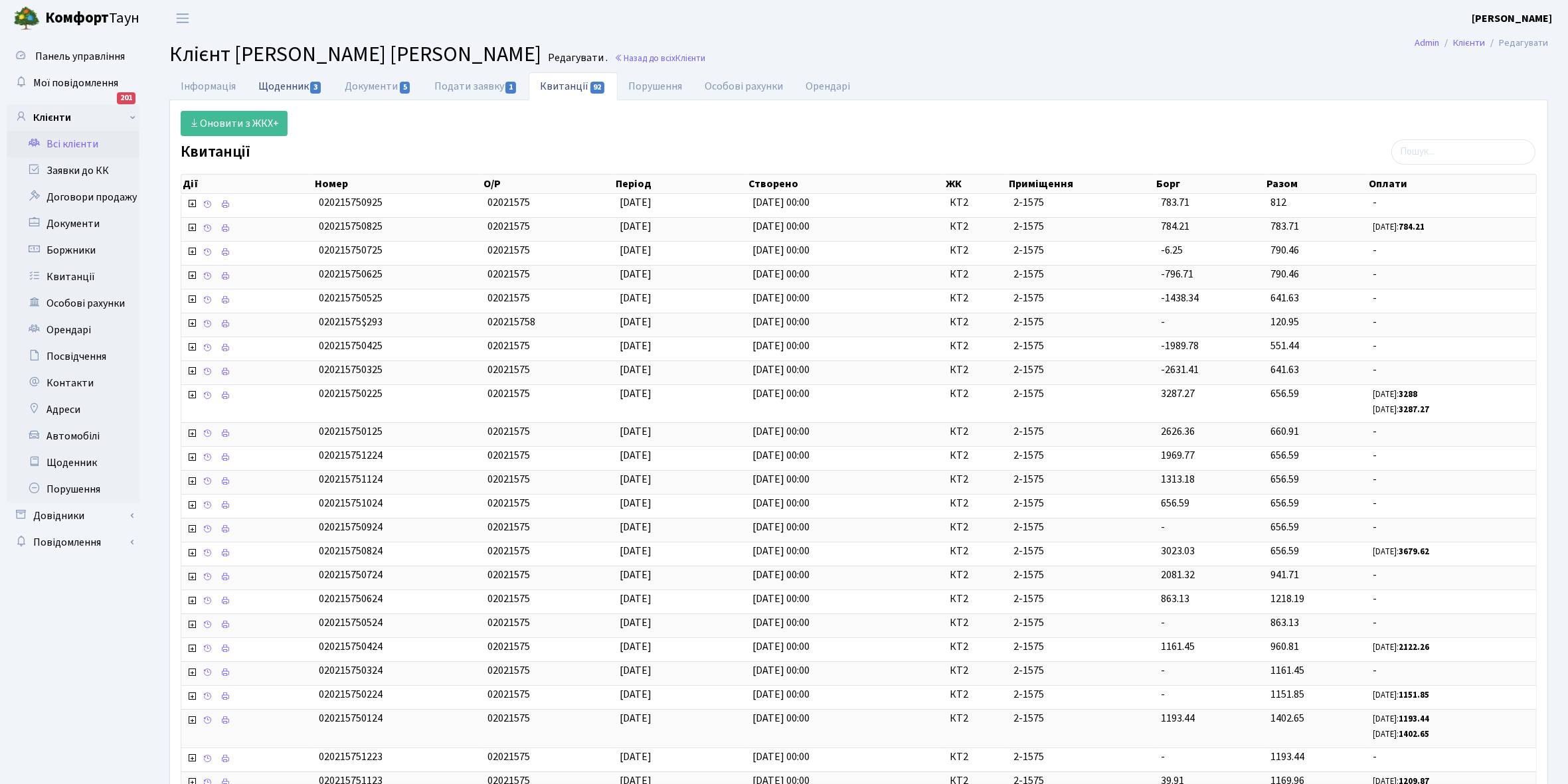
click at [266, 87] on link "Щоденник 3" at bounding box center [290, 86] width 87 height 28
